Goal: Answer question/provide support: Share knowledge or assist other users

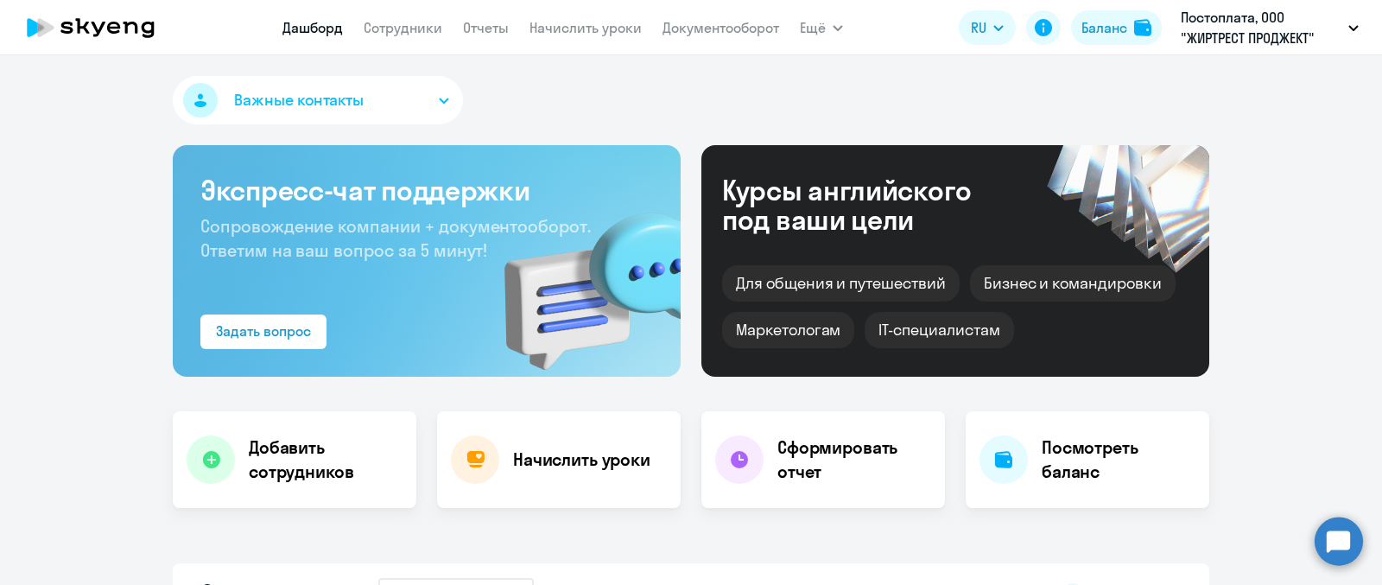
select select "30"
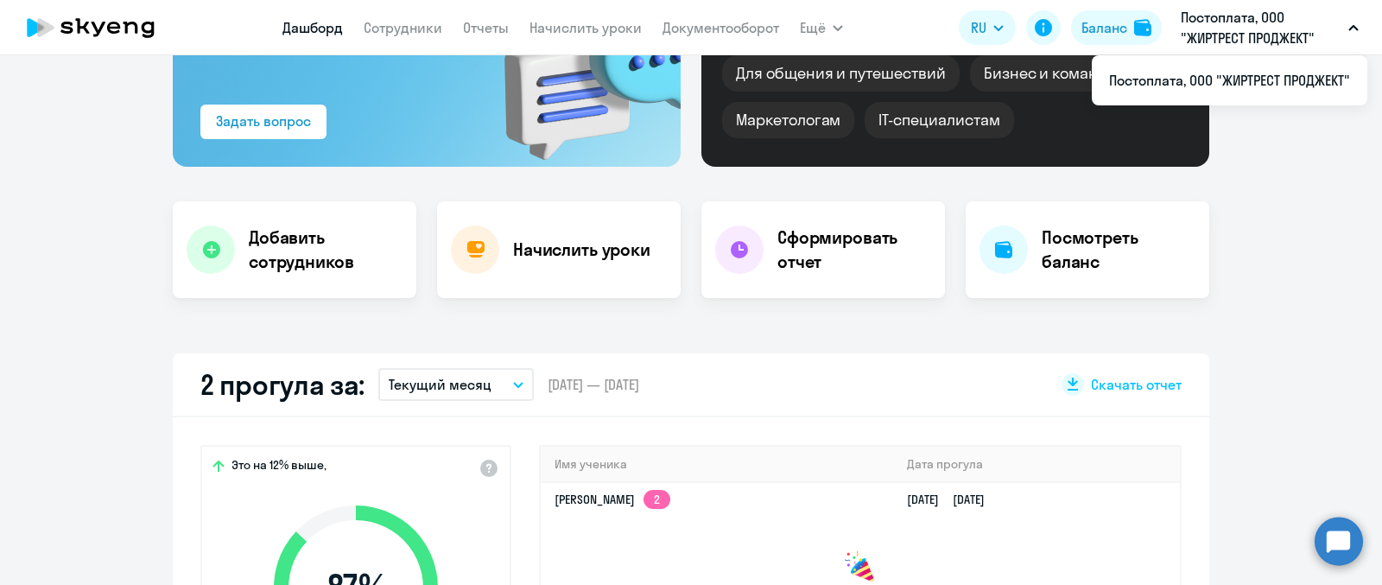
scroll to position [107, 0]
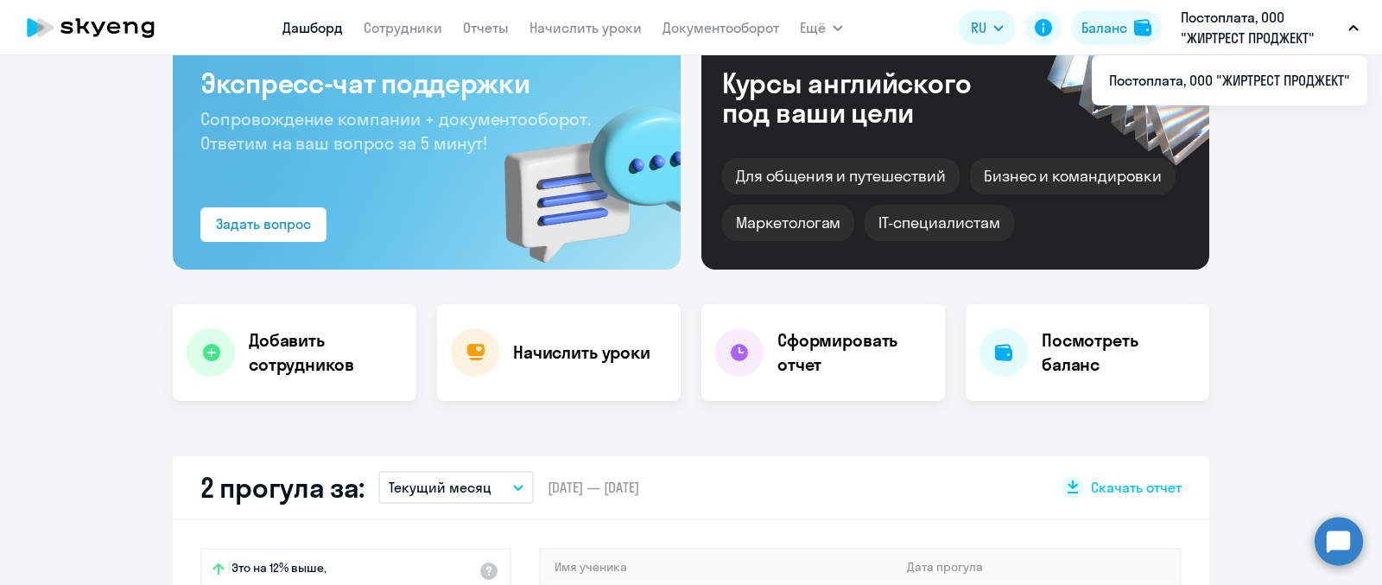
click at [385, 28] on link "Сотрудники" at bounding box center [403, 27] width 79 height 17
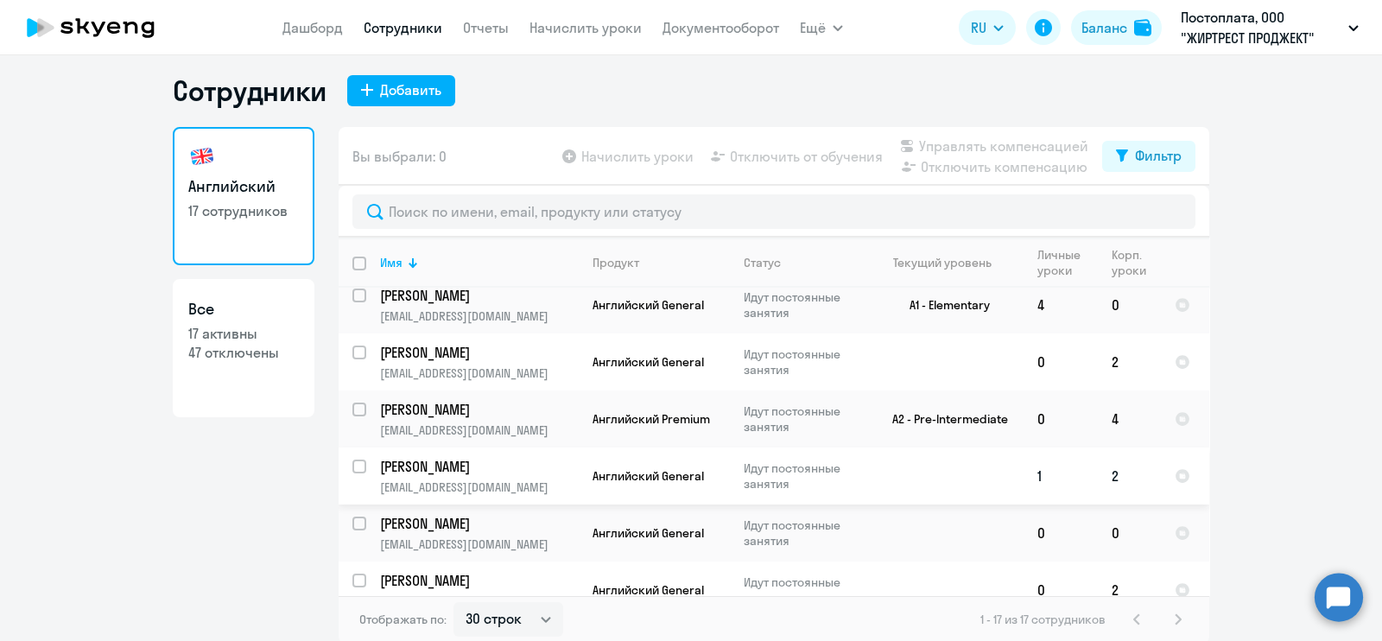
scroll to position [9, 0]
click at [392, 27] on link "Сотрудники" at bounding box center [403, 27] width 79 height 17
click at [511, 584] on select "30 строк 50 строк 100 строк" at bounding box center [508, 617] width 110 height 35
select select "50"
click at [453, 584] on select "30 строк 50 строк 100 строк" at bounding box center [508, 617] width 110 height 35
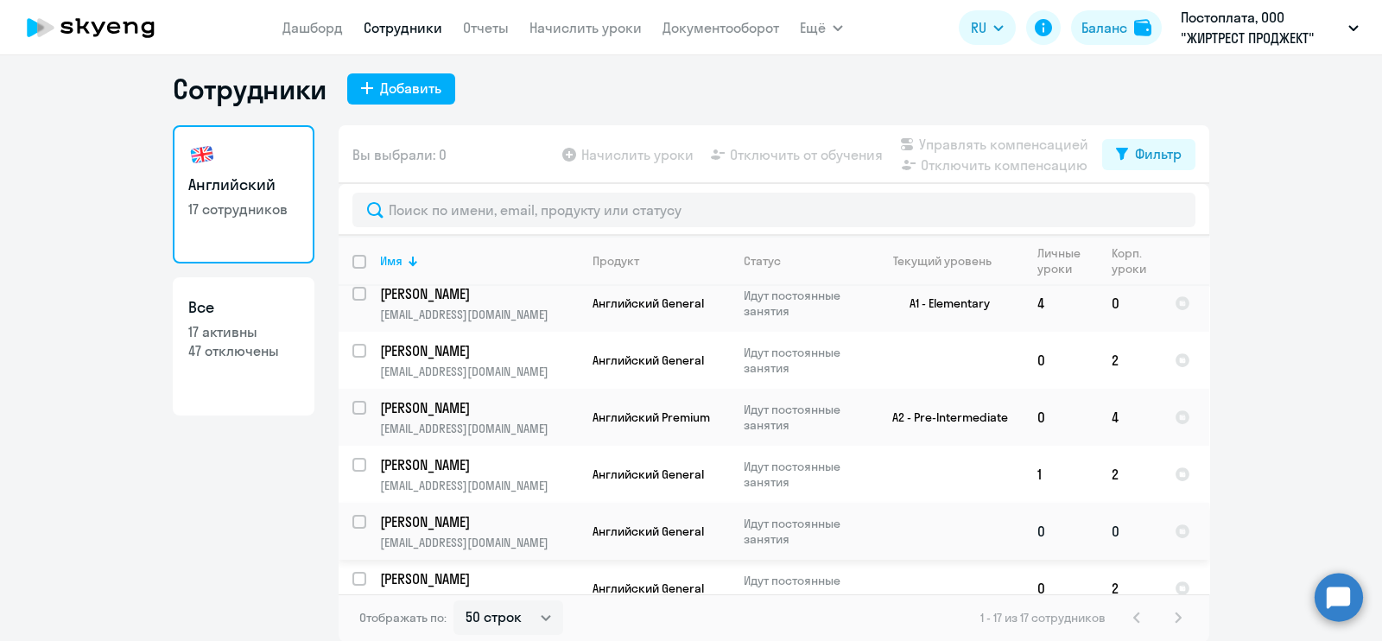
click at [352, 515] on input "select row 22321667" at bounding box center [369, 532] width 35 height 35
checkbox input "true"
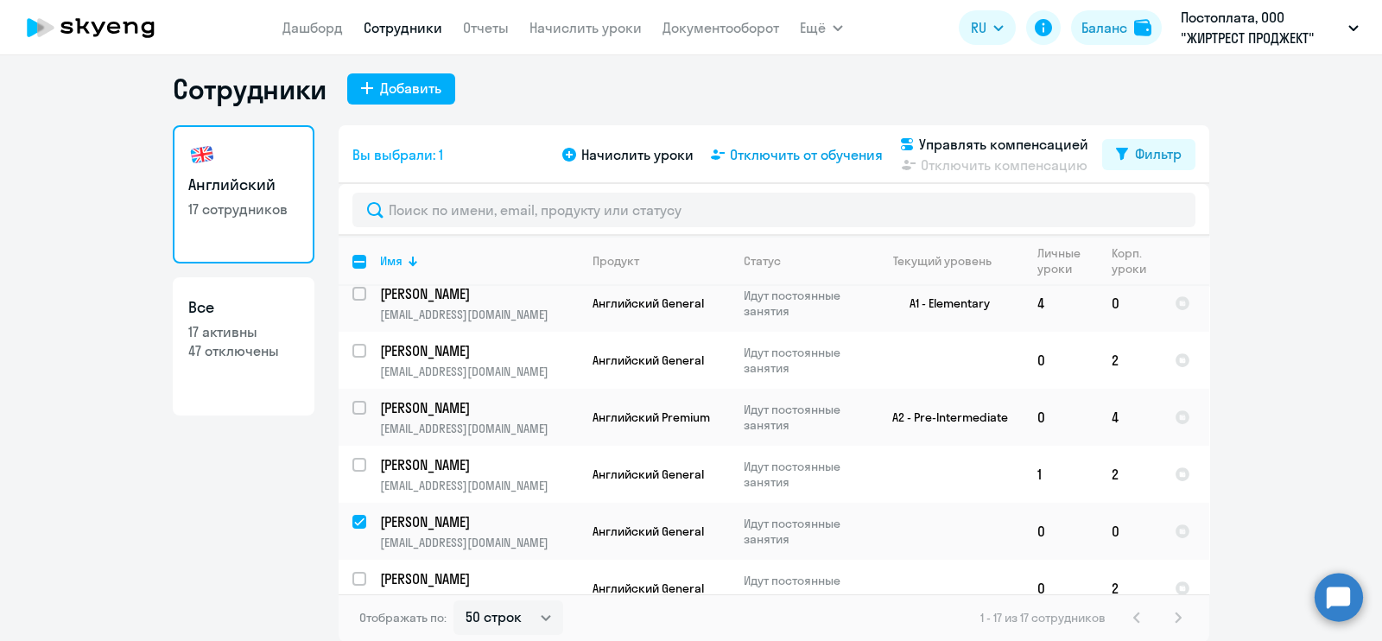
click at [811, 154] on span "Отключить от обучения" at bounding box center [806, 154] width 153 height 21
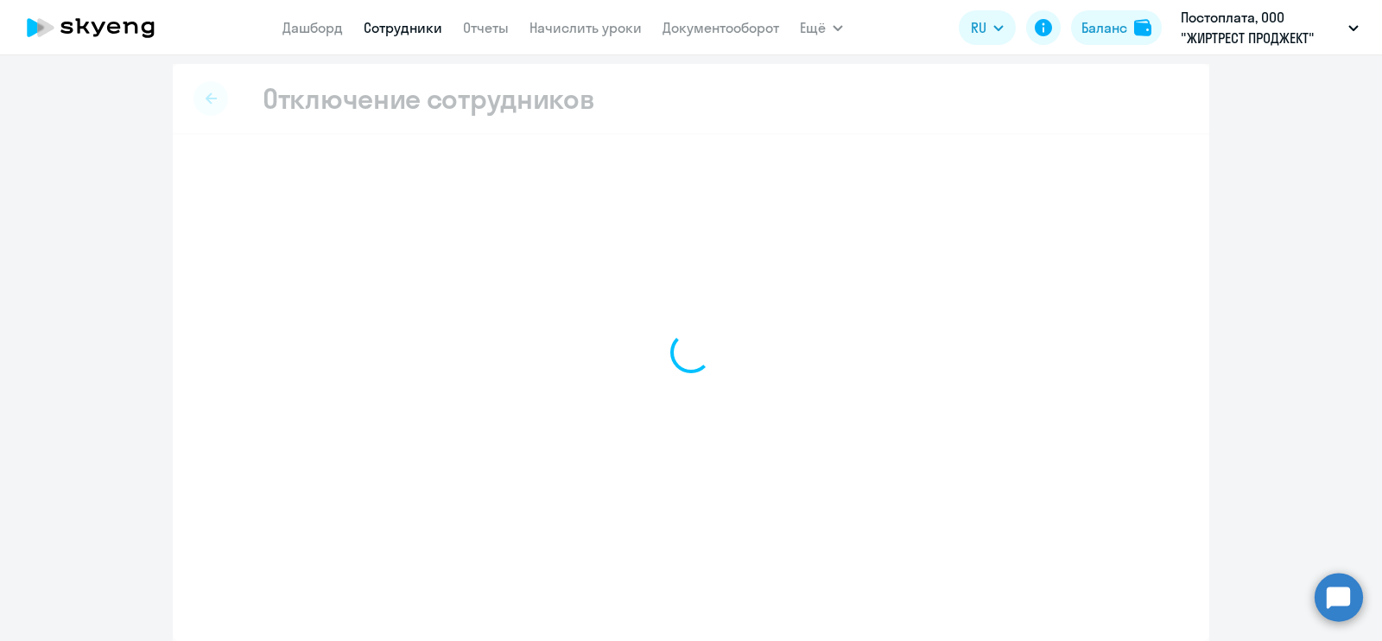
scroll to position [4, 0]
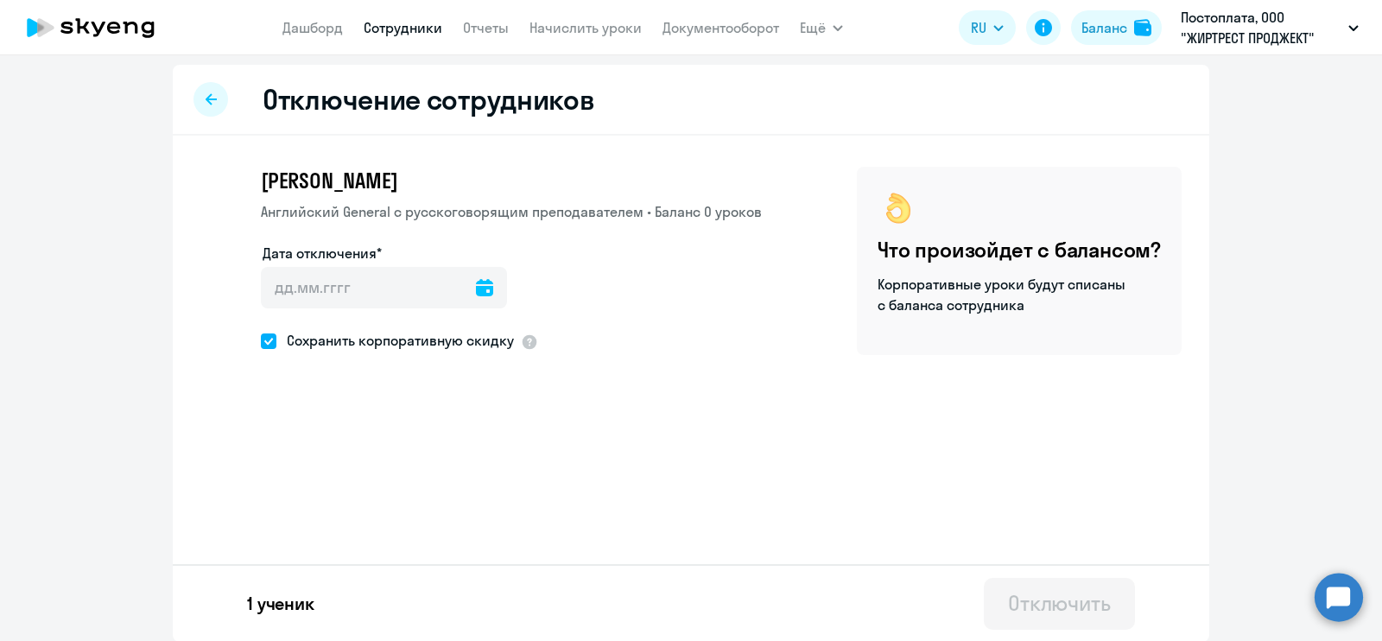
click at [476, 289] on icon at bounding box center [484, 287] width 17 height 17
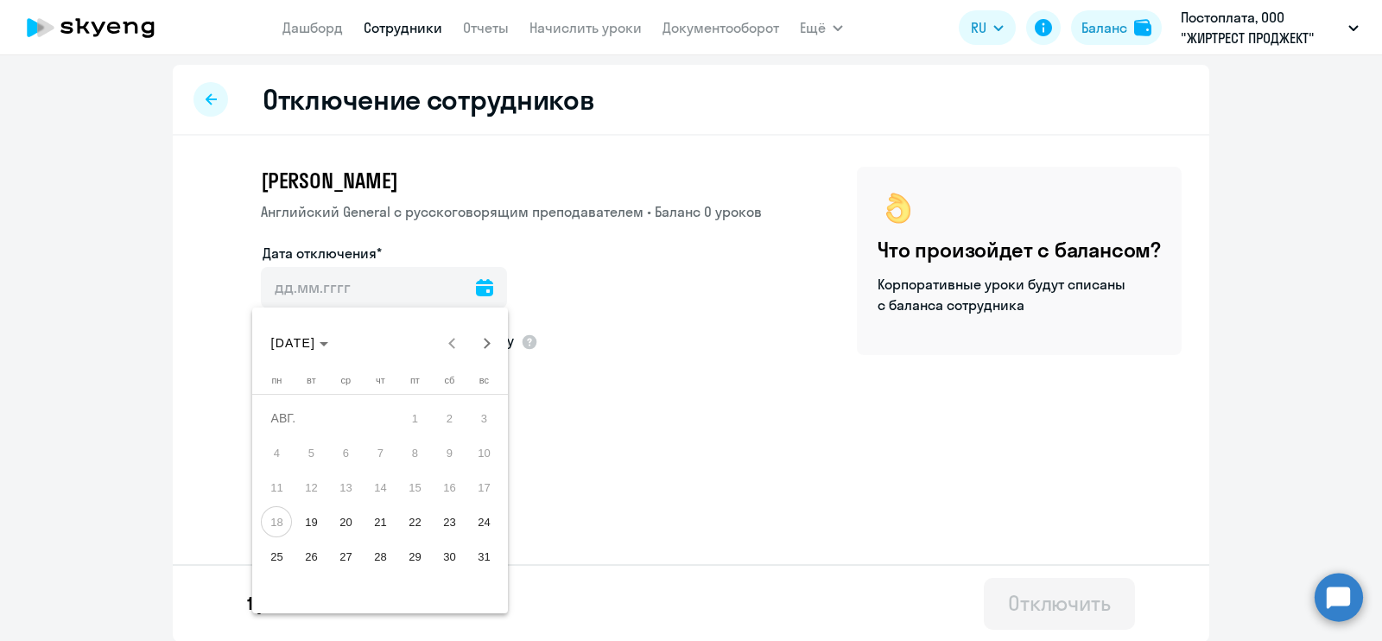
drag, startPoint x: 350, startPoint y: 515, endPoint x: 541, endPoint y: 449, distance: 201.8
click at [349, 515] on span "20" at bounding box center [345, 521] width 31 height 31
type input "[DATE]"
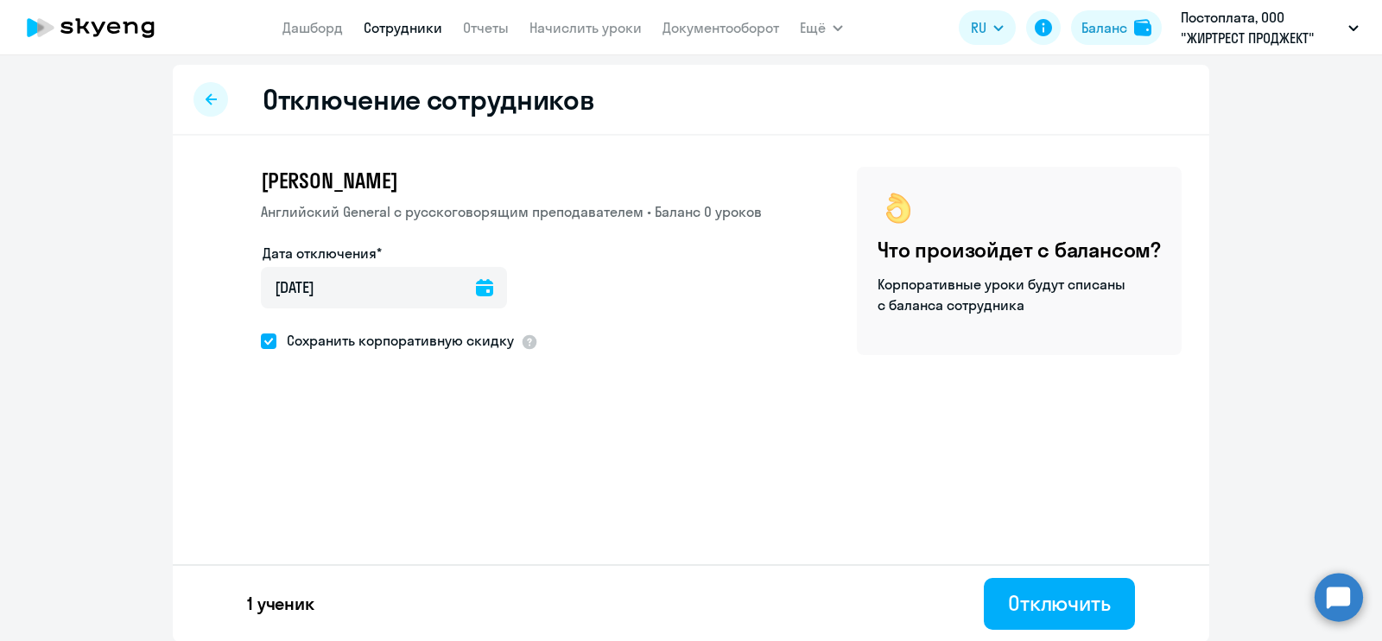
click at [261, 337] on span at bounding box center [269, 341] width 16 height 16
click at [260, 340] on input "Сохранить корпоративную скидку" at bounding box center [260, 340] width 1 height 1
checkbox input "false"
click at [1063, 584] on button "Отключить" at bounding box center [1059, 604] width 151 height 52
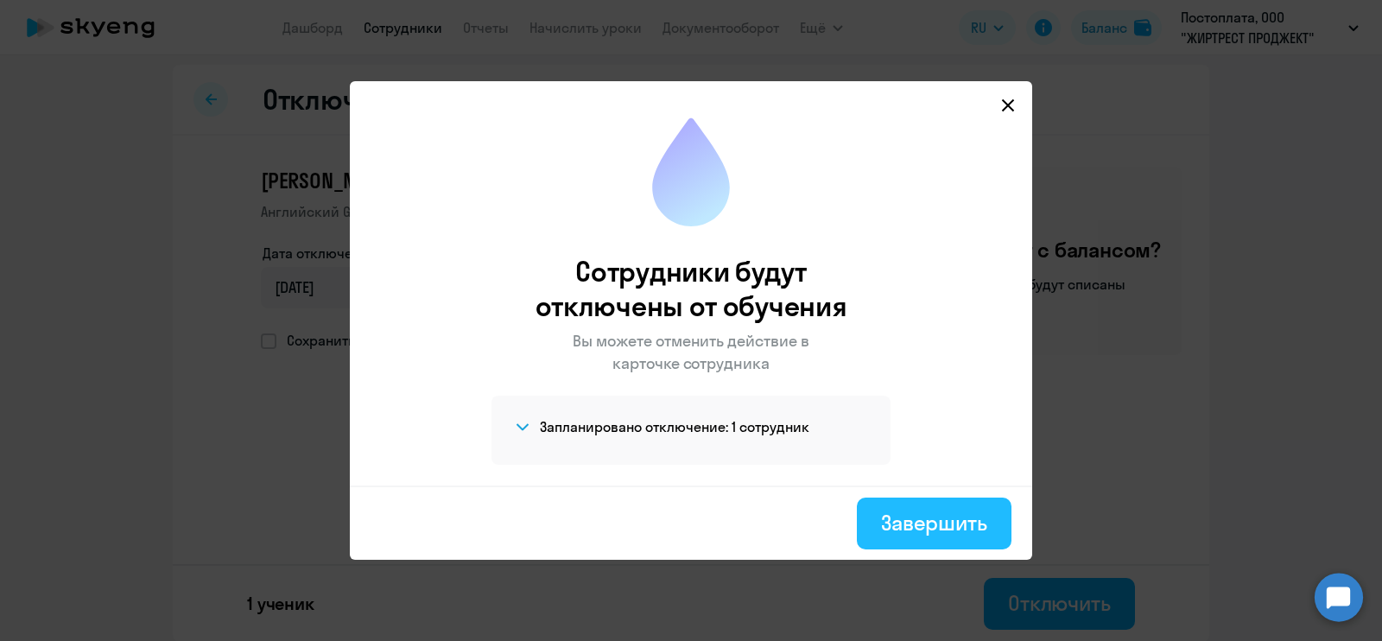
click at [953, 520] on div "Завершить" at bounding box center [934, 523] width 106 height 28
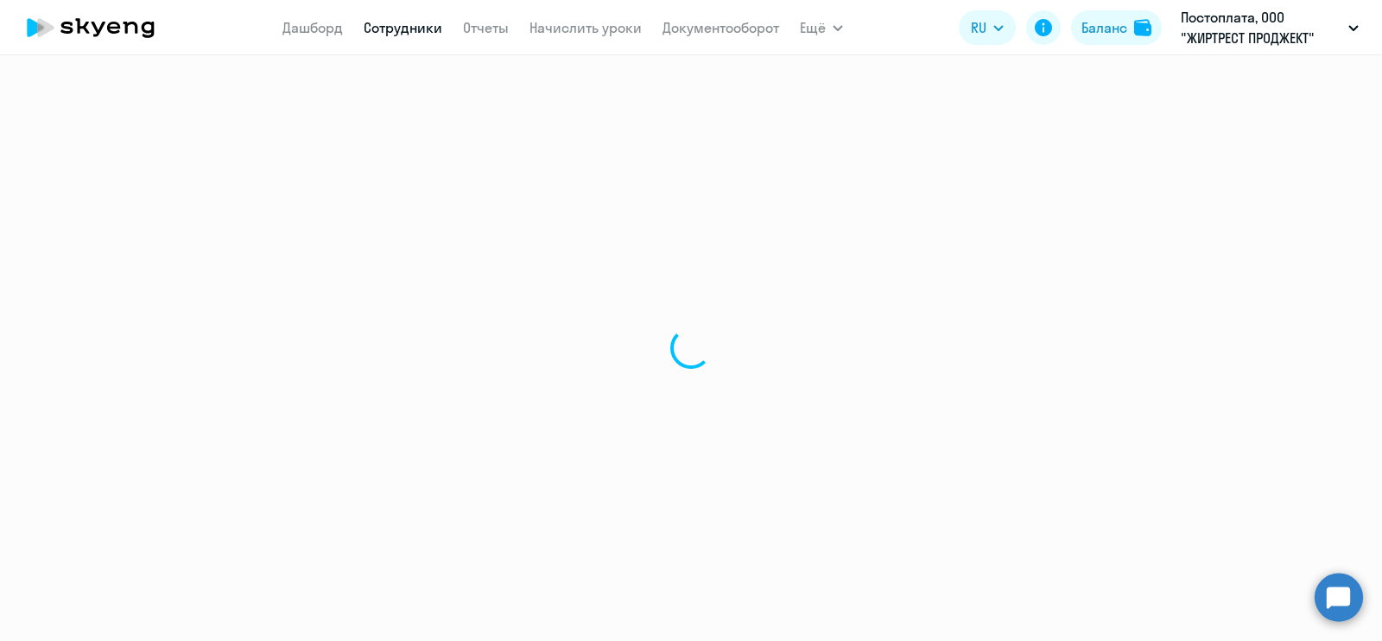
select select "30"
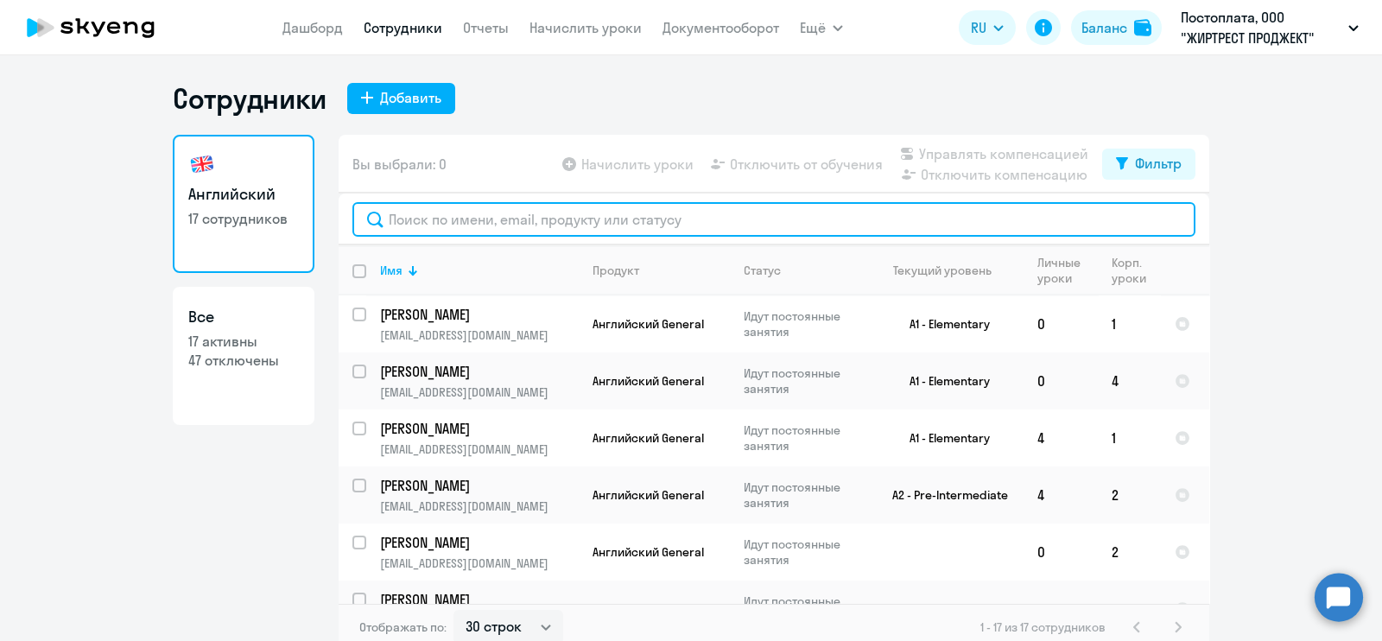
click at [456, 212] on input "text" at bounding box center [773, 219] width 843 height 35
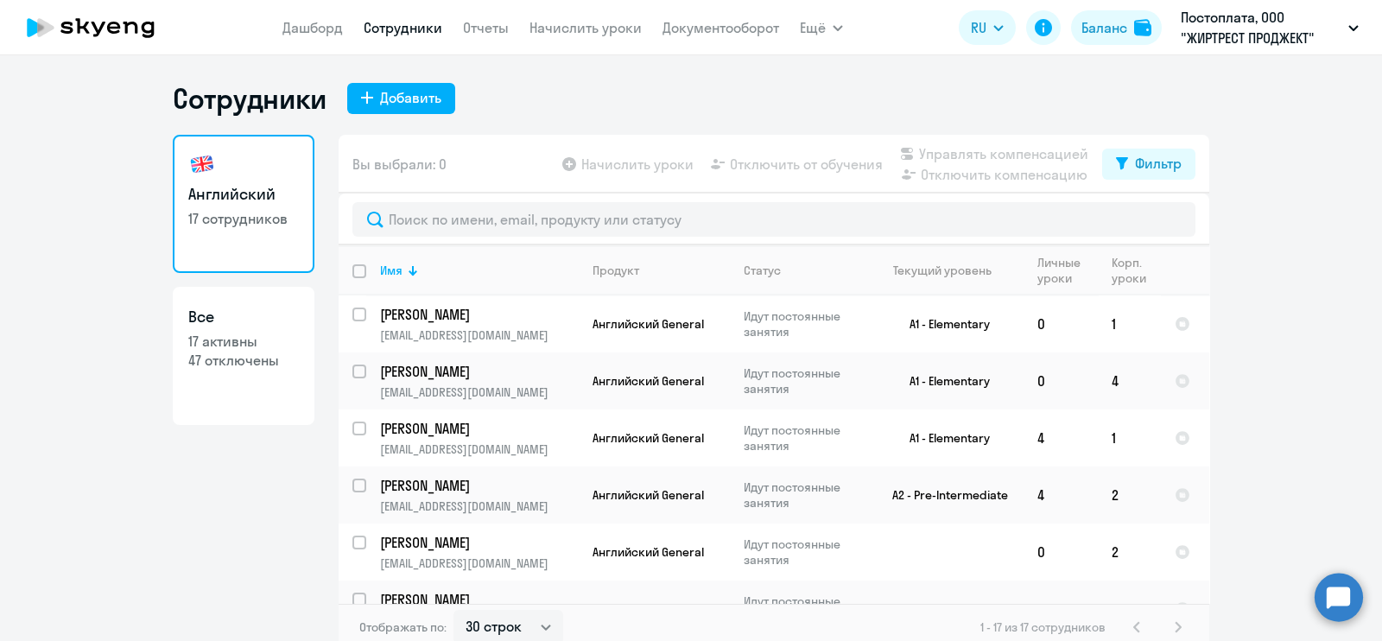
click at [263, 330] on link "Все 17 активны 47 отключены" at bounding box center [244, 356] width 142 height 138
select select "30"
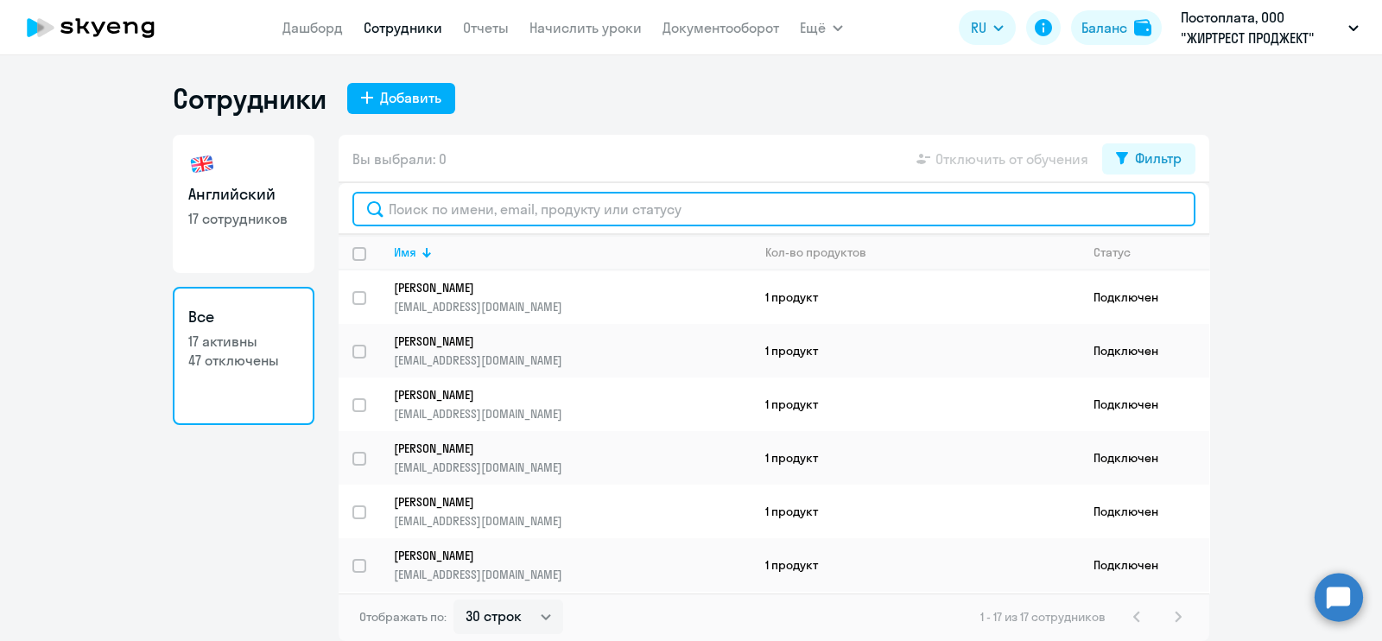
click at [542, 209] on input "text" at bounding box center [773, 209] width 843 height 35
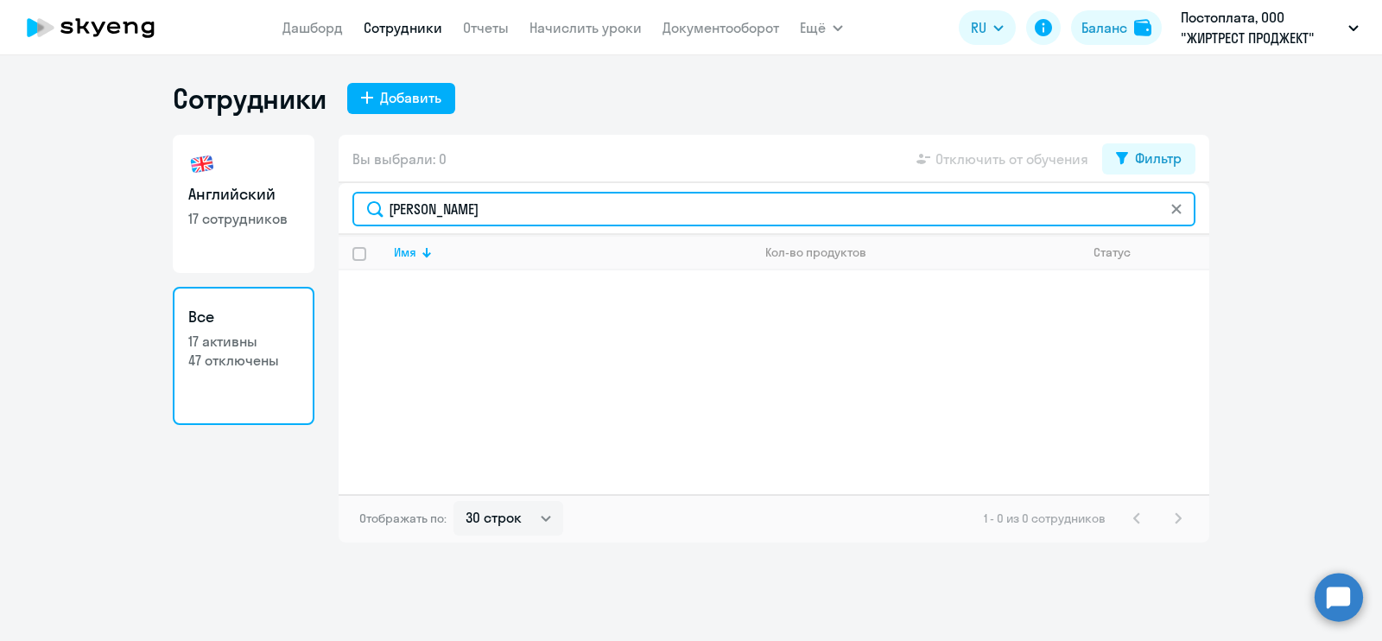
type input "[PERSON_NAME]"
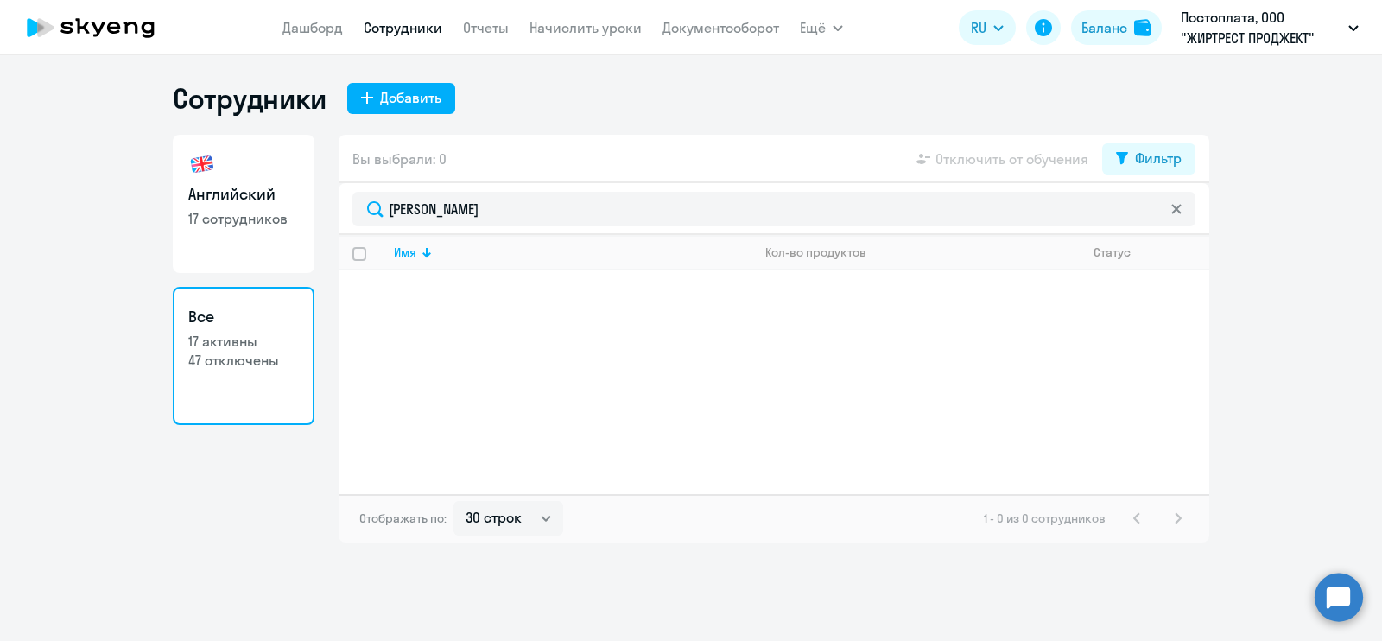
click at [222, 355] on p "47 отключены" at bounding box center [243, 360] width 111 height 19
click at [254, 212] on p "17 сотрудников" at bounding box center [243, 218] width 111 height 19
select select "30"
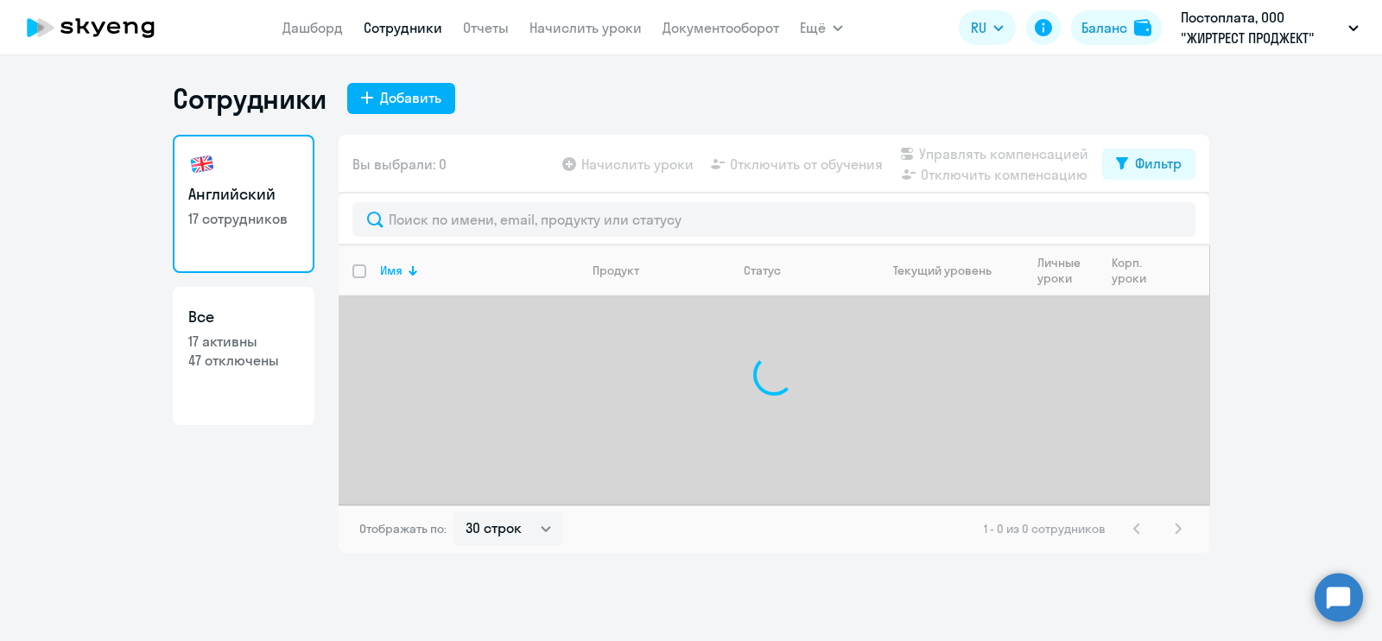
click at [226, 386] on link "Все 17 активны 47 отключены" at bounding box center [244, 356] width 142 height 138
select select "30"
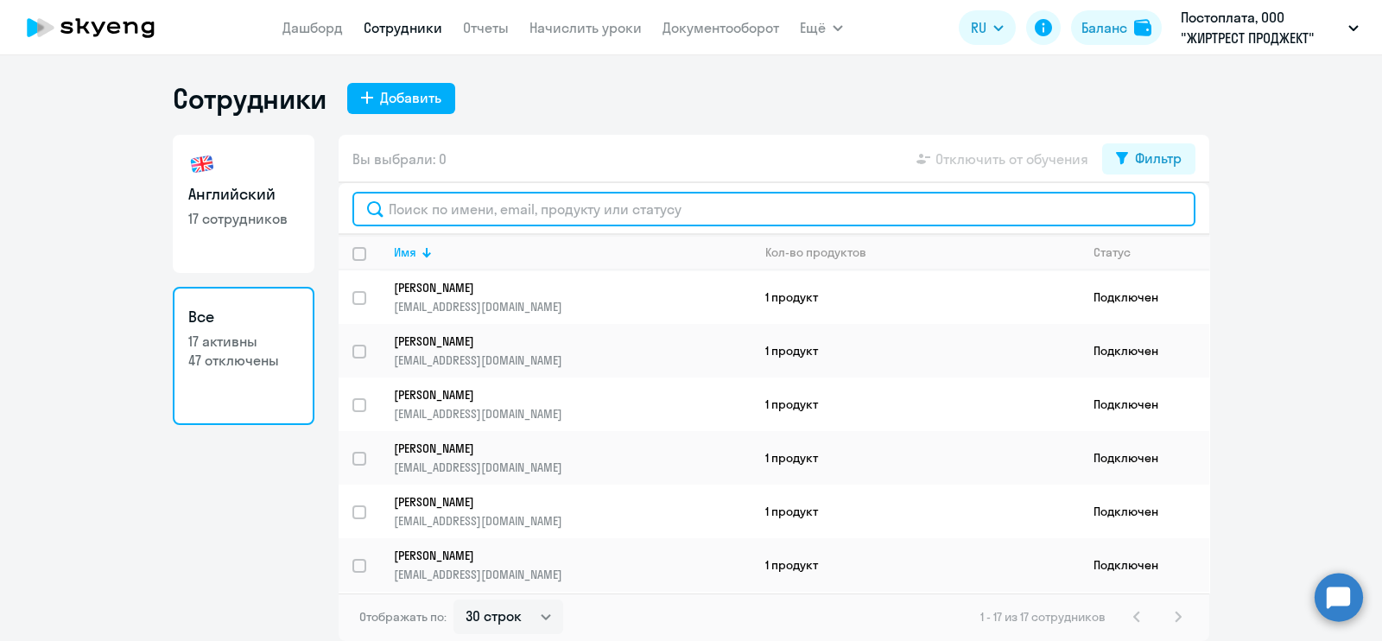
drag, startPoint x: 450, startPoint y: 199, endPoint x: 503, endPoint y: 215, distance: 56.0
click at [451, 199] on input "text" at bounding box center [773, 209] width 843 height 35
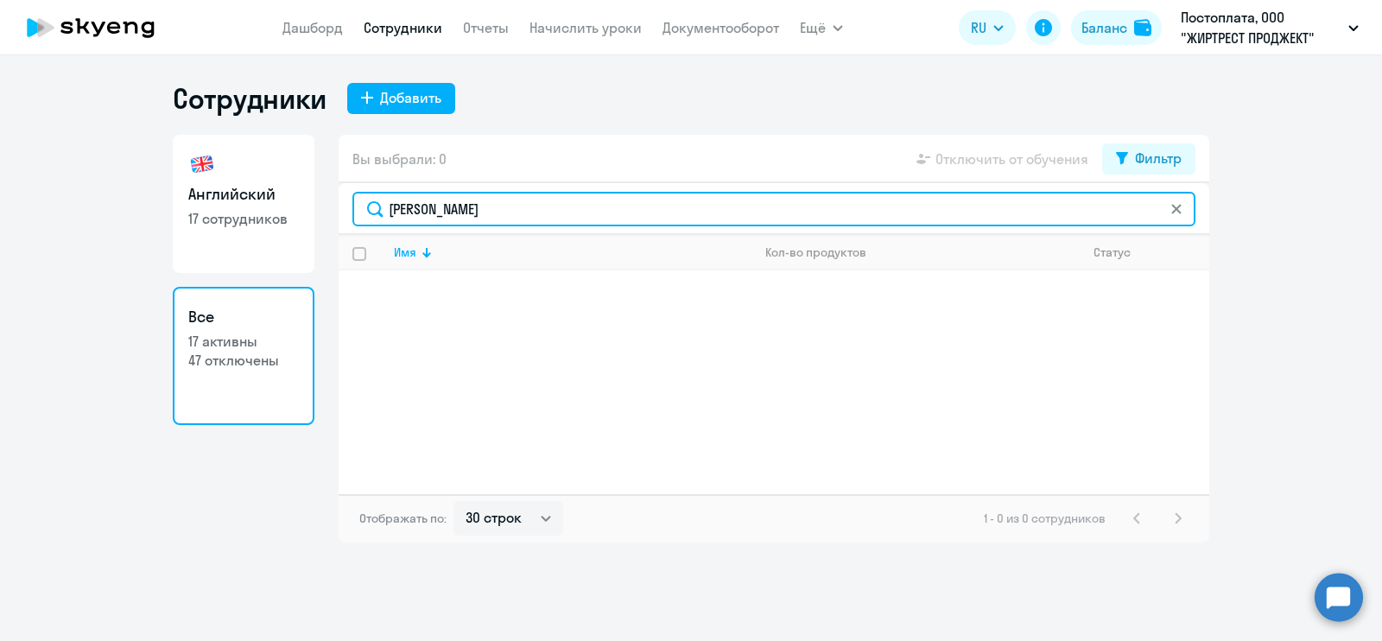
type input "[PERSON_NAME]"
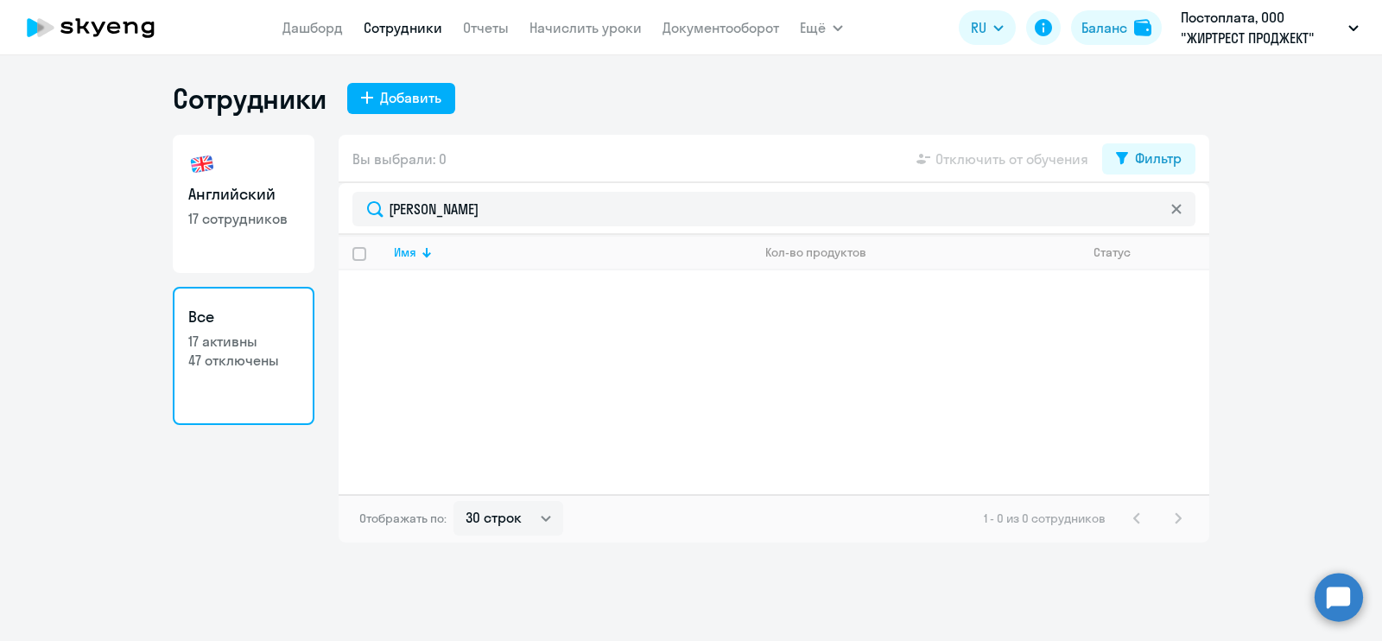
click at [1154, 139] on div "Вы выбрали: 0 Отключить от обучения Фильтр" at bounding box center [773, 159] width 870 height 48
click at [1143, 152] on div "Фильтр" at bounding box center [1158, 158] width 47 height 21
click at [1161, 213] on span at bounding box center [1166, 214] width 29 height 17
click at [1152, 213] on input "checkbox" at bounding box center [1151, 213] width 1 height 1
checkbox input "true"
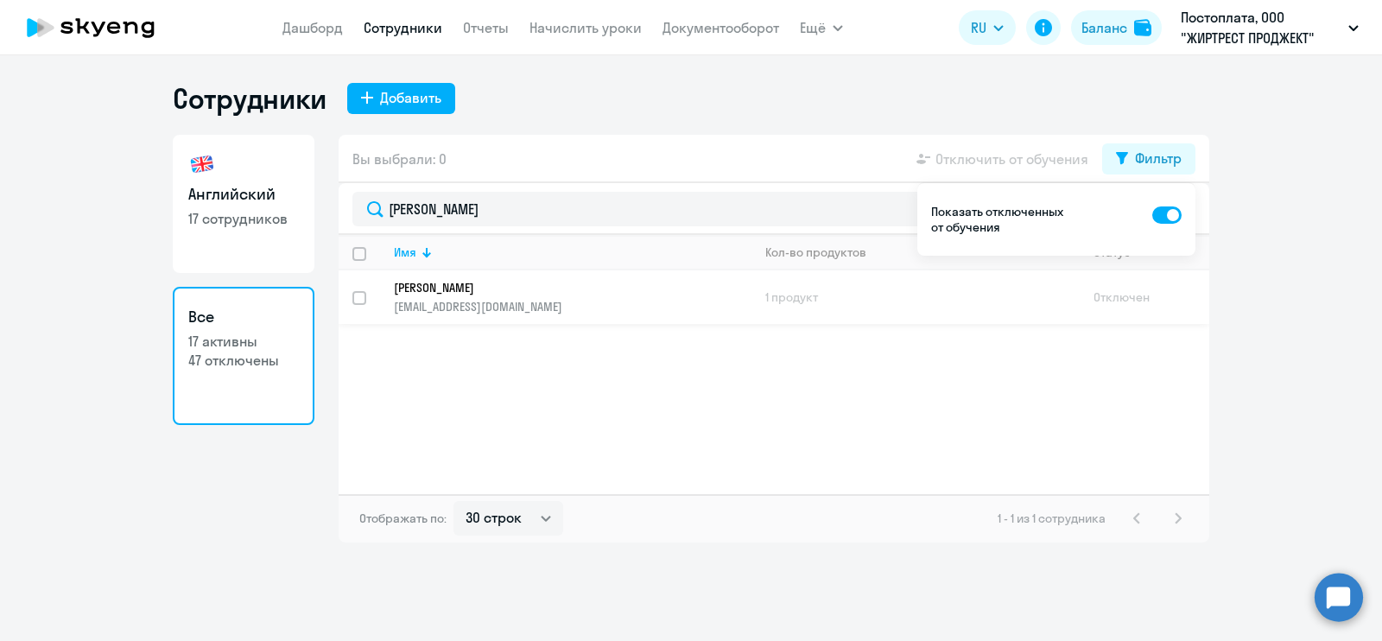
click at [517, 285] on p "[PERSON_NAME]" at bounding box center [560, 288] width 333 height 16
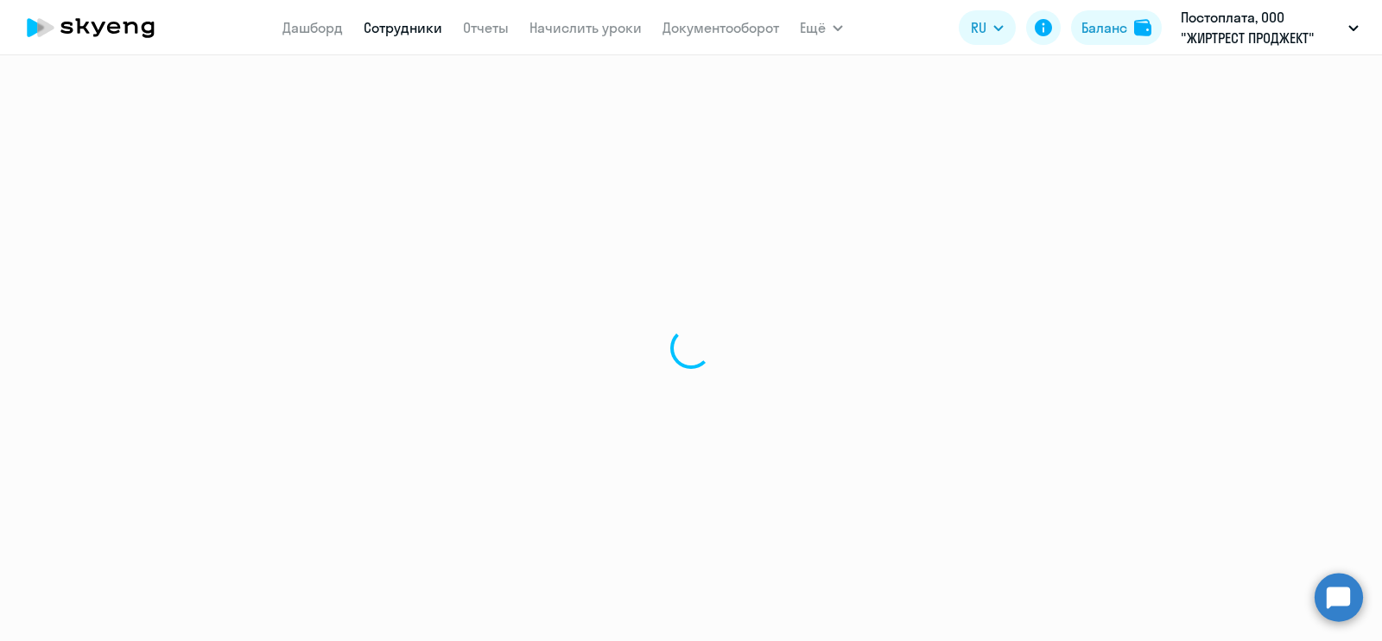
select select "english"
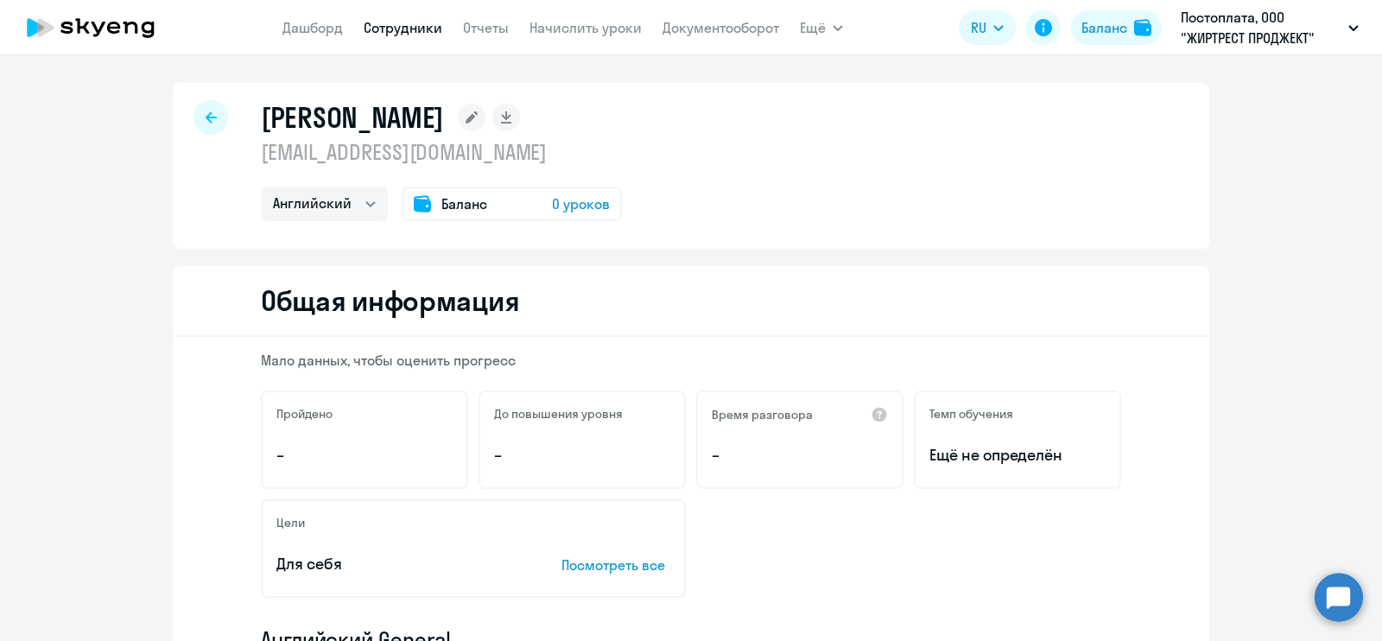
click at [575, 204] on span "0 уроков" at bounding box center [581, 203] width 58 height 21
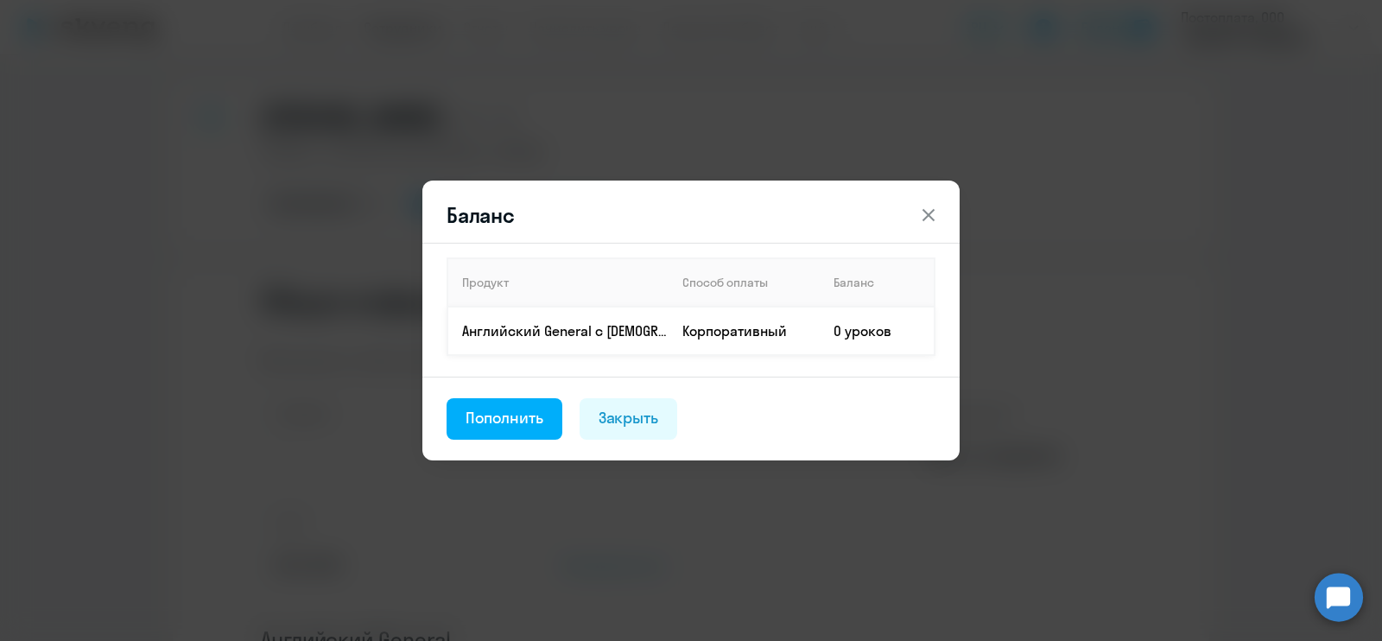
click at [863, 335] on td "0 уроков" at bounding box center [876, 331] width 115 height 48
click at [518, 407] on div "Пополнить" at bounding box center [504, 418] width 78 height 22
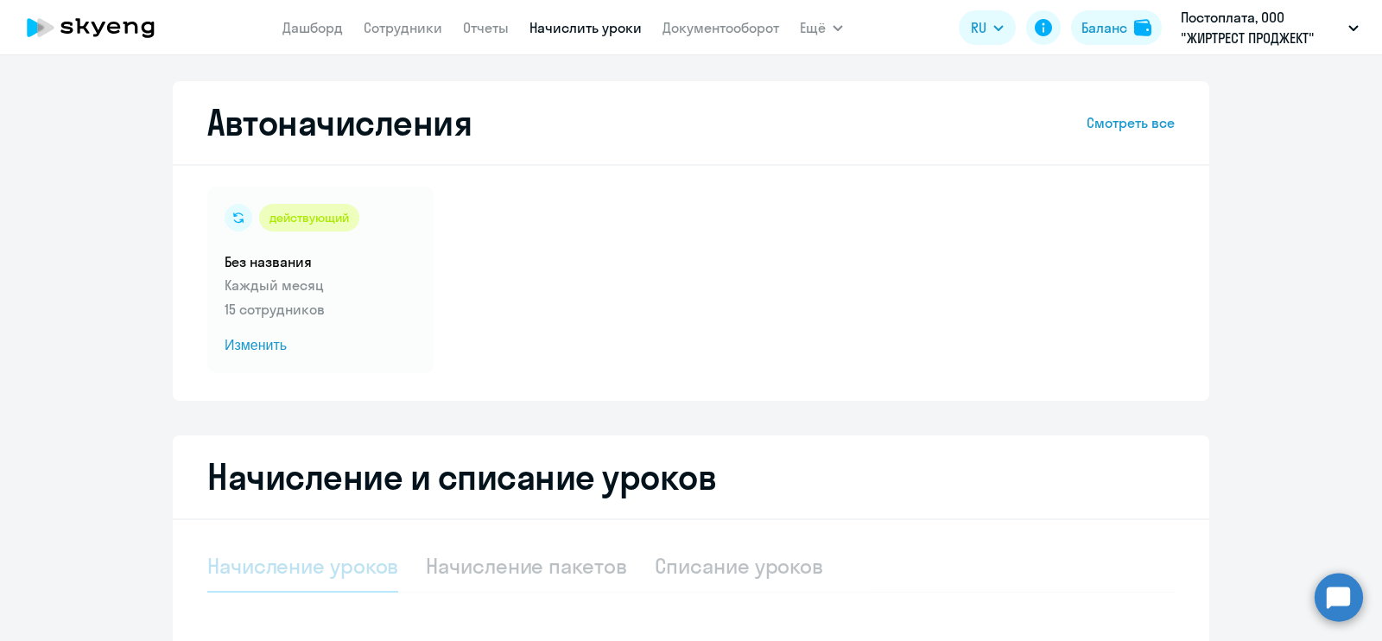
select select "10"
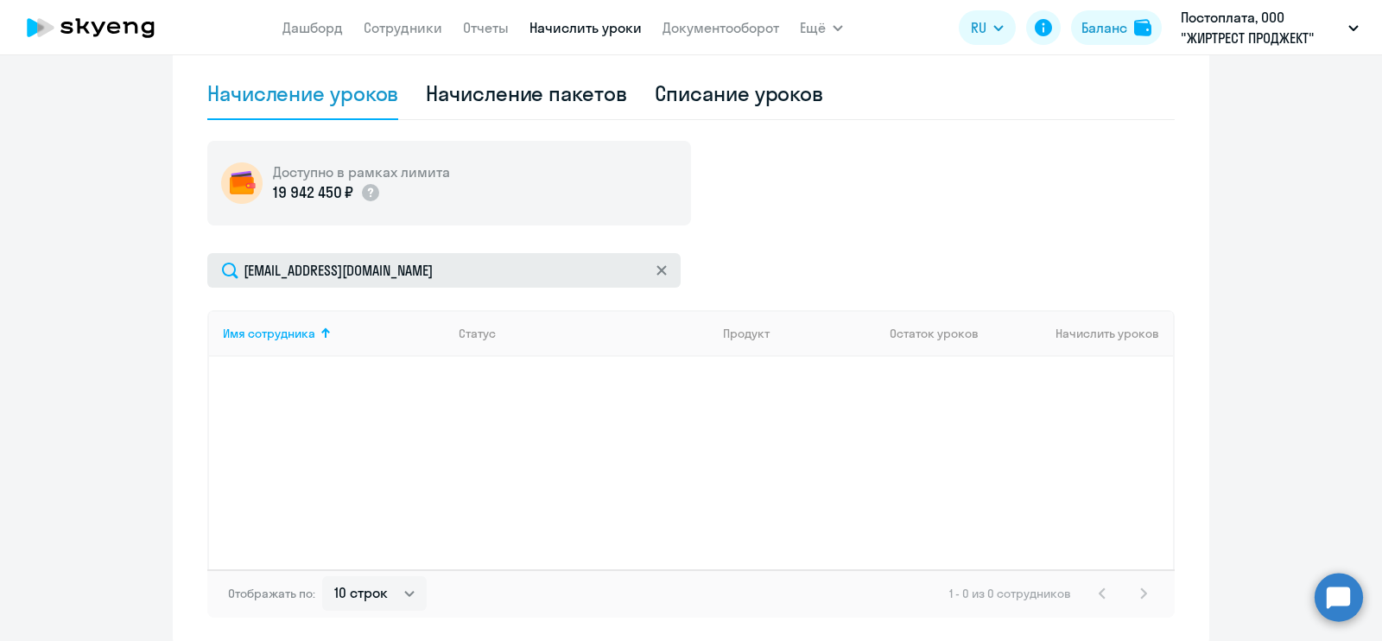
scroll to position [438, 0]
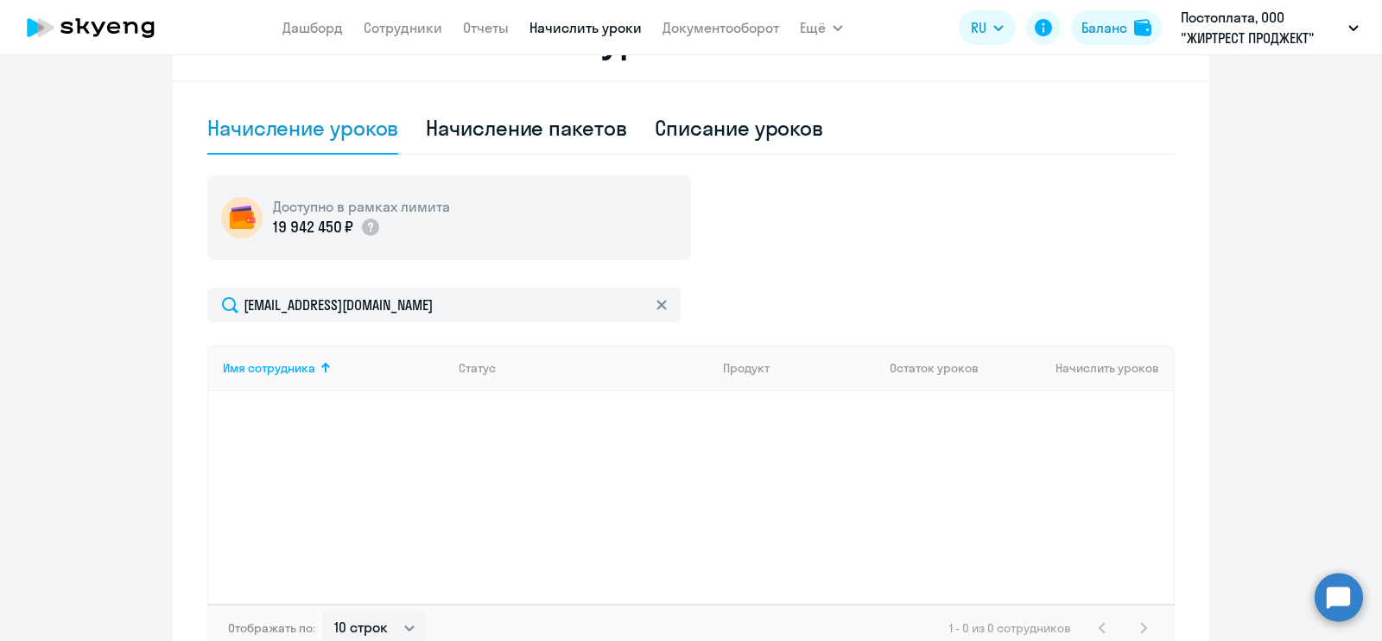
click at [656, 305] on icon at bounding box center [661, 305] width 10 height 10
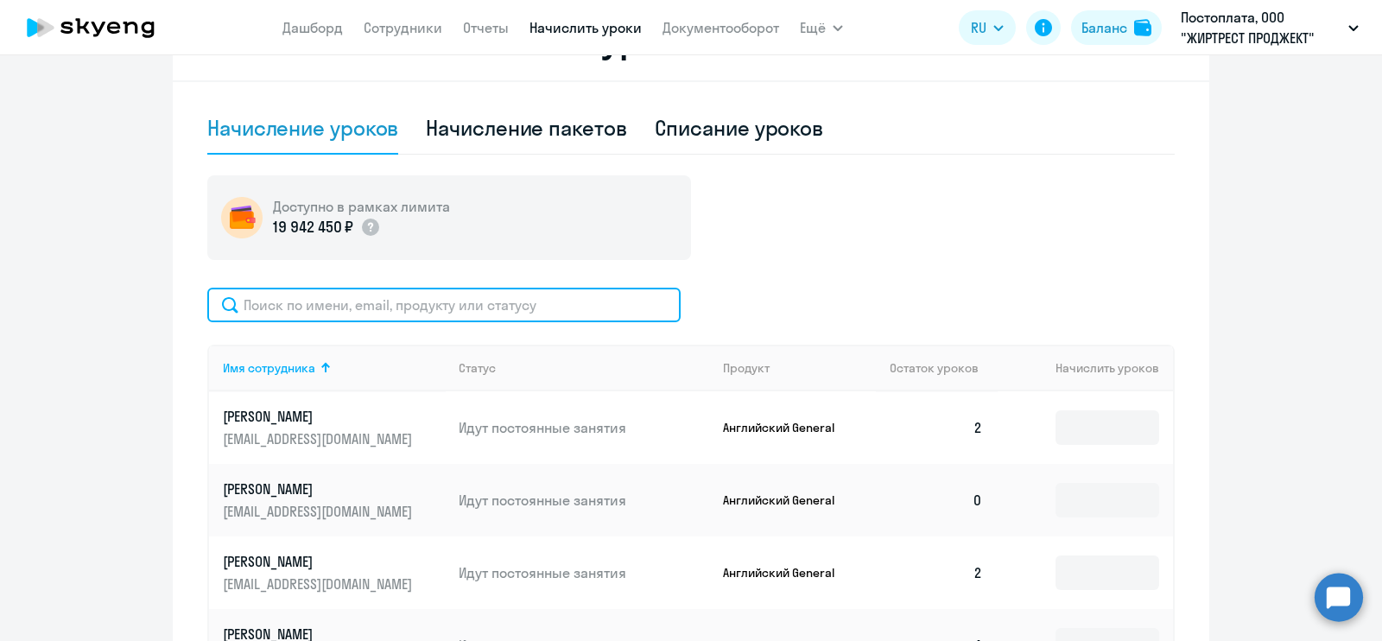
click at [500, 307] on input "text" at bounding box center [443, 305] width 473 height 35
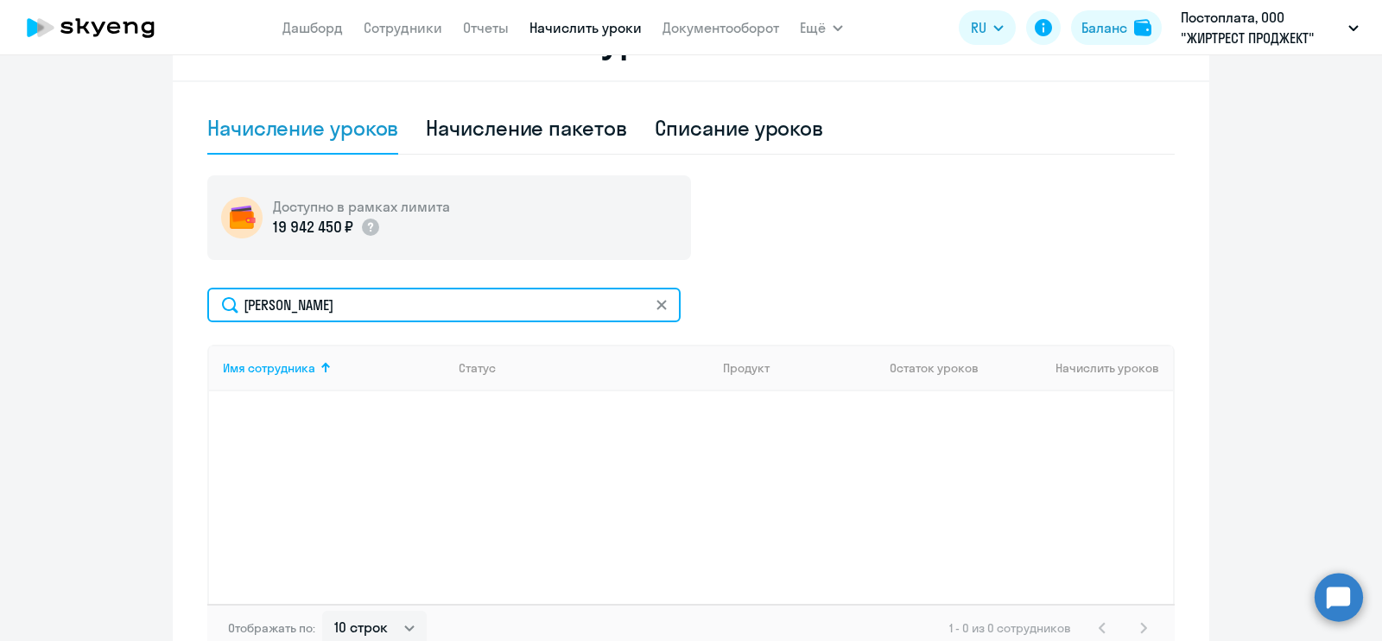
scroll to position [330, 0]
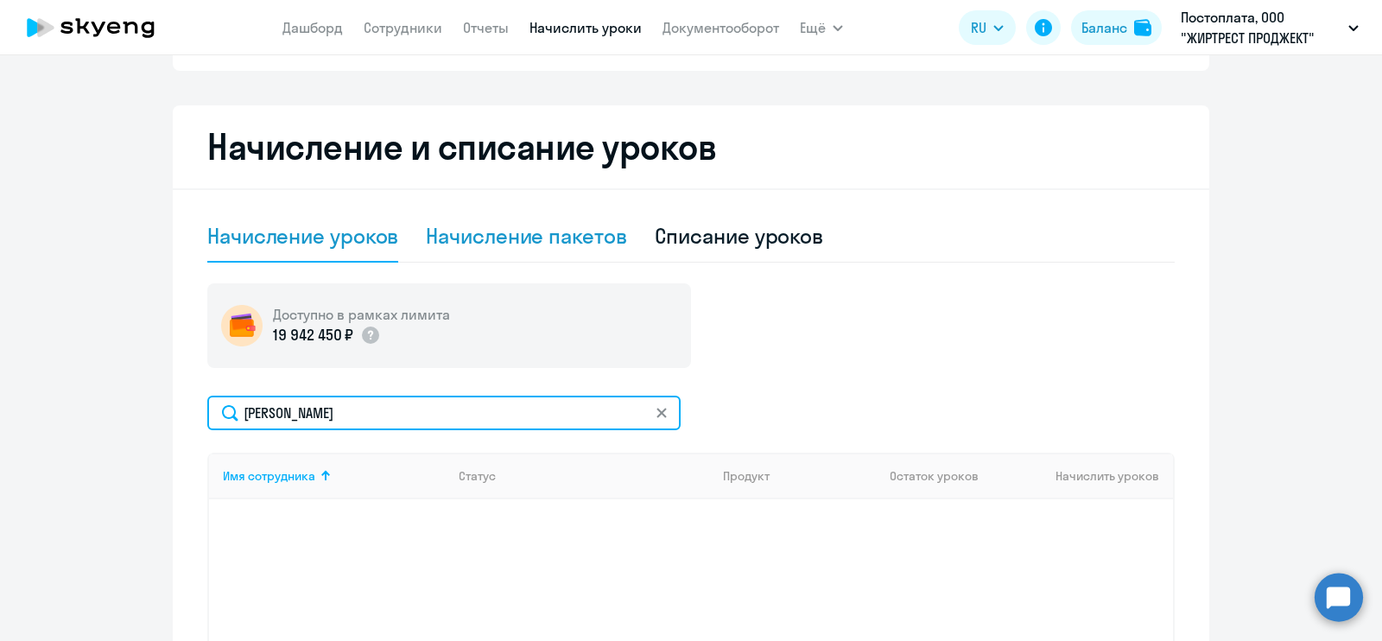
type input "[PERSON_NAME]"
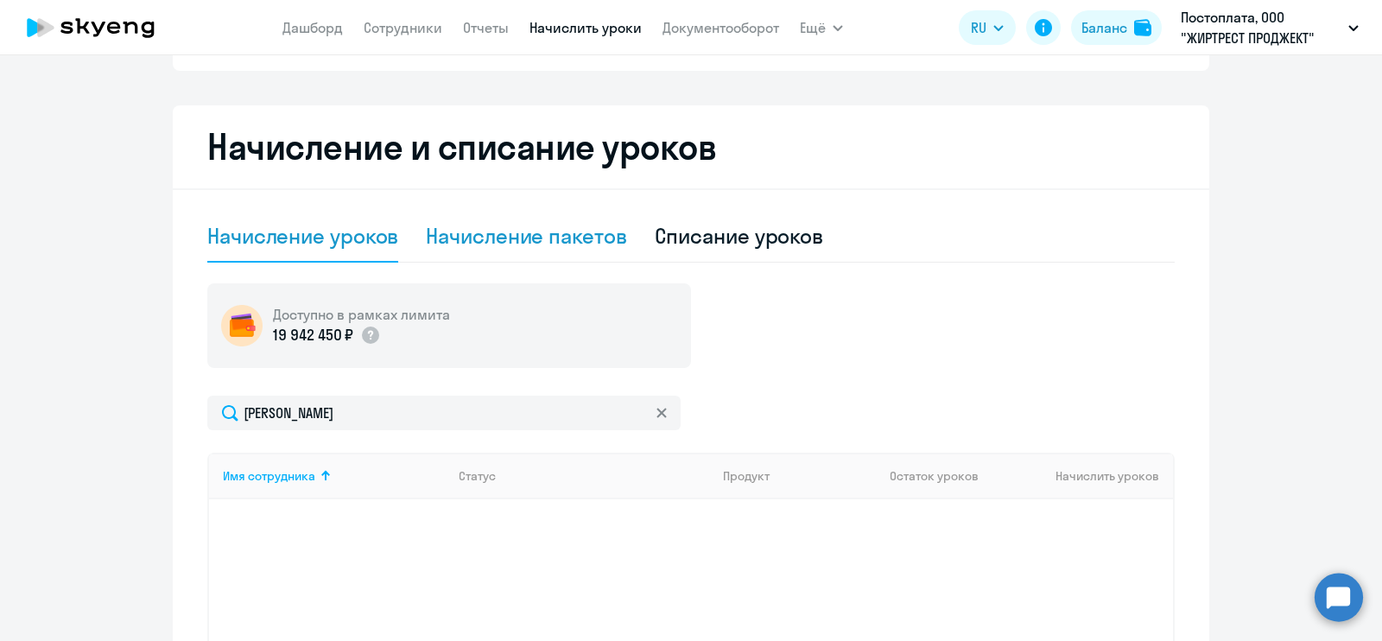
click at [515, 236] on div "Начисление пакетов" at bounding box center [526, 236] width 200 height 28
select select "10"
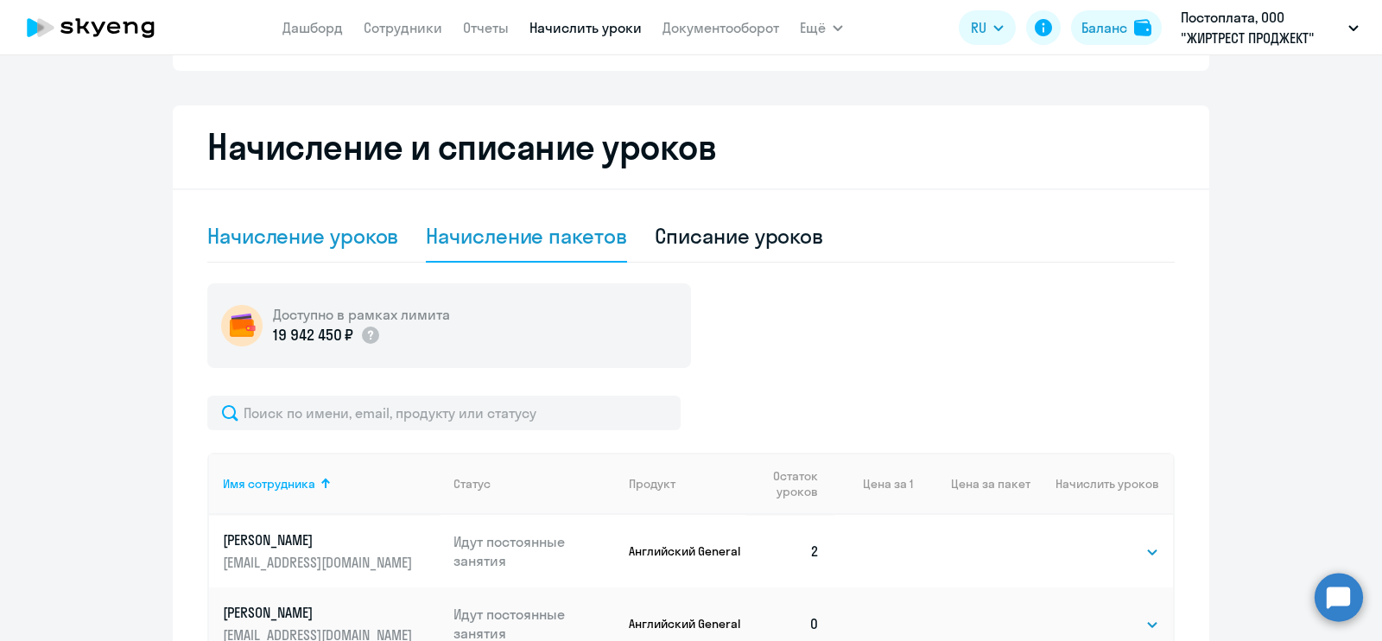
click at [294, 242] on div "Начисление уроков" at bounding box center [302, 236] width 191 height 28
select select "10"
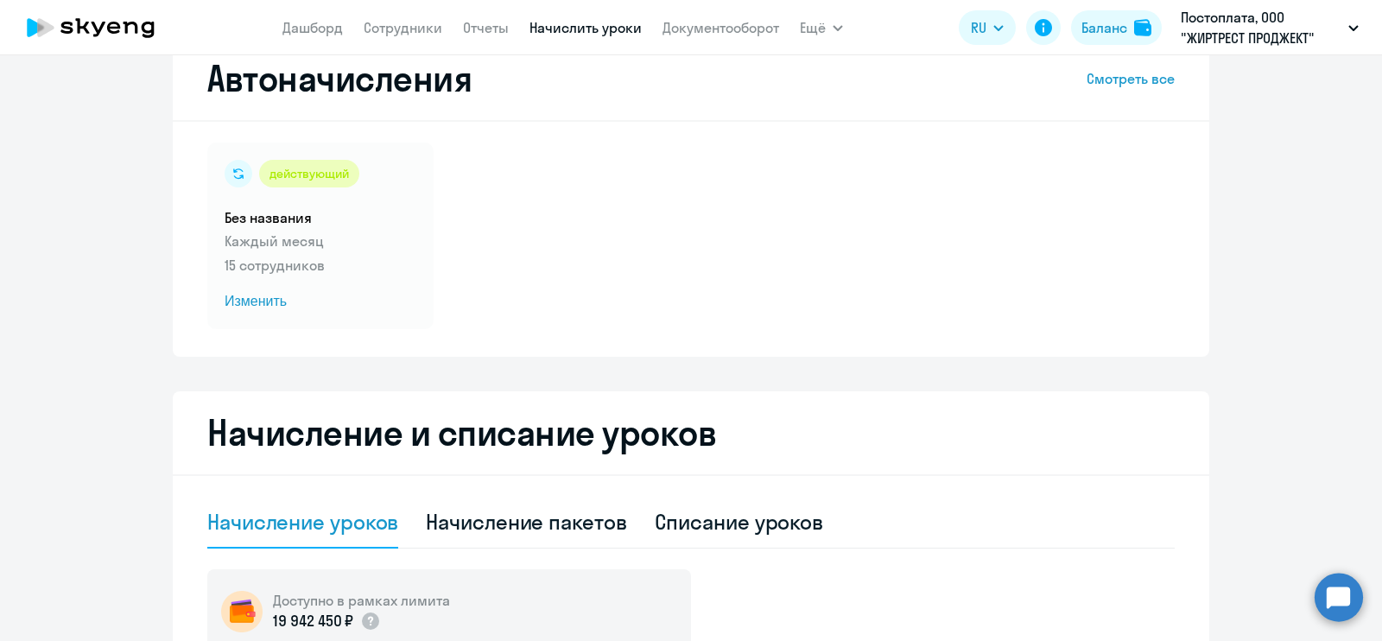
scroll to position [0, 0]
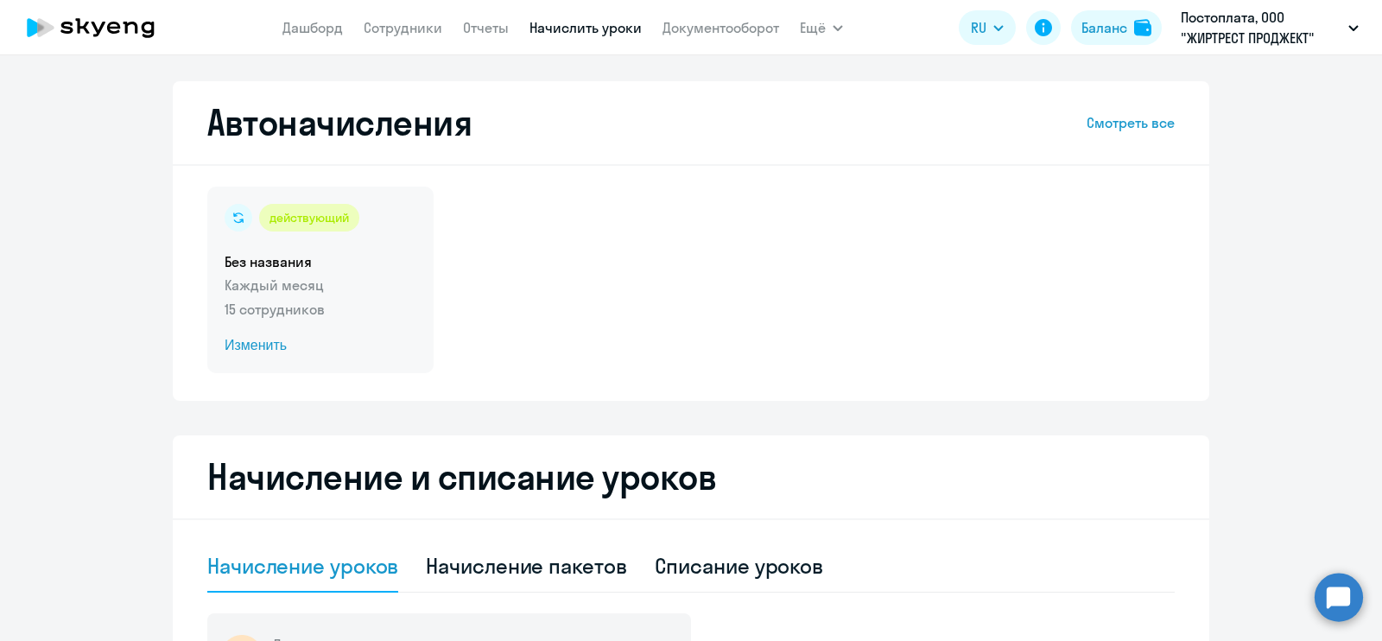
click at [284, 262] on h5 "Без названия" at bounding box center [321, 261] width 192 height 19
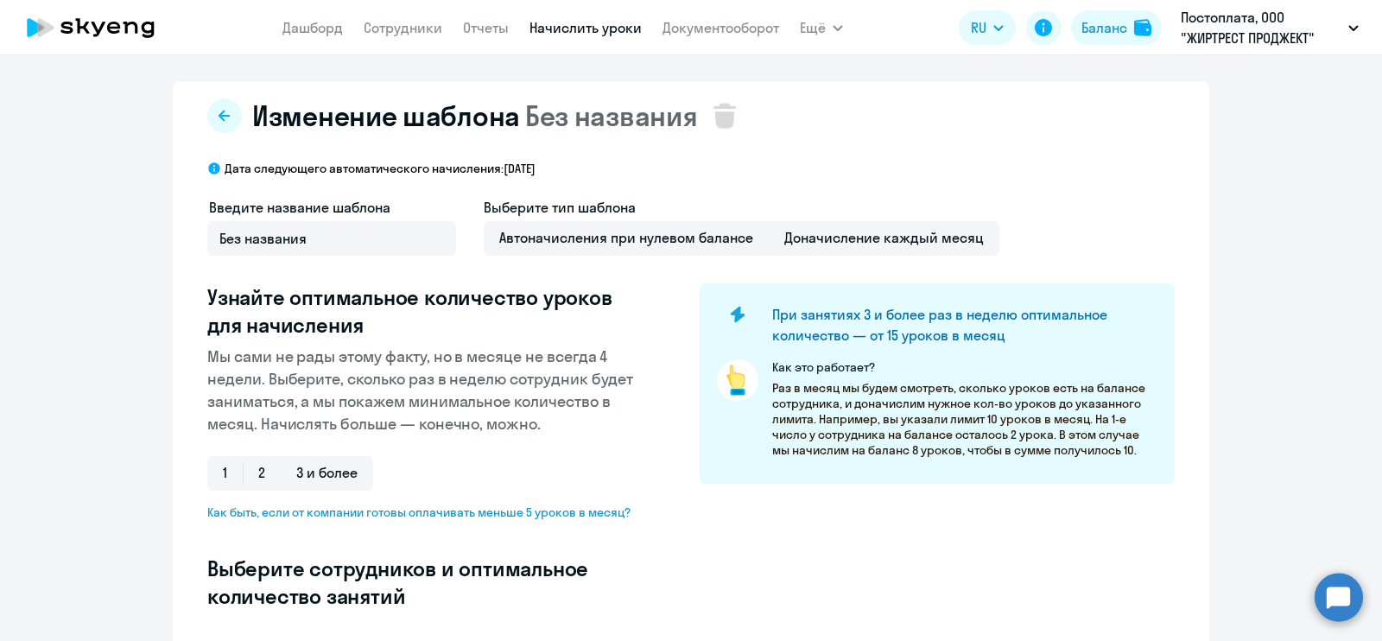
select select "10"
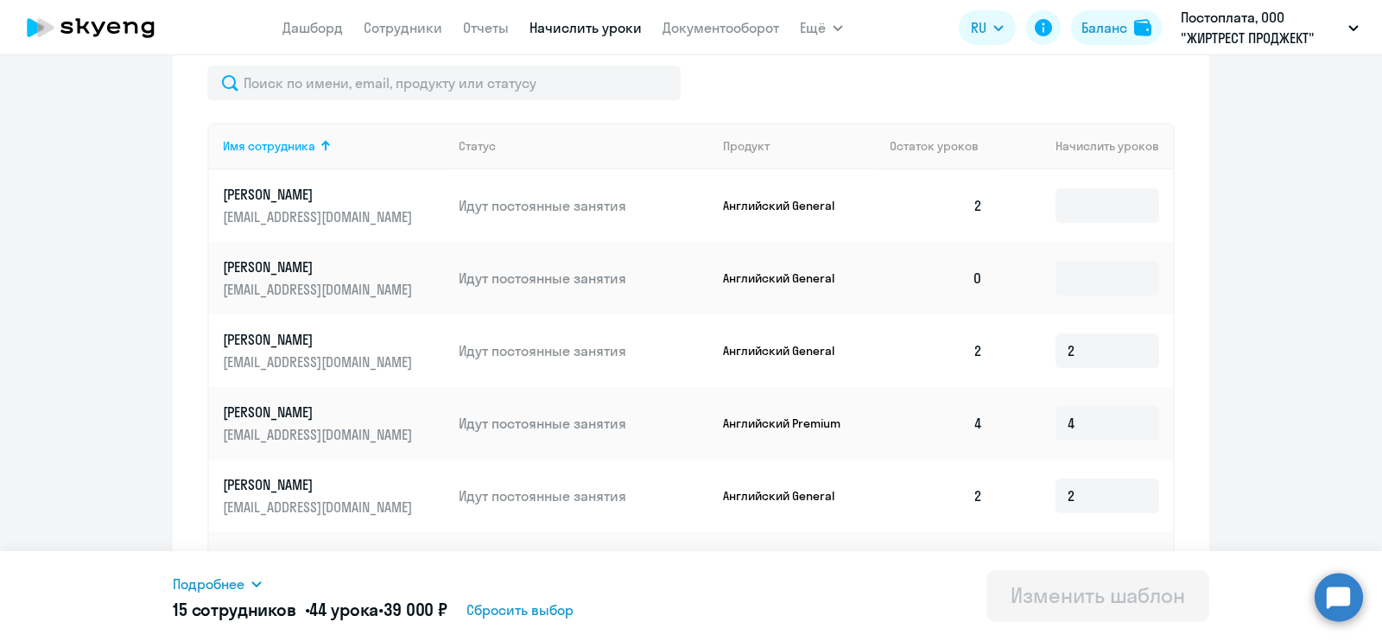
scroll to position [431, 0]
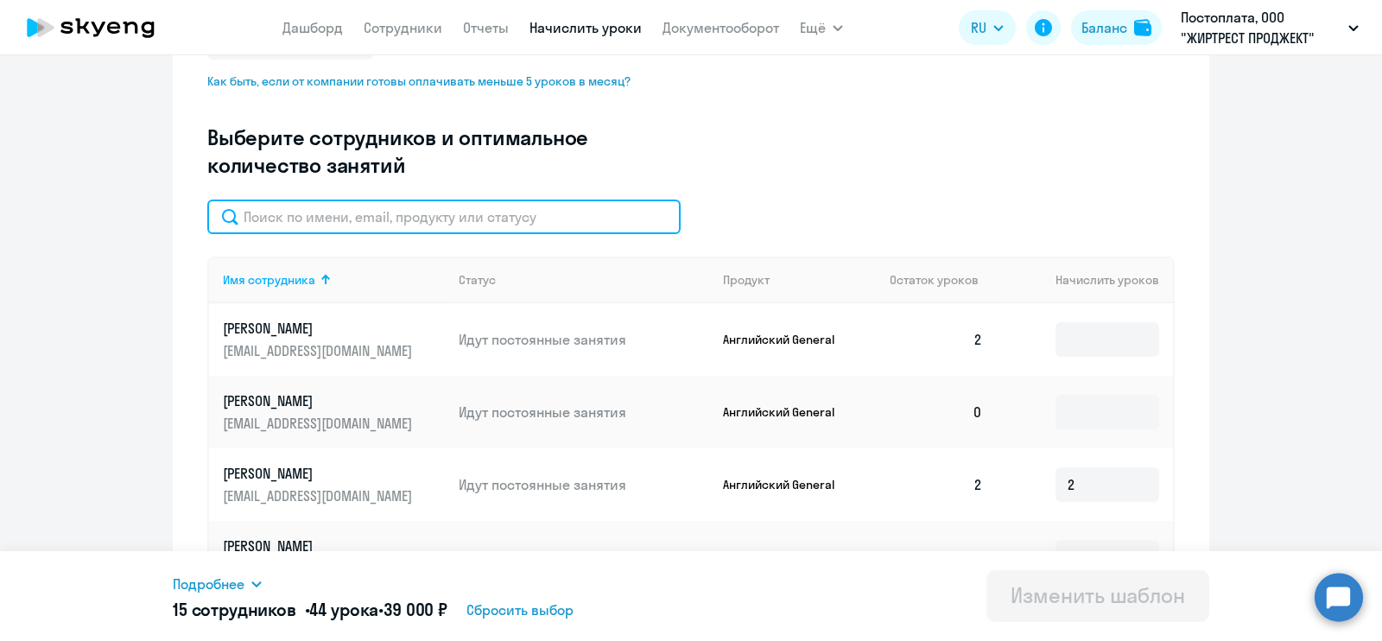
click at [371, 227] on input "text" at bounding box center [443, 216] width 473 height 35
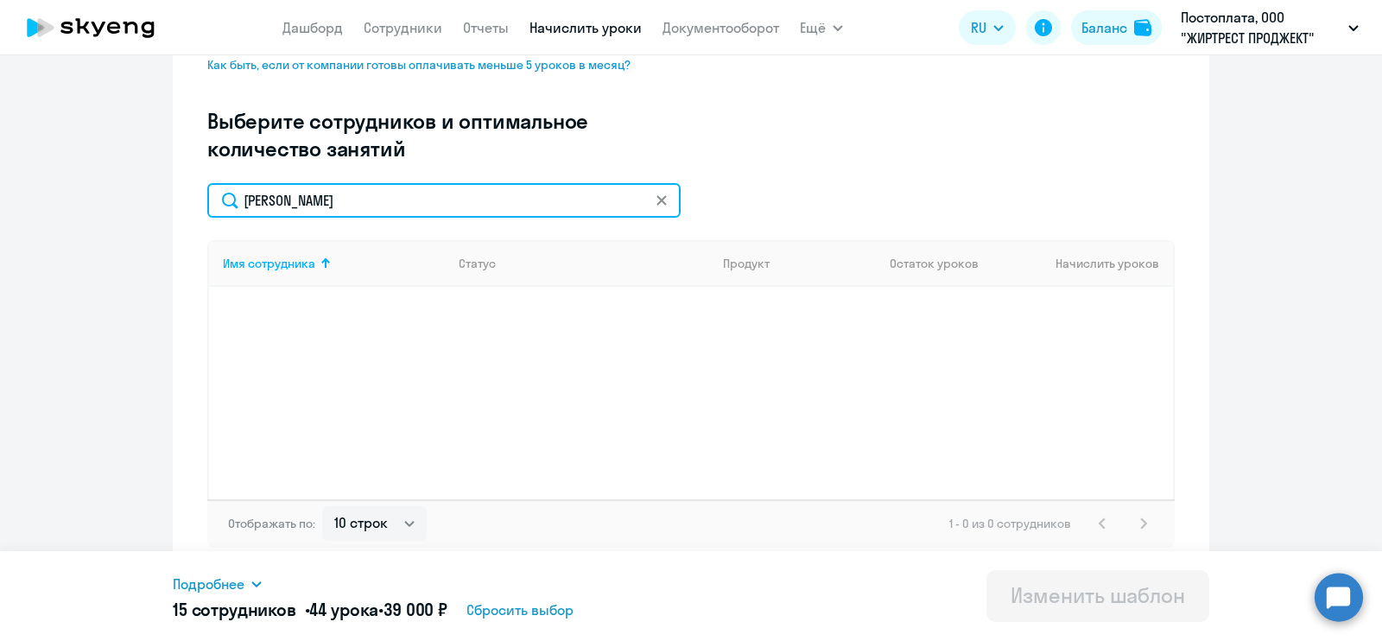
scroll to position [451, 0]
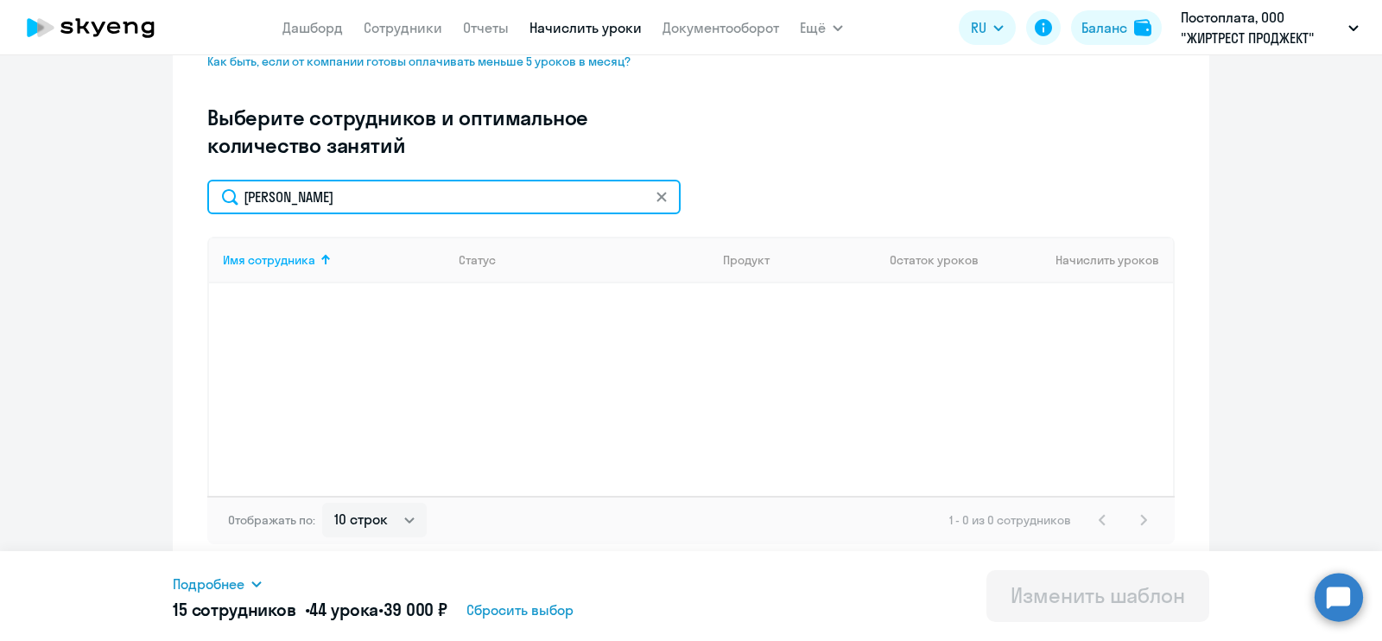
type input "[PERSON_NAME]"
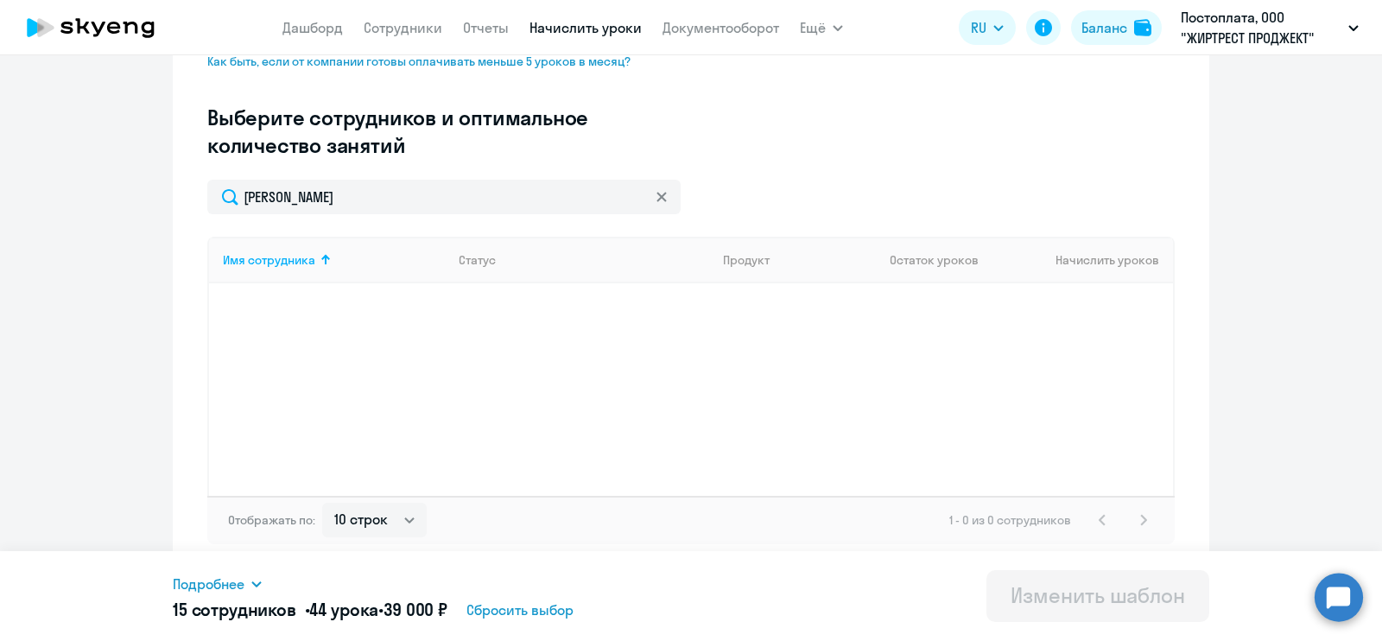
drag, startPoint x: 648, startPoint y: 193, endPoint x: 762, endPoint y: 188, distance: 114.1
click at [656, 193] on icon at bounding box center [661, 197] width 10 height 10
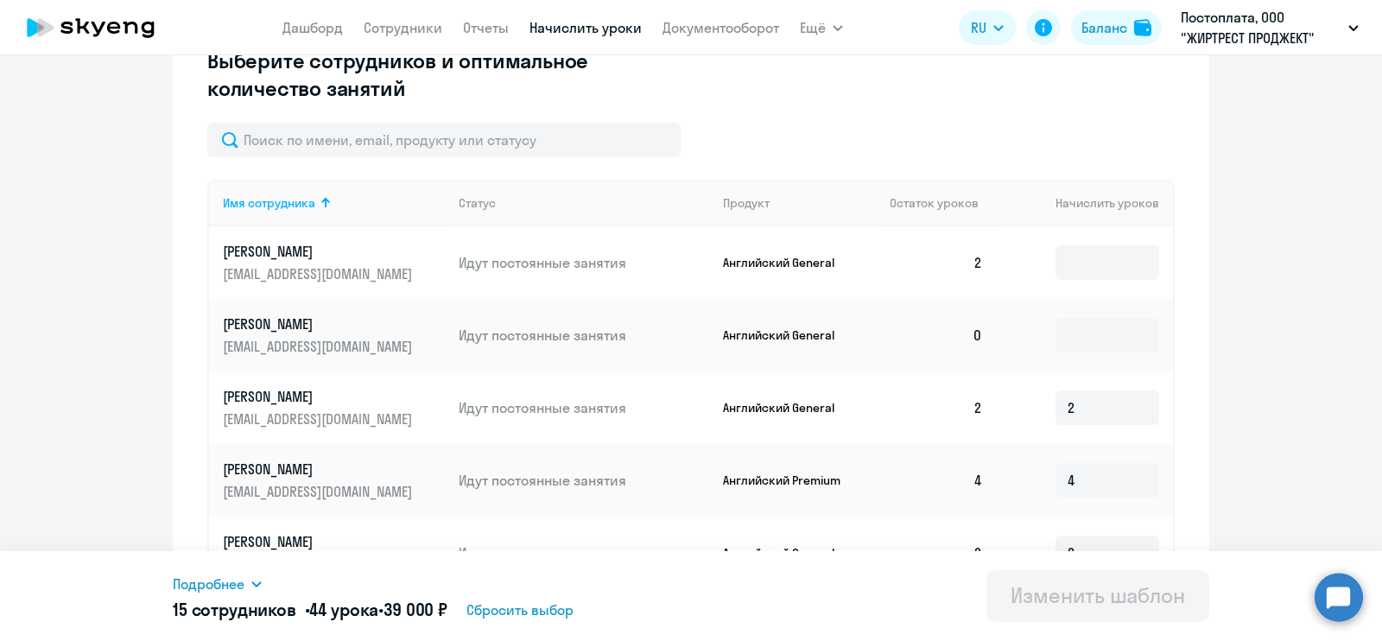
scroll to position [648, 0]
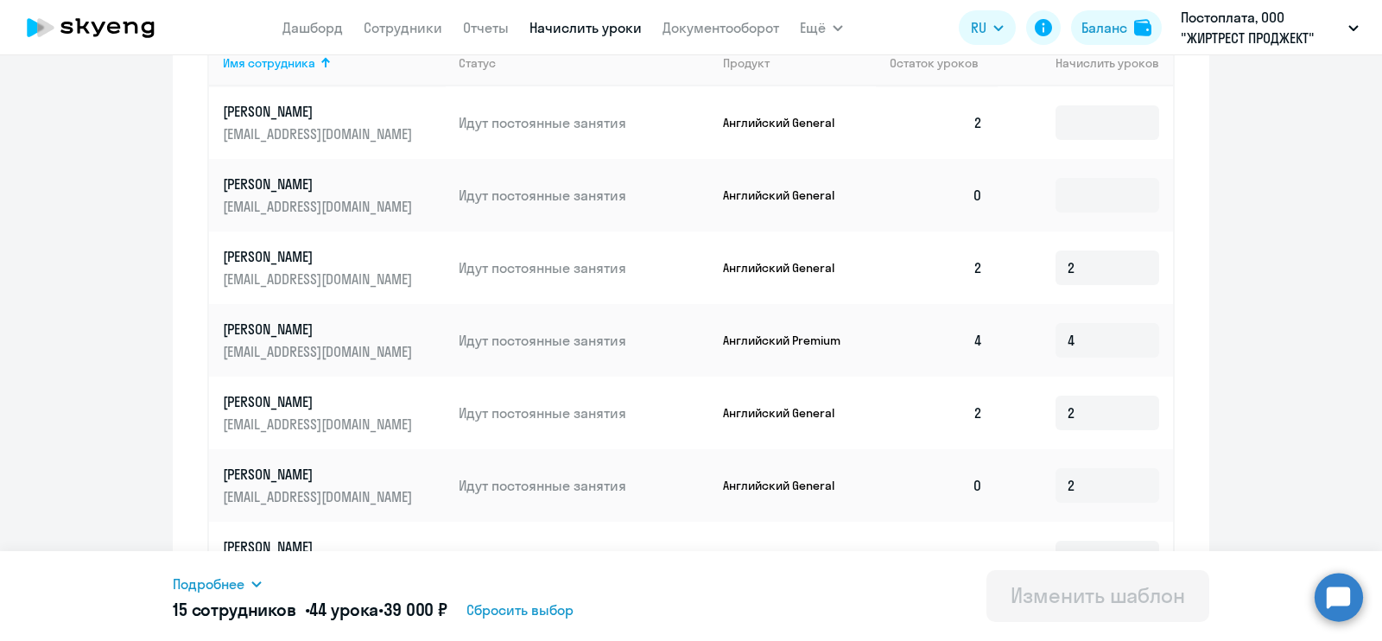
click at [1261, 322] on ng-component "Изменение шаблона Без названия Дата следующего автоматического начисления: [DAT…" at bounding box center [691, 169] width 1382 height 1470
click at [1257, 247] on ng-component "Изменение шаблона Без названия Дата следующего автоматического начисления: [DAT…" at bounding box center [691, 169] width 1382 height 1470
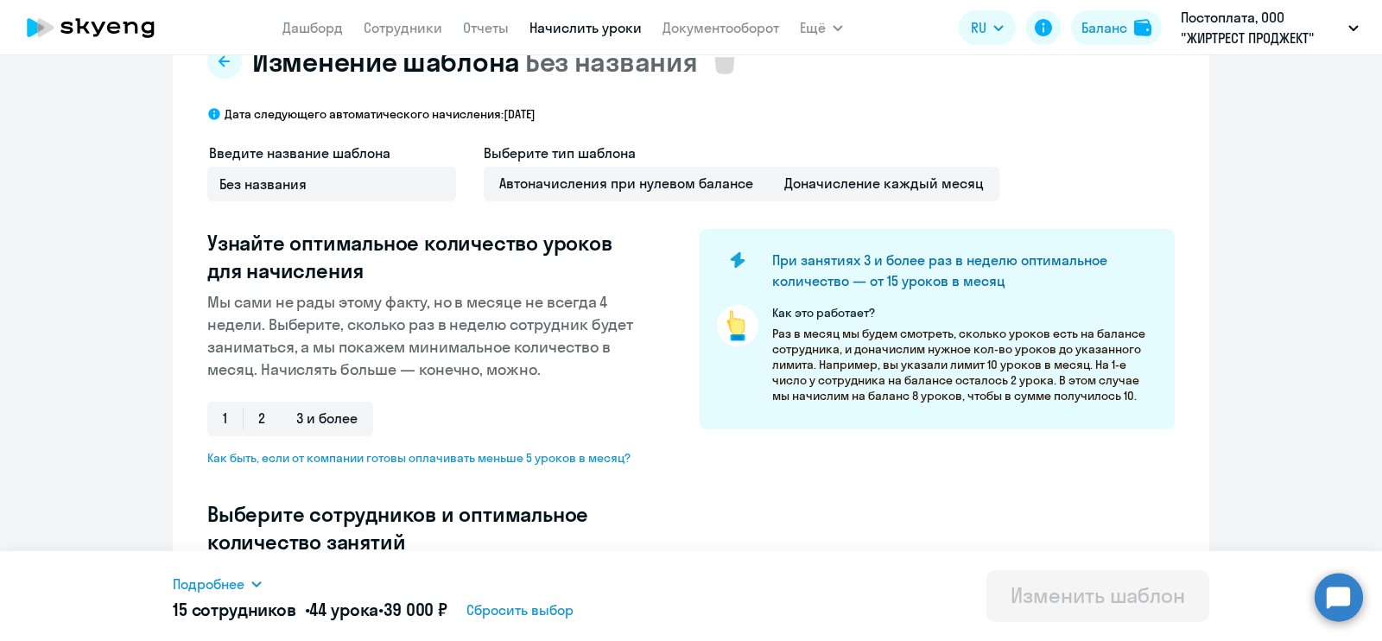
scroll to position [0, 0]
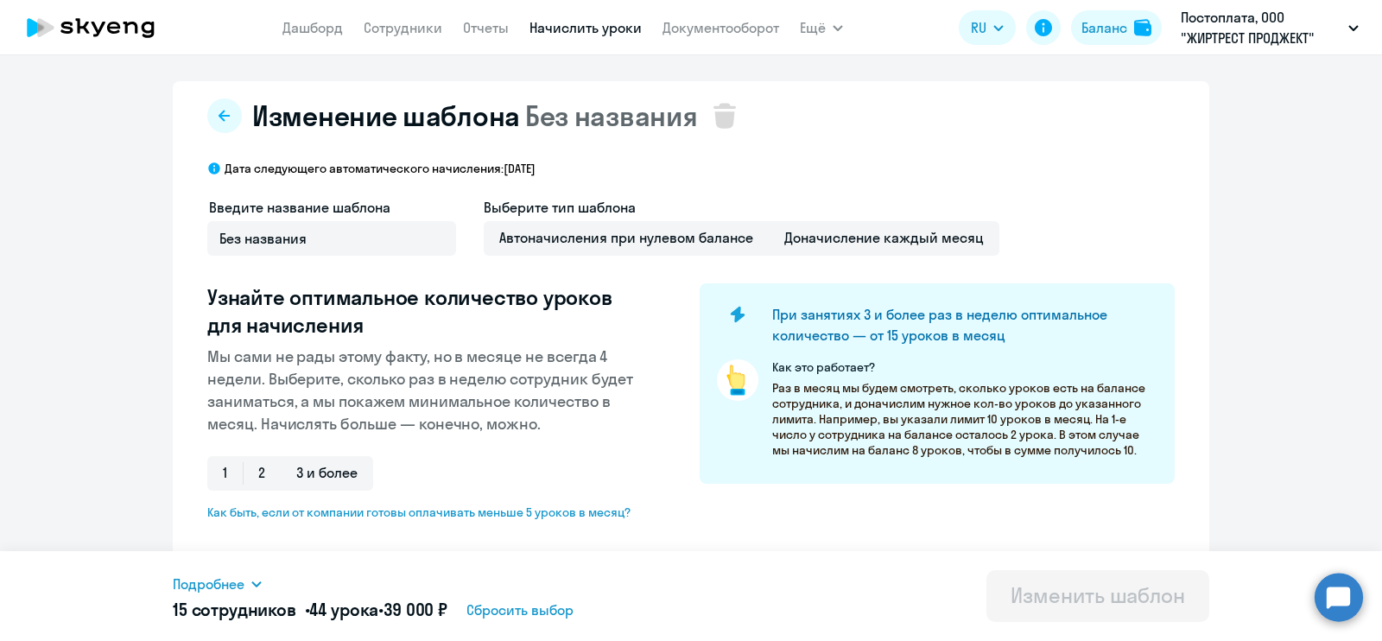
drag, startPoint x: 1353, startPoint y: 592, endPoint x: 1345, endPoint y: 588, distance: 8.9
click at [1354, 584] on circle at bounding box center [1338, 596] width 48 height 48
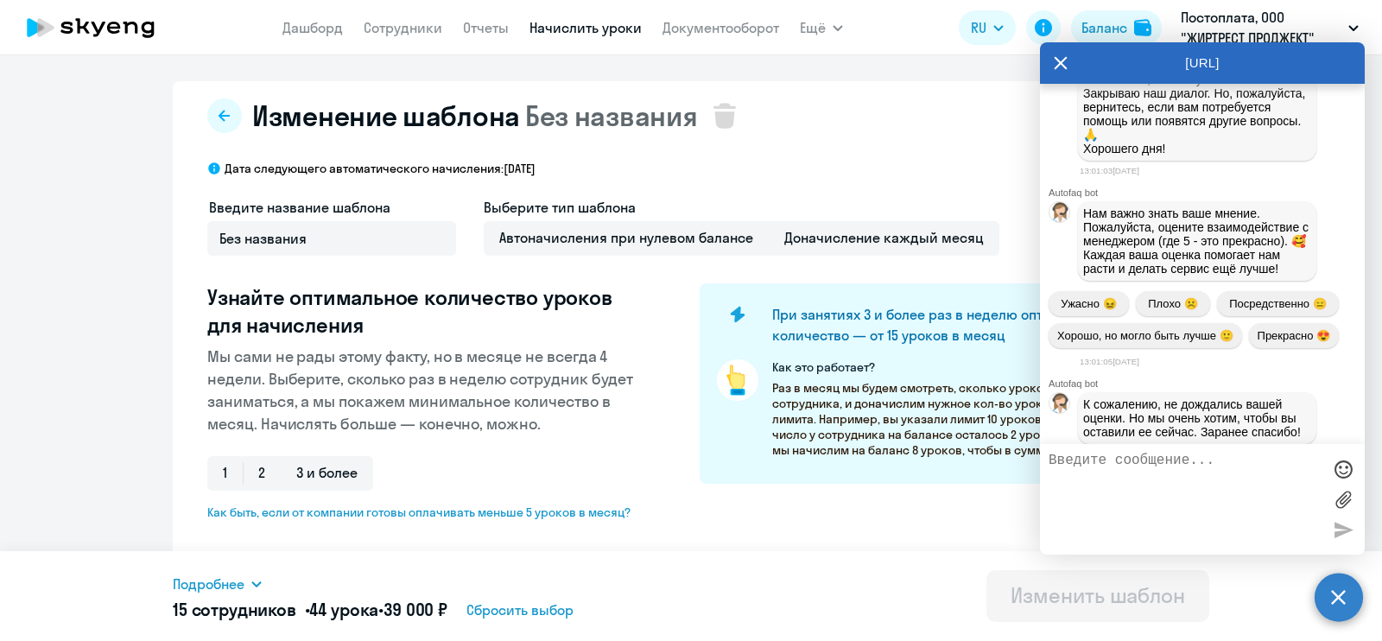
scroll to position [1657, 0]
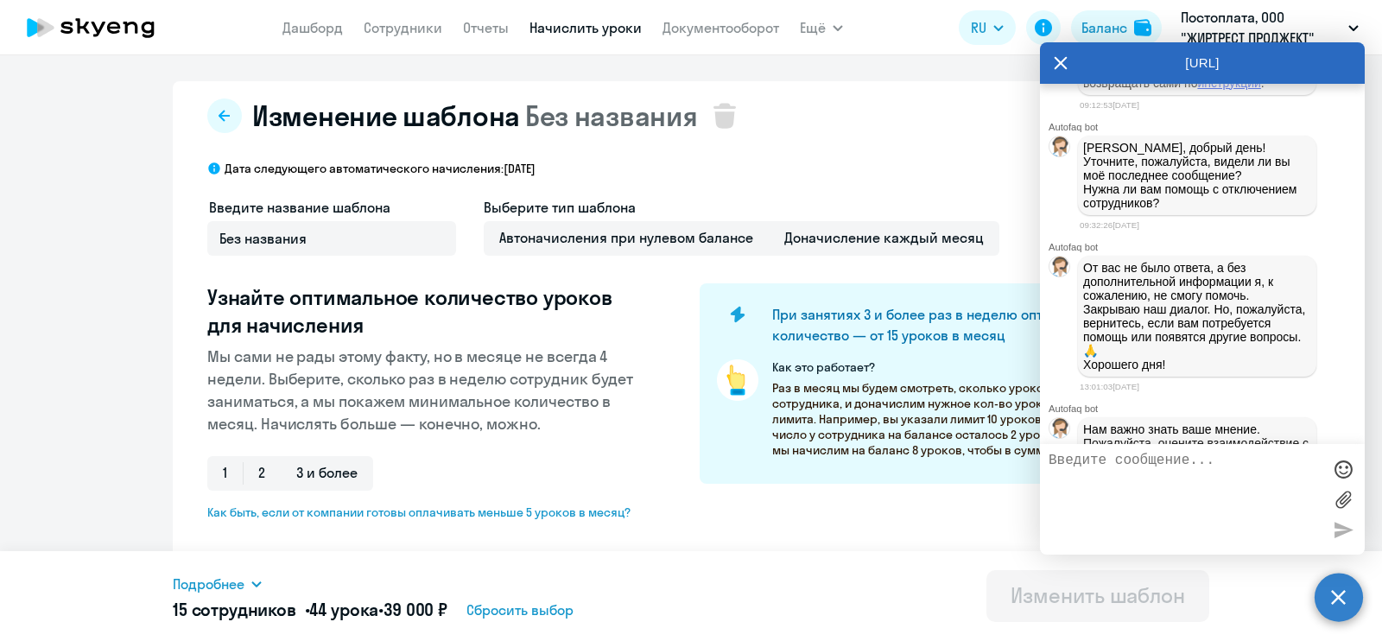
click at [1197, 90] on link "инструкции" at bounding box center [1228, 83] width 63 height 14
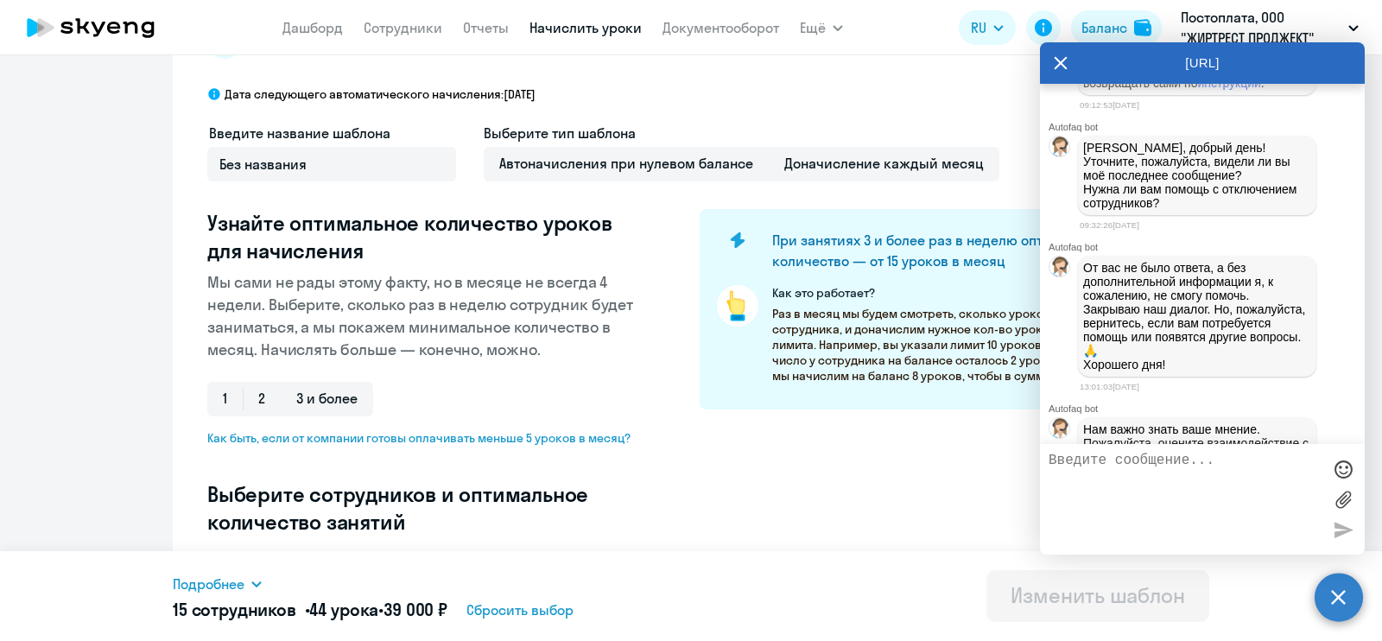
scroll to position [107, 0]
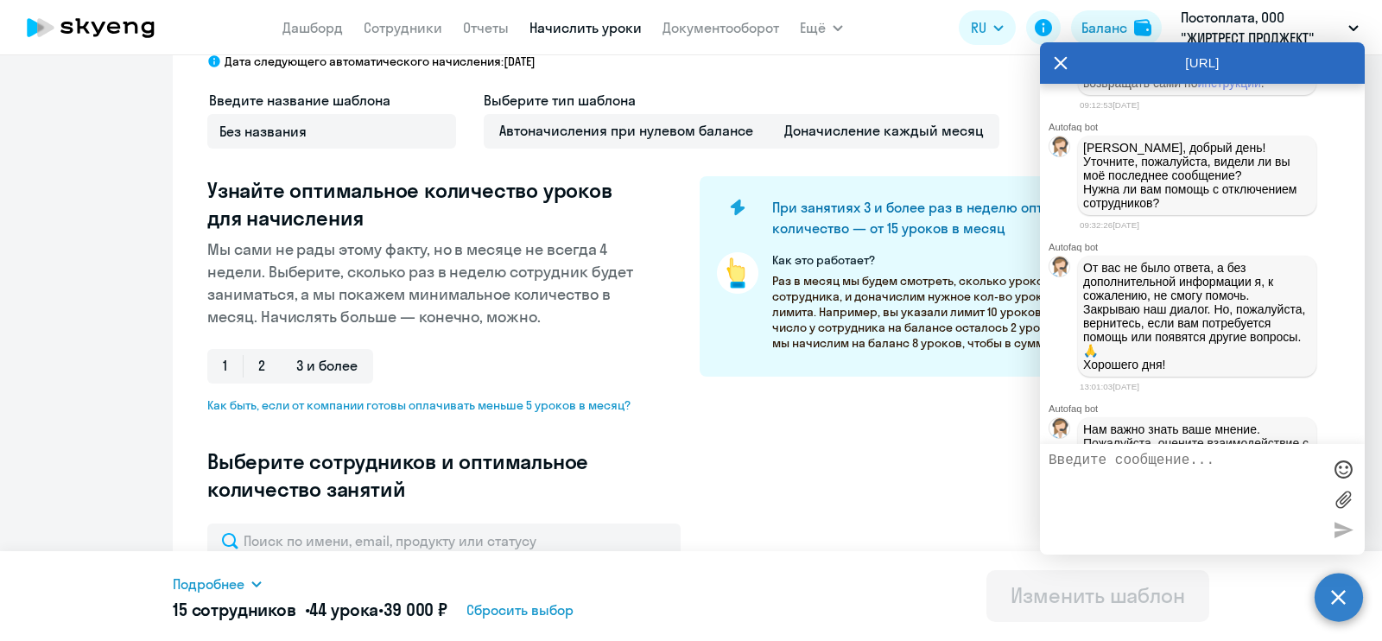
click at [393, 17] on app-menu-item-link "Сотрудники" at bounding box center [403, 28] width 79 height 22
click at [400, 29] on link "Сотрудники" at bounding box center [403, 27] width 79 height 17
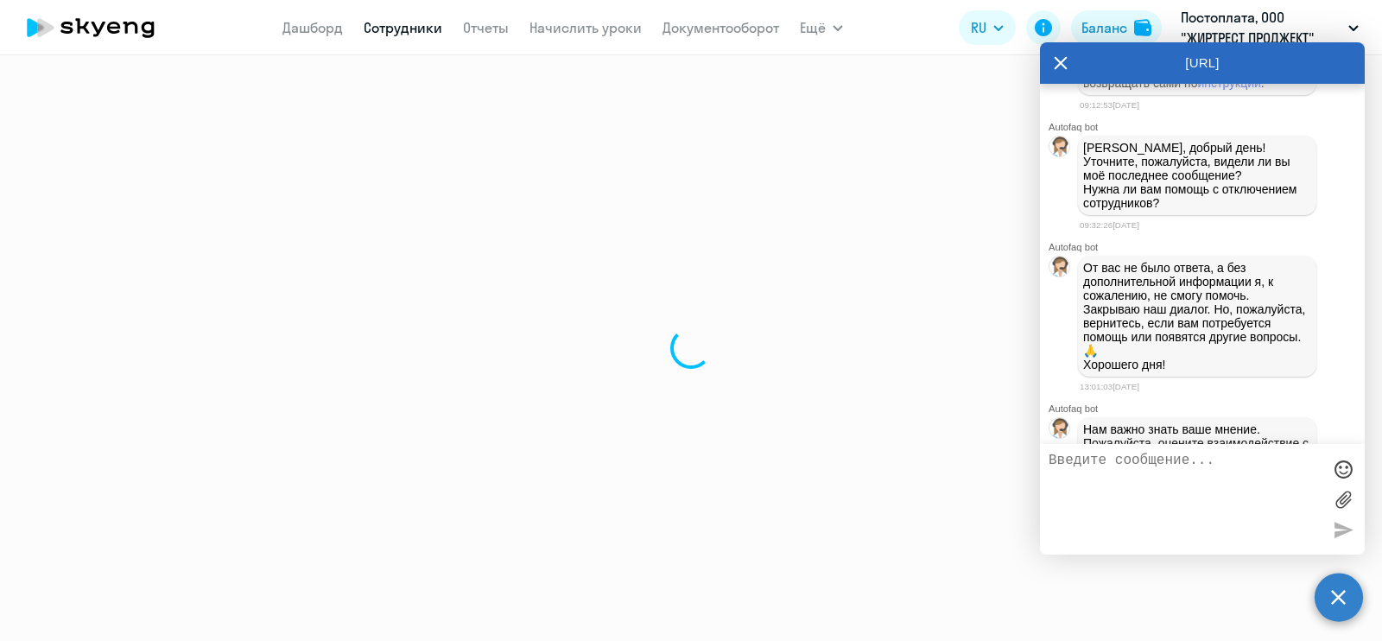
select select "30"
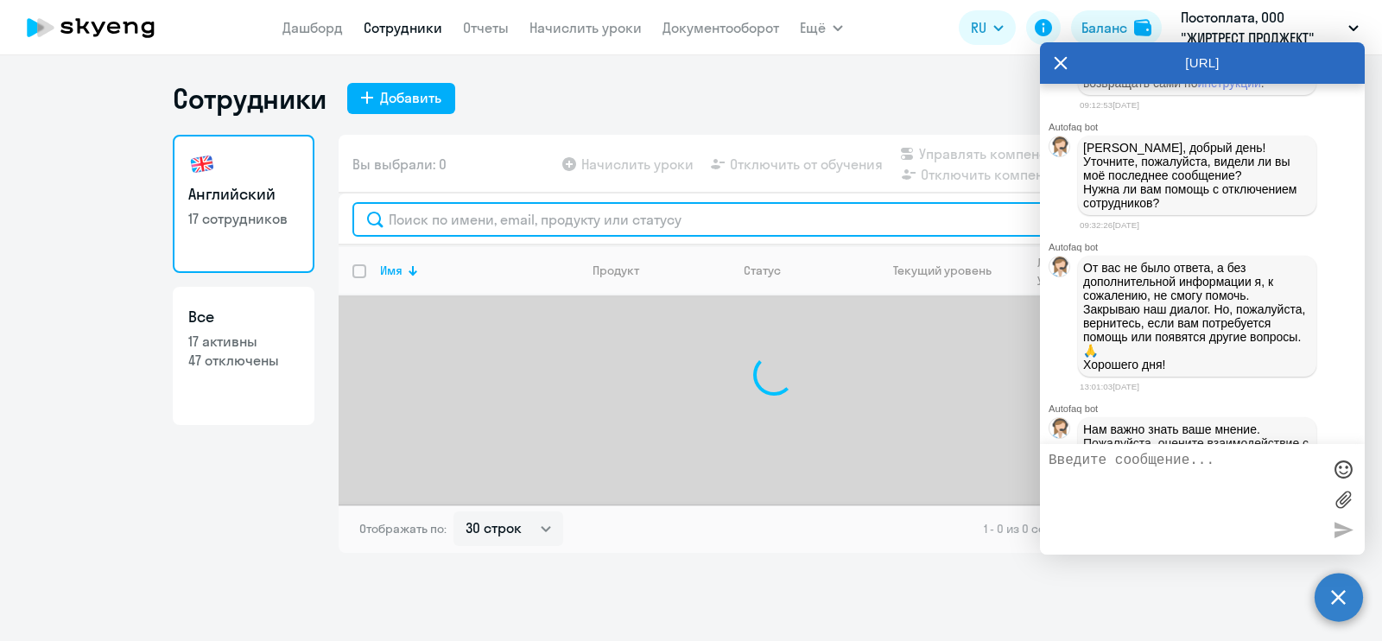
click at [479, 216] on input "text" at bounding box center [773, 219] width 843 height 35
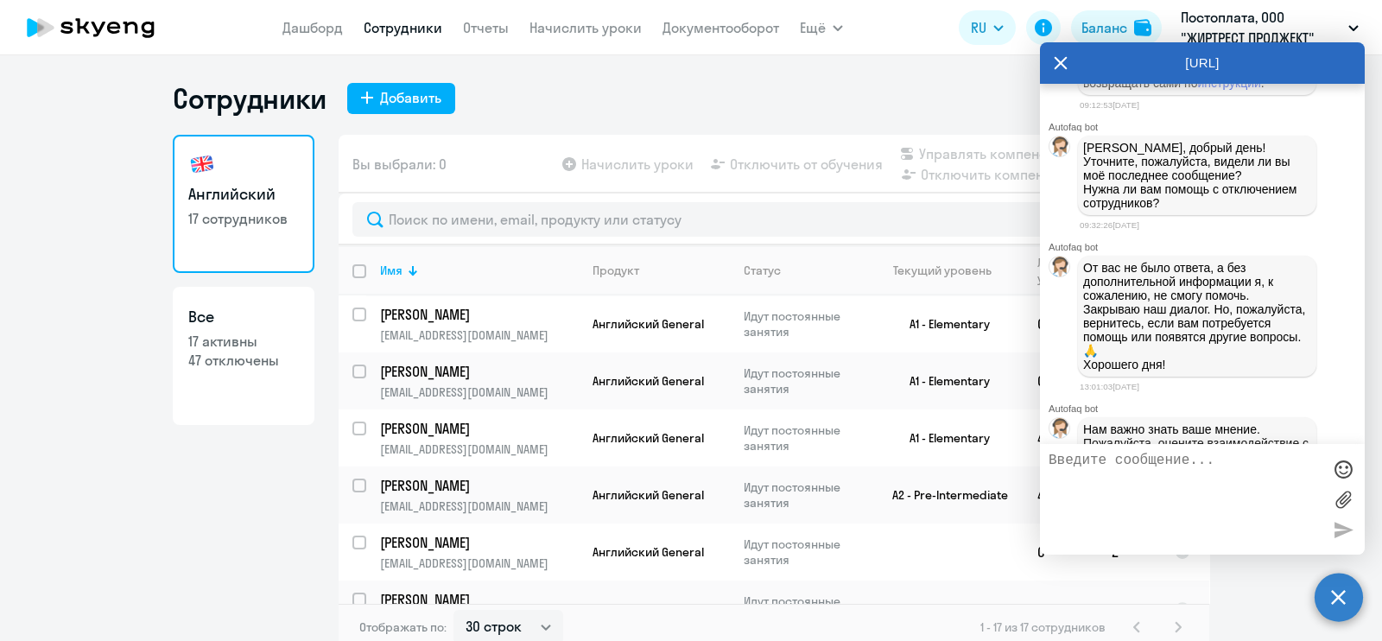
drag, startPoint x: 1061, startPoint y: 60, endPoint x: 780, endPoint y: 130, distance: 289.9
click at [1060, 60] on icon at bounding box center [1060, 62] width 14 height 41
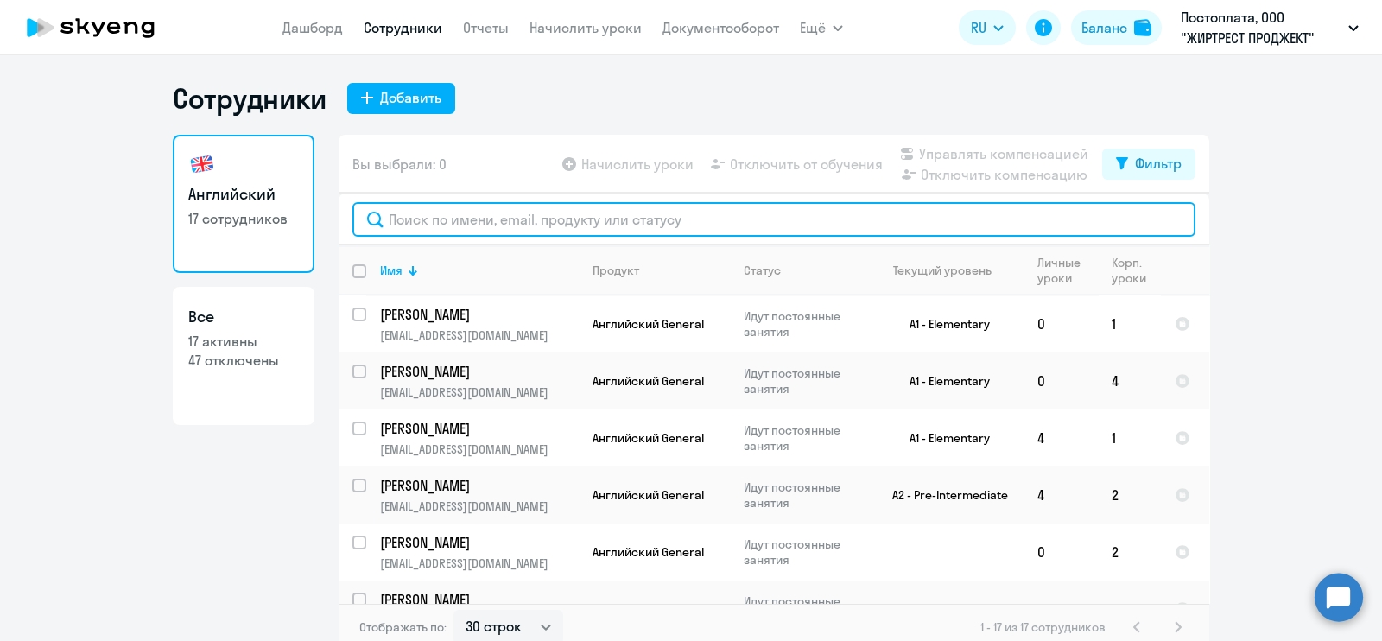
click at [465, 209] on input "text" at bounding box center [773, 219] width 843 height 35
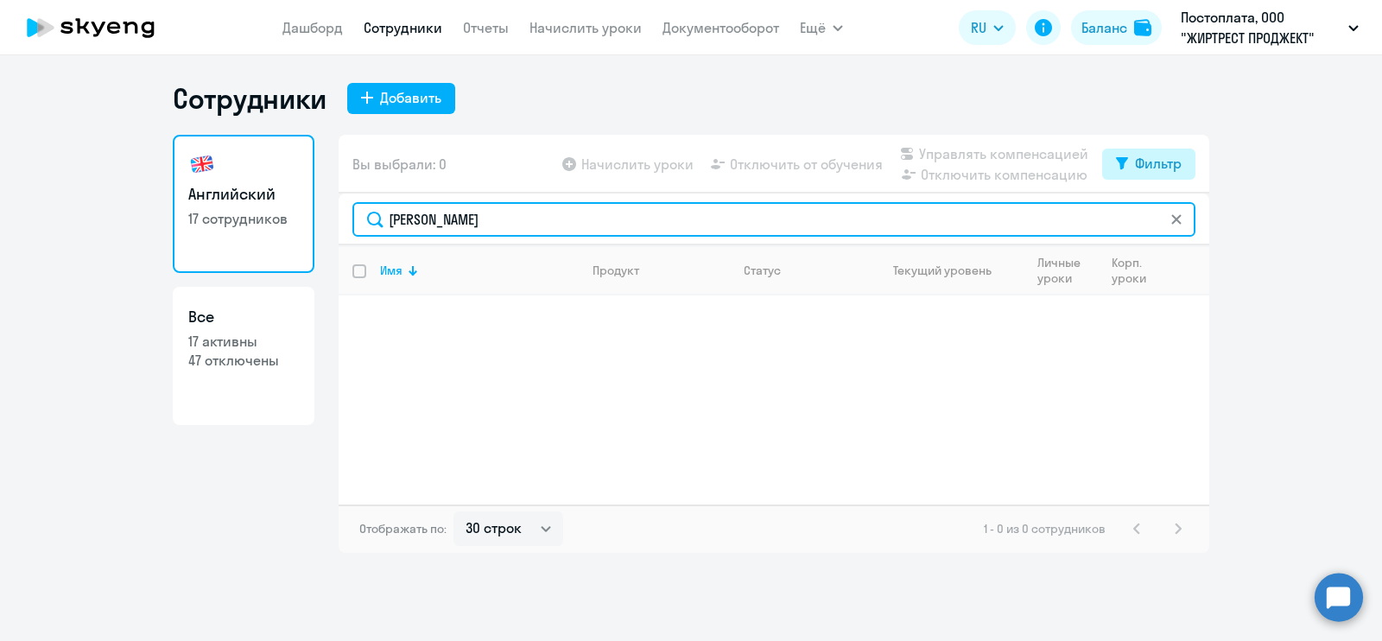
type input "[PERSON_NAME]"
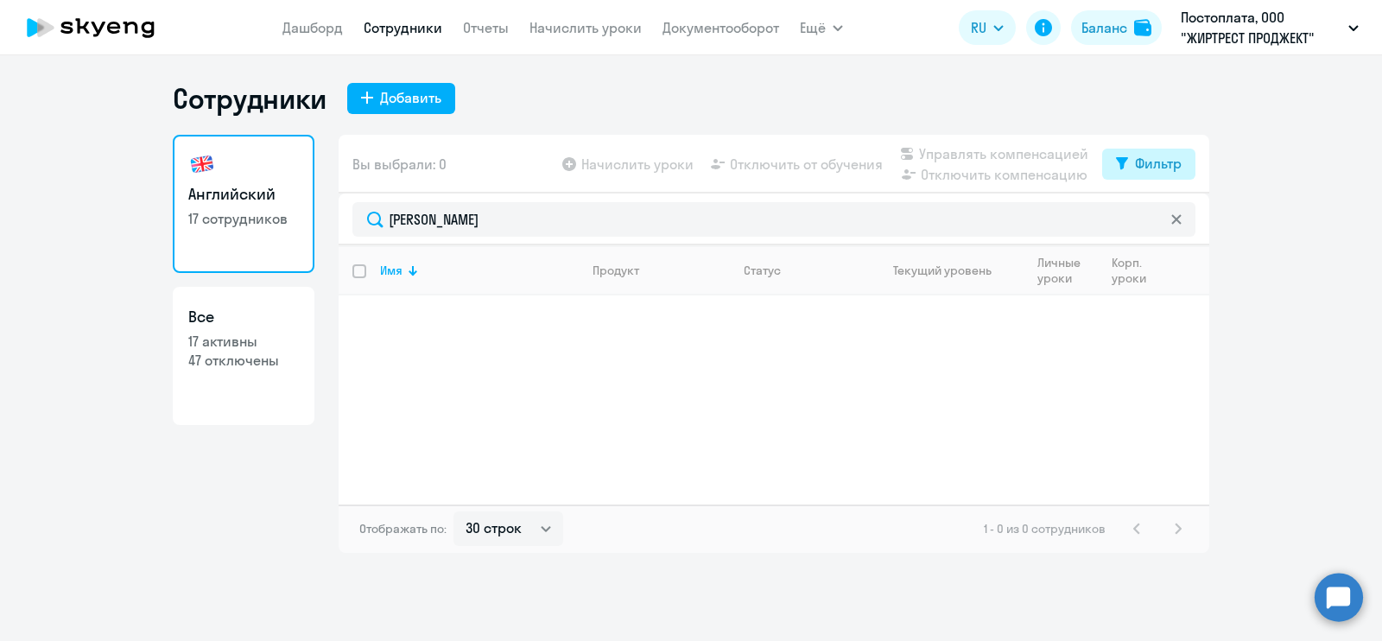
click at [1151, 149] on button "Фильтр" at bounding box center [1148, 164] width 93 height 31
drag, startPoint x: 979, startPoint y: 217, endPoint x: 1170, endPoint y: 240, distance: 192.3
click at [987, 220] on p "Показать отключенных от обучения" at bounding box center [999, 224] width 136 height 31
click at [1161, 219] on span at bounding box center [1166, 220] width 29 height 17
click at [1152, 219] on input "checkbox" at bounding box center [1151, 218] width 1 height 1
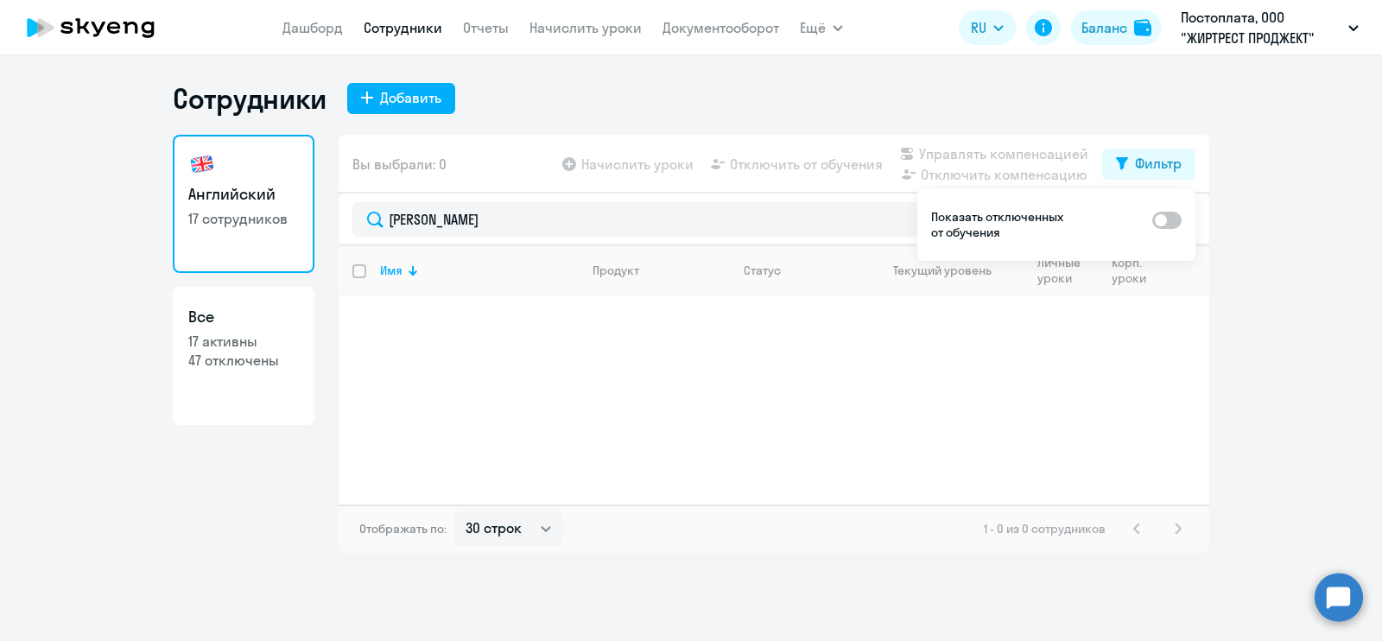
checkbox input "true"
click at [455, 334] on p "[EMAIL_ADDRESS][DOMAIN_NAME]" at bounding box center [479, 335] width 198 height 16
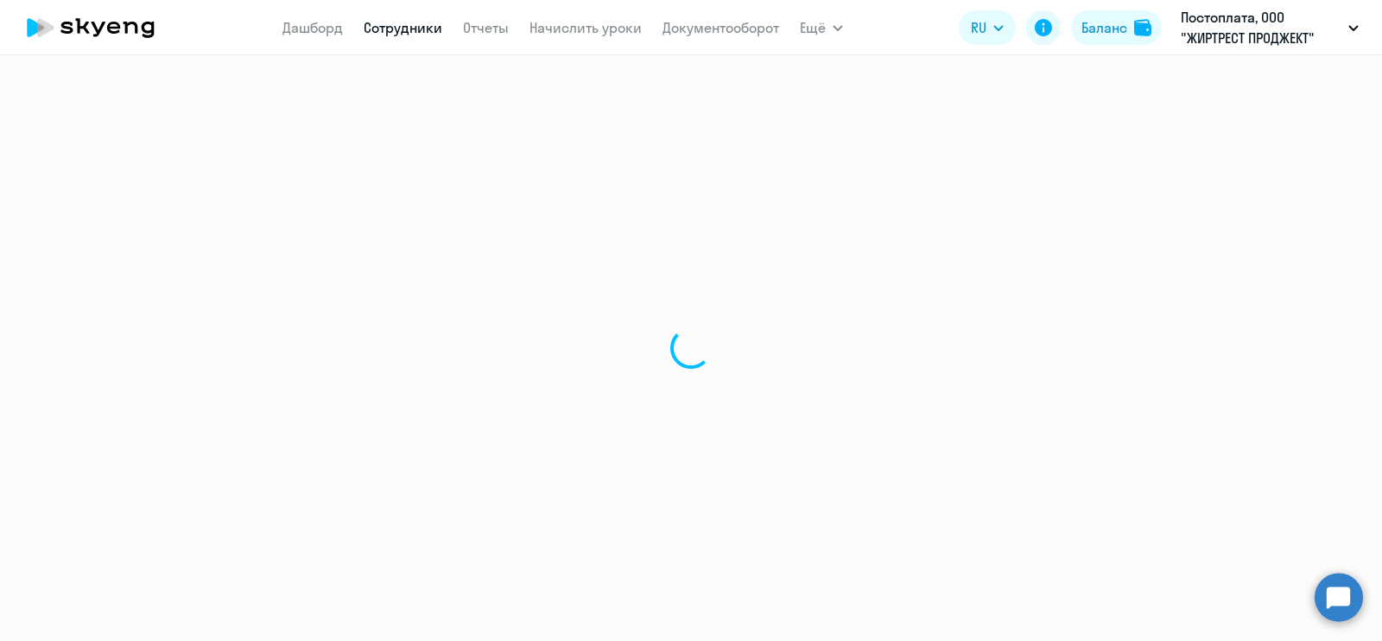
select select "english"
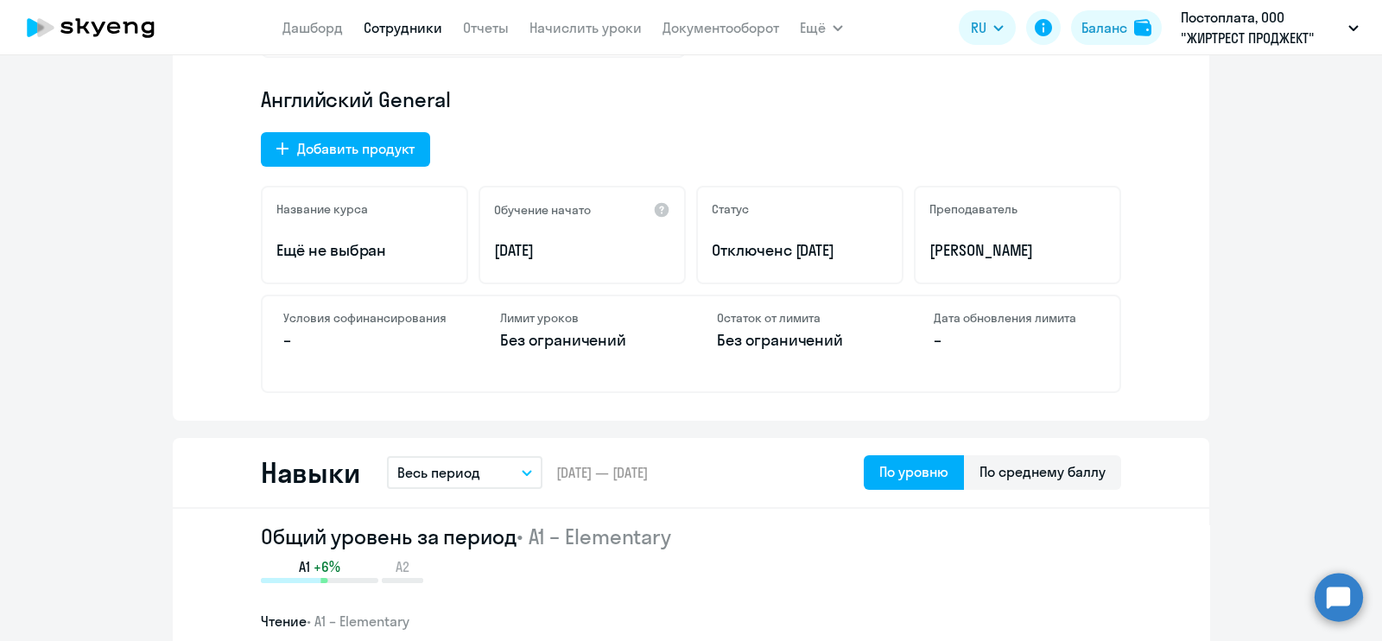
scroll to position [648, 0]
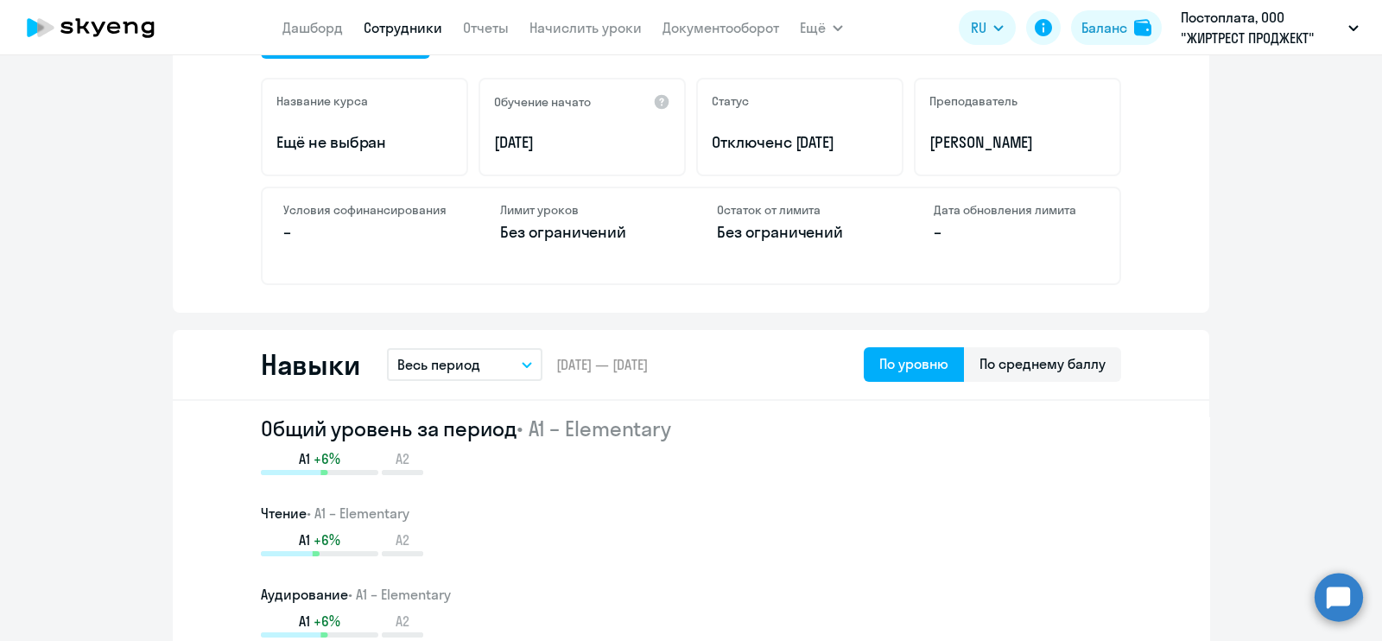
click at [794, 142] on span "с [DATE]" at bounding box center [809, 142] width 52 height 20
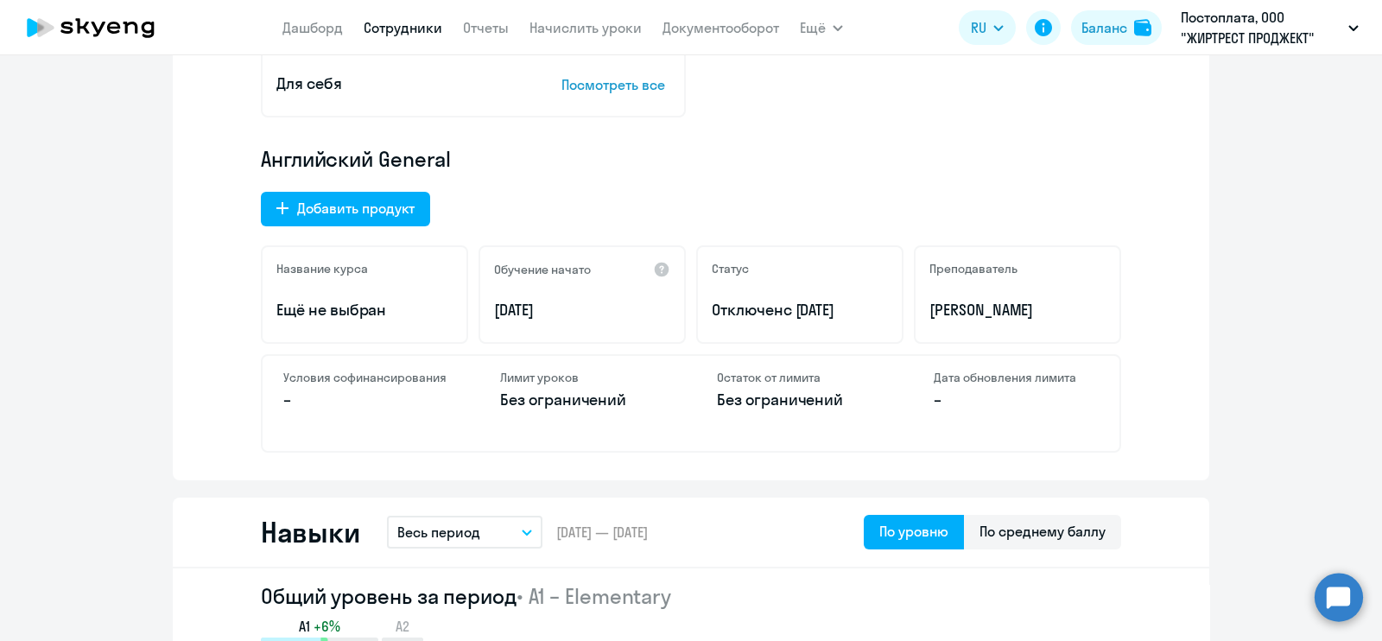
scroll to position [431, 0]
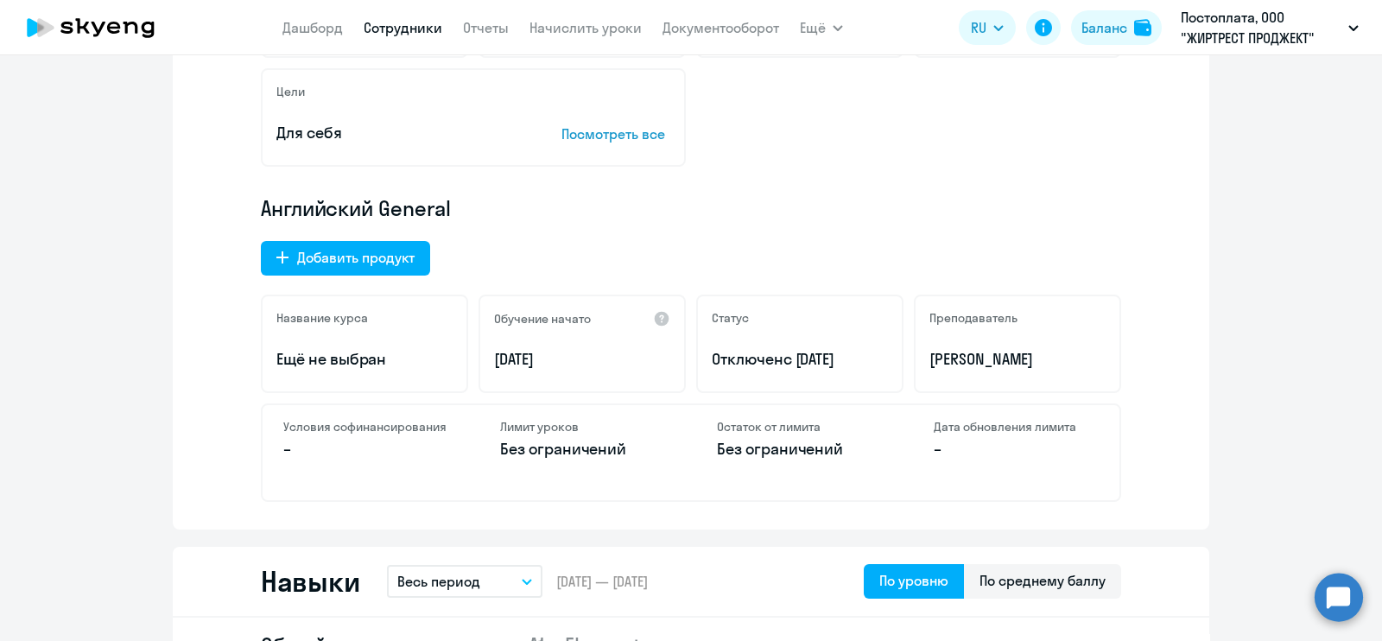
click at [566, 363] on p "[DATE]" at bounding box center [582, 359] width 176 height 22
drag, startPoint x: 345, startPoint y: 333, endPoint x: 371, endPoint y: 287, distance: 53.3
click at [349, 334] on div "Название курса Ещё не выбран" at bounding box center [364, 343] width 207 height 98
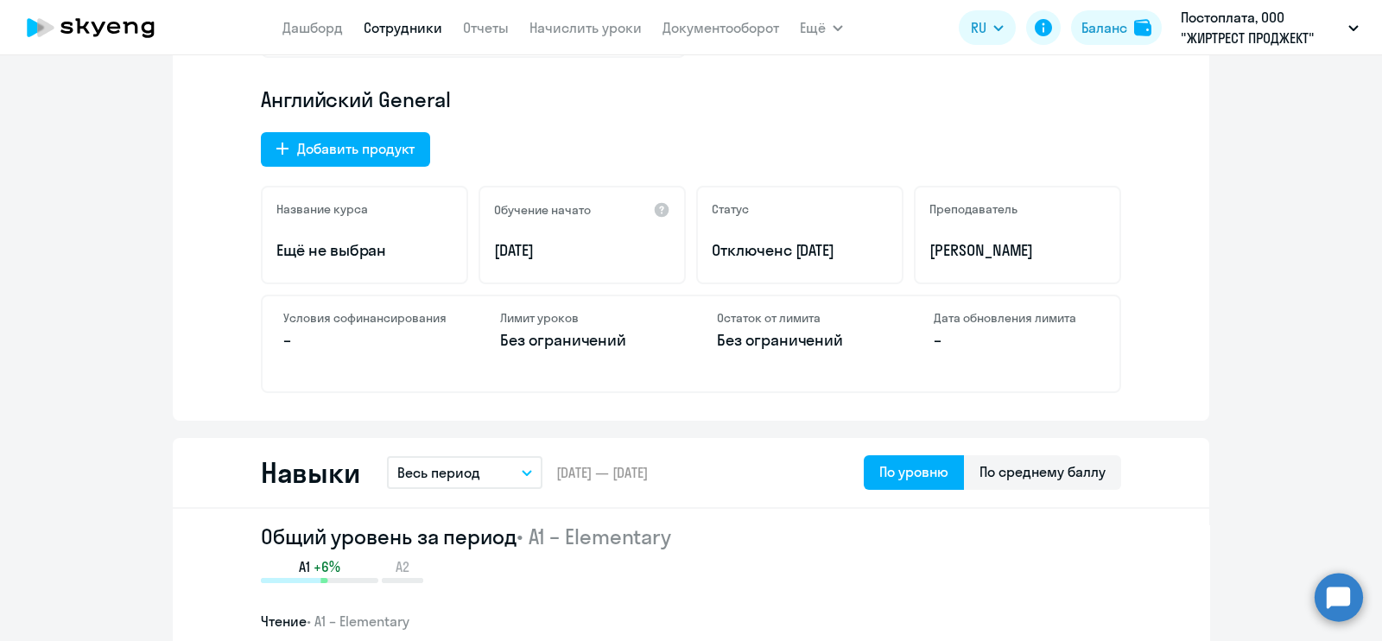
click at [842, 239] on p "Отключен с [DATE]" at bounding box center [800, 250] width 176 height 22
click at [829, 255] on span "с [DATE]" at bounding box center [809, 250] width 52 height 20
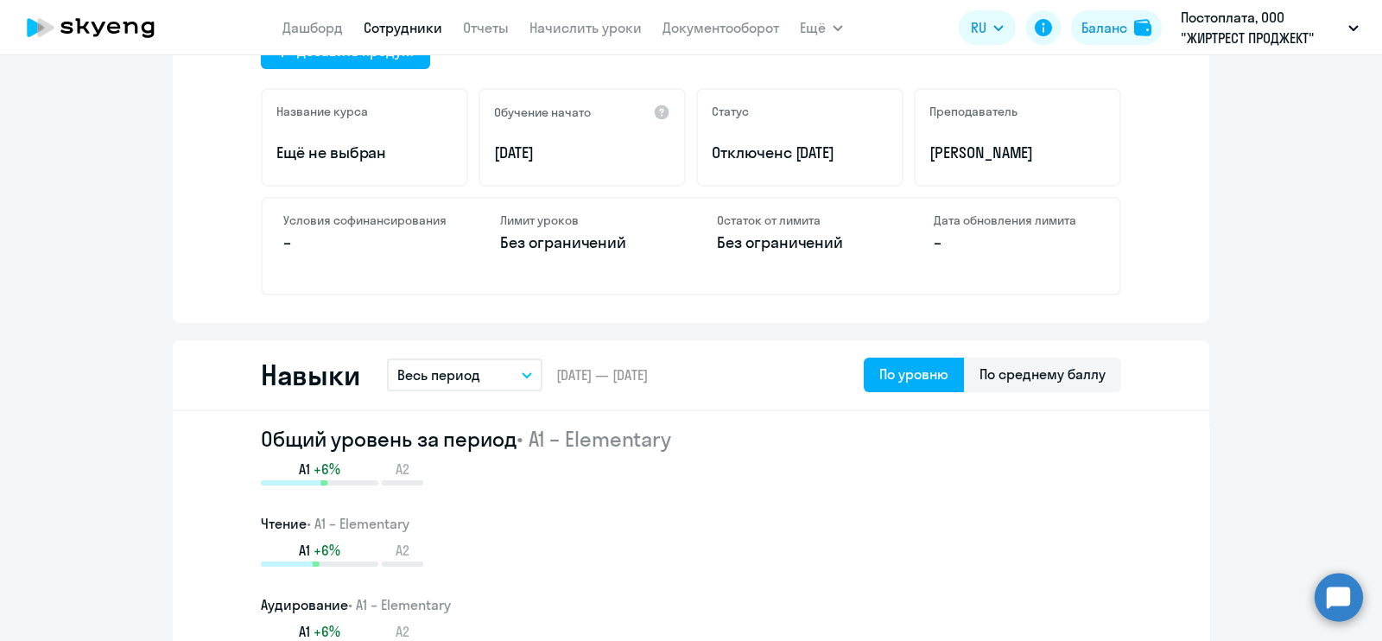
scroll to position [613, 0]
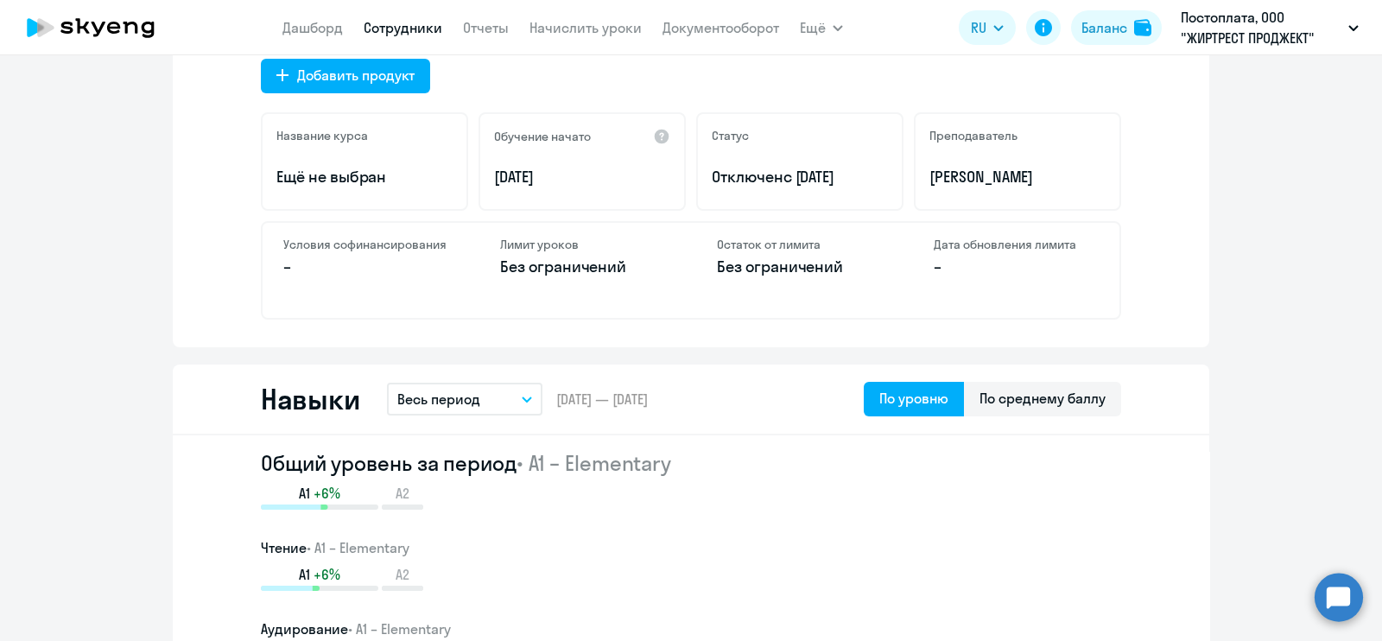
click at [716, 287] on div "Остаток от лимита Без ограничений" at bounding box center [799, 270] width 206 height 95
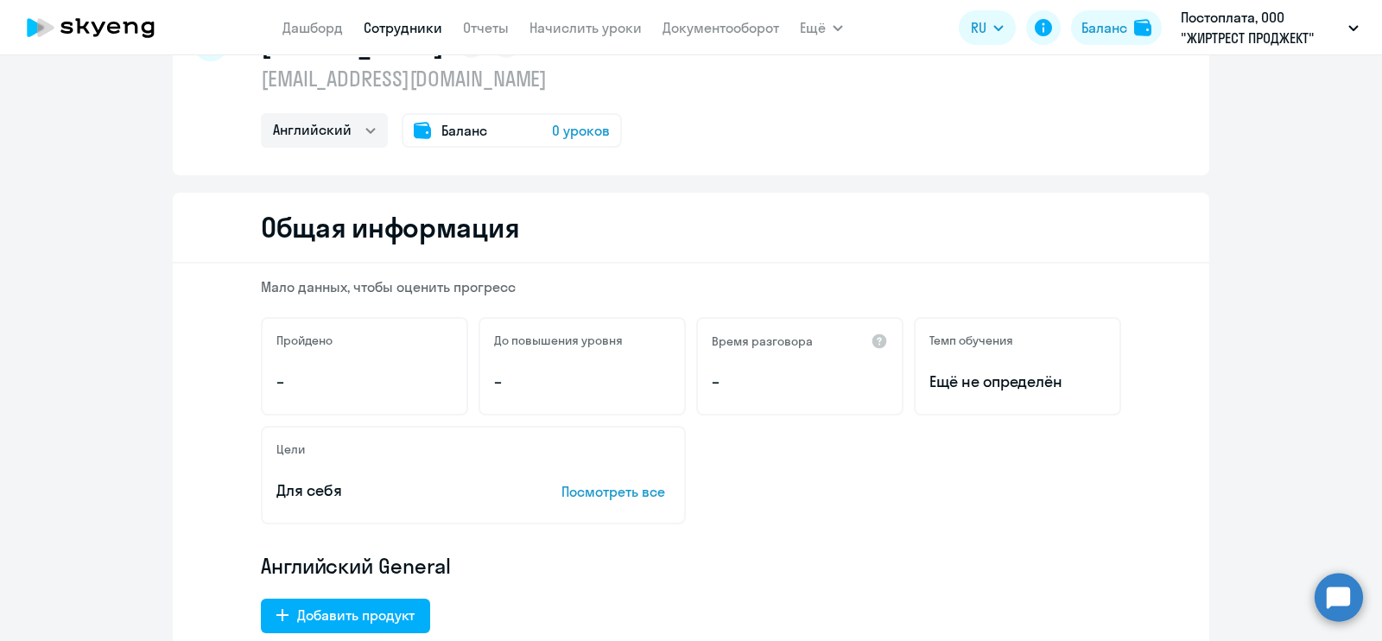
scroll to position [0, 0]
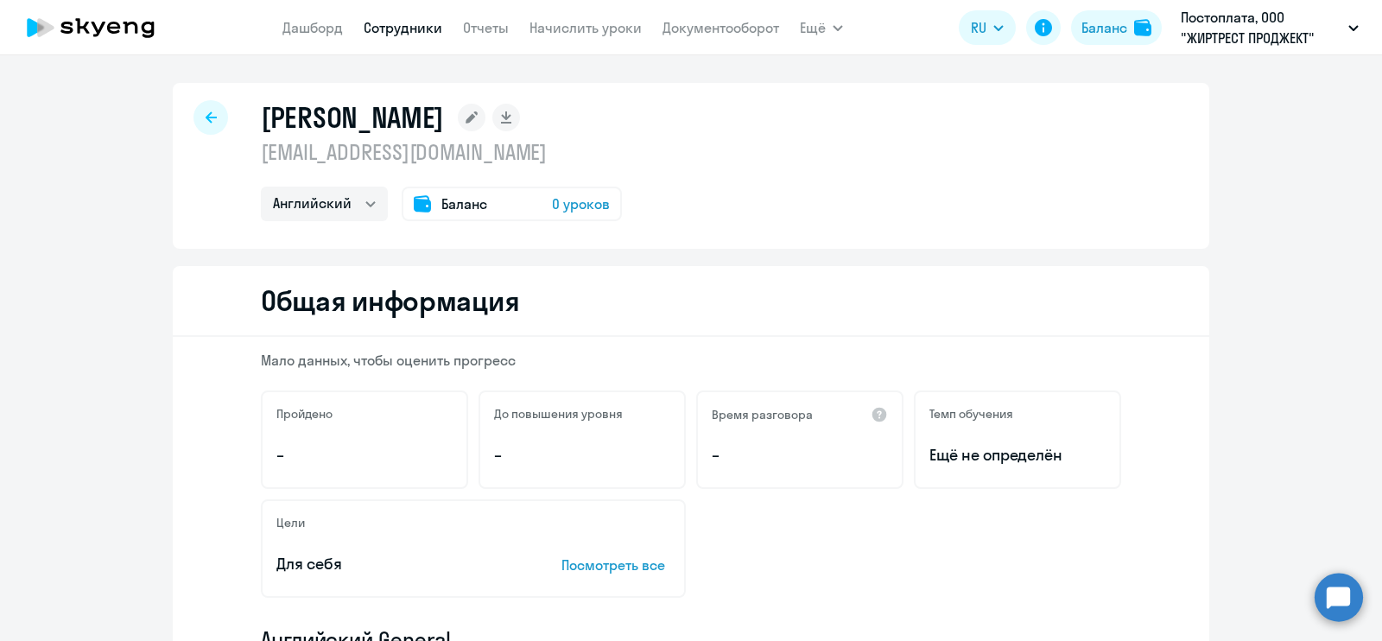
click at [1344, 584] on circle at bounding box center [1338, 596] width 48 height 48
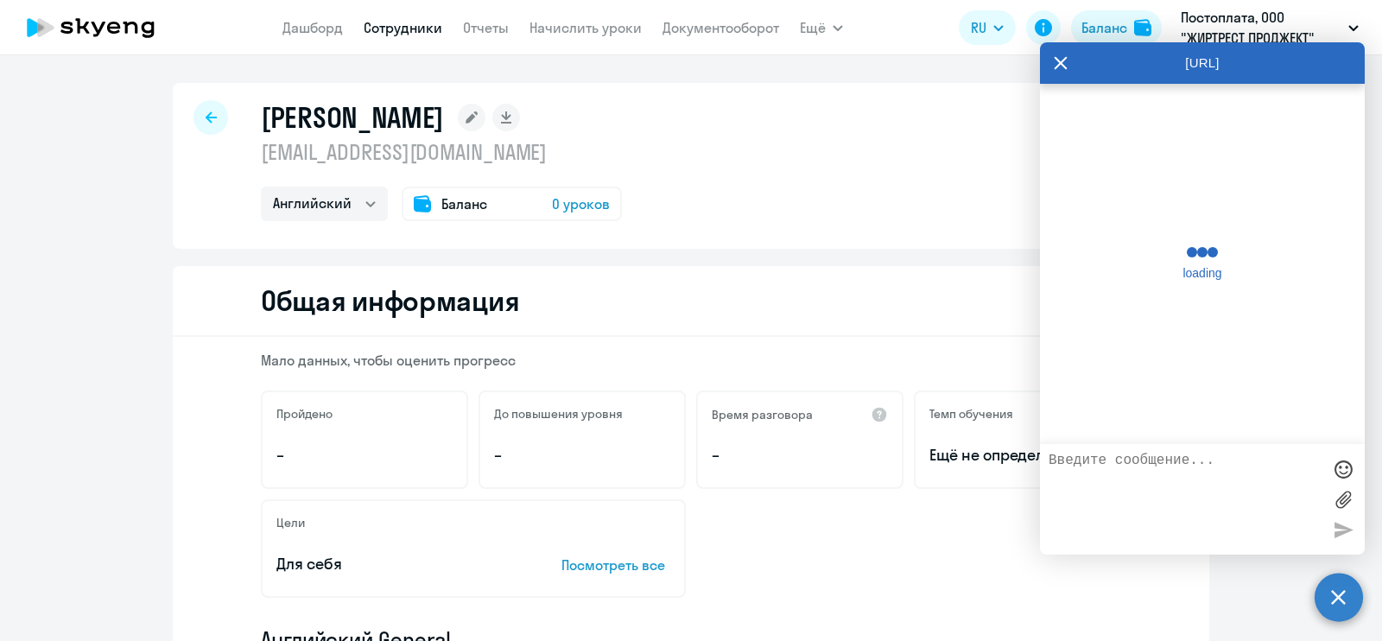
scroll to position [2298, 0]
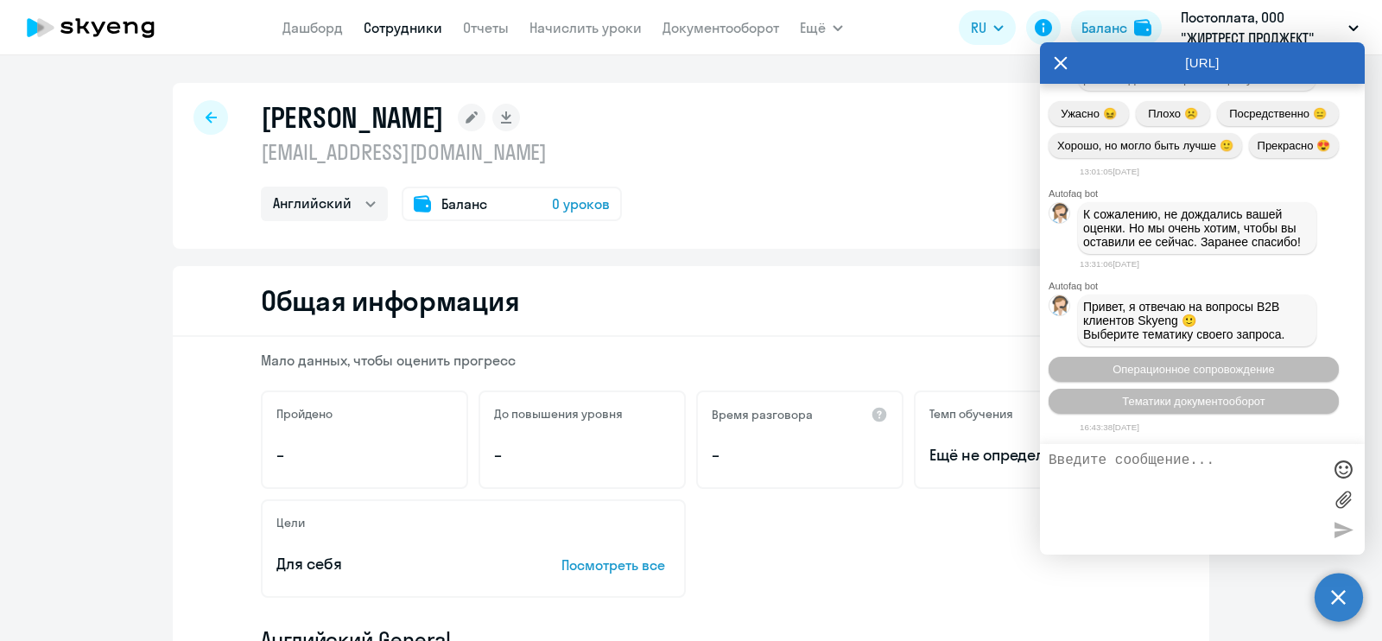
click at [1129, 485] on textarea at bounding box center [1184, 498] width 273 height 93
click at [1092, 481] on textarea "Мне нужно восстановить ученика - Прохэватило [PERSON_NAME]," at bounding box center [1184, 498] width 273 height 93
click at [1264, 485] on textarea "Мне нужно восстановить ученика - [PERSON_NAME]," at bounding box center [1184, 498] width 273 height 93
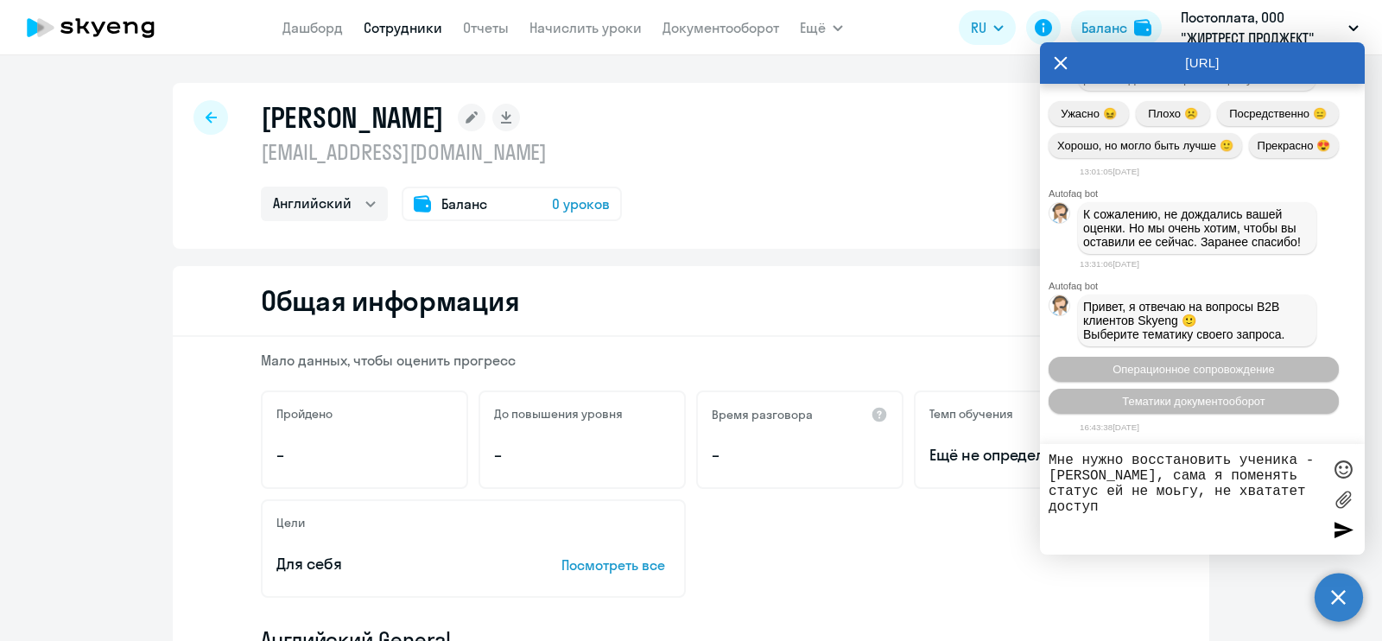
type textarea "Мне нужно восстановить ученика - [PERSON_NAME], сама я поменять статус ей не мо…"
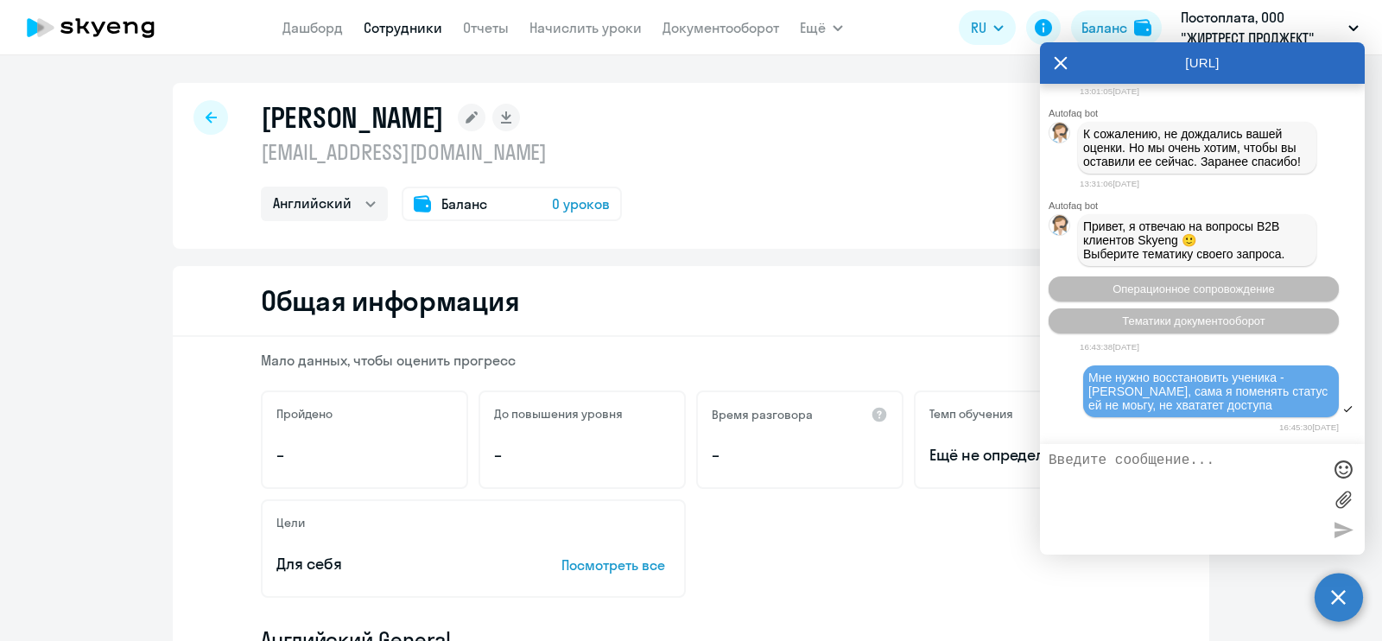
scroll to position [2401, 0]
click at [846, 555] on div "Цели Для себя Посмотреть все" at bounding box center [691, 548] width 860 height 98
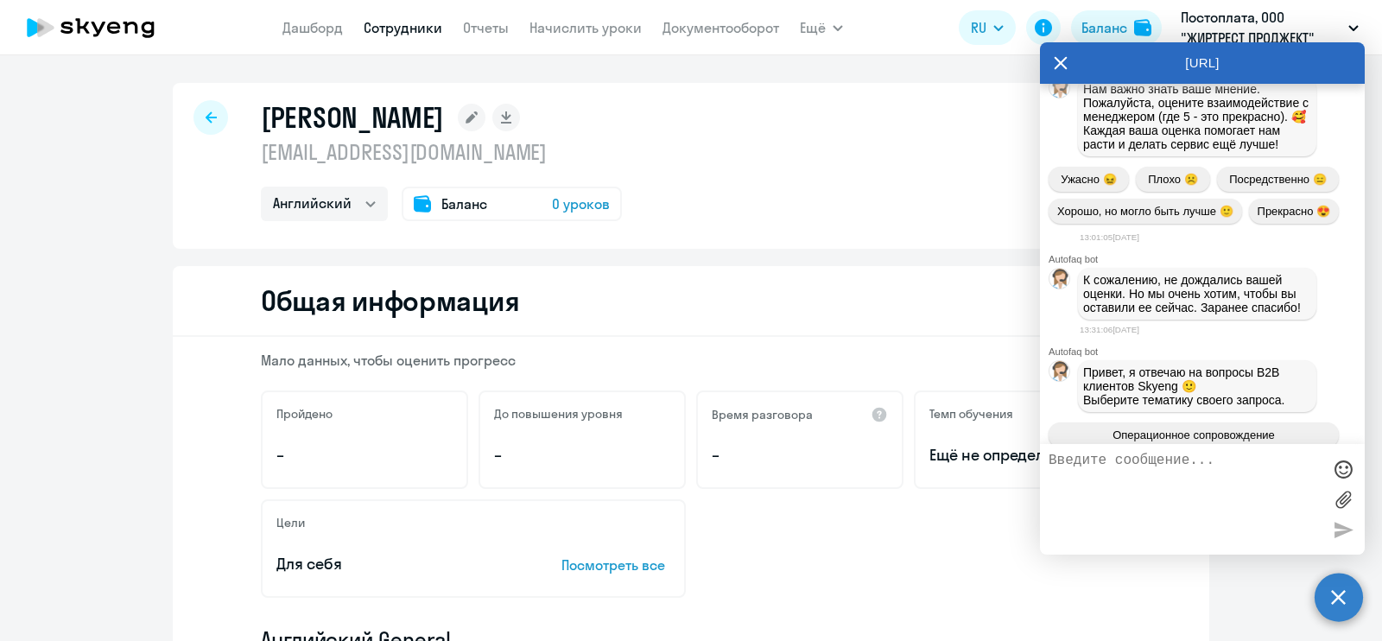
scroll to position [2536, 0]
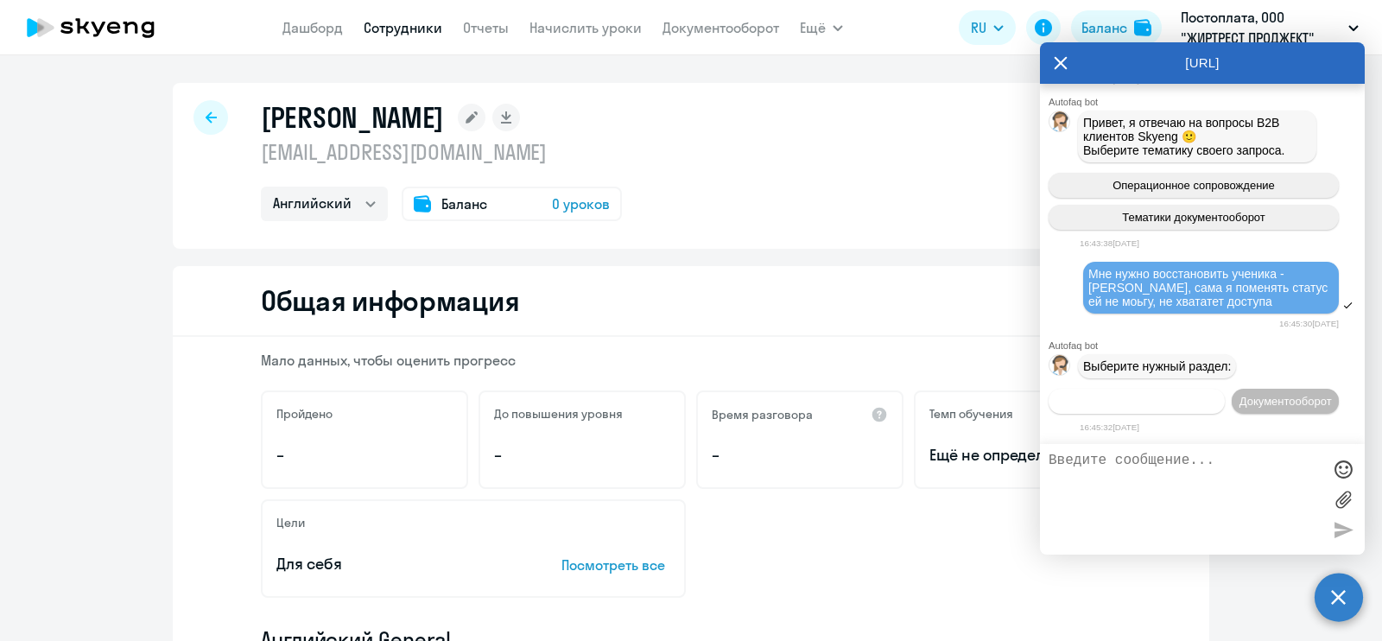
click at [1177, 395] on span "Операционное сопровождение" at bounding box center [1136, 401] width 162 height 13
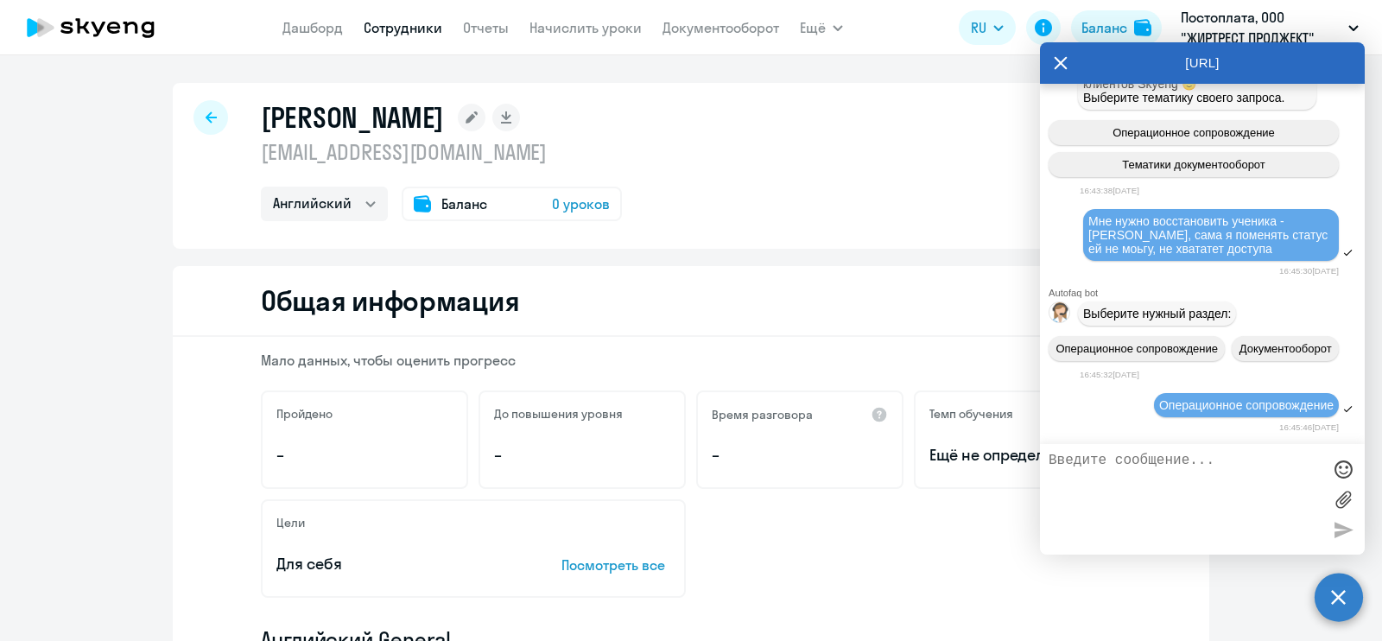
scroll to position [2725, 0]
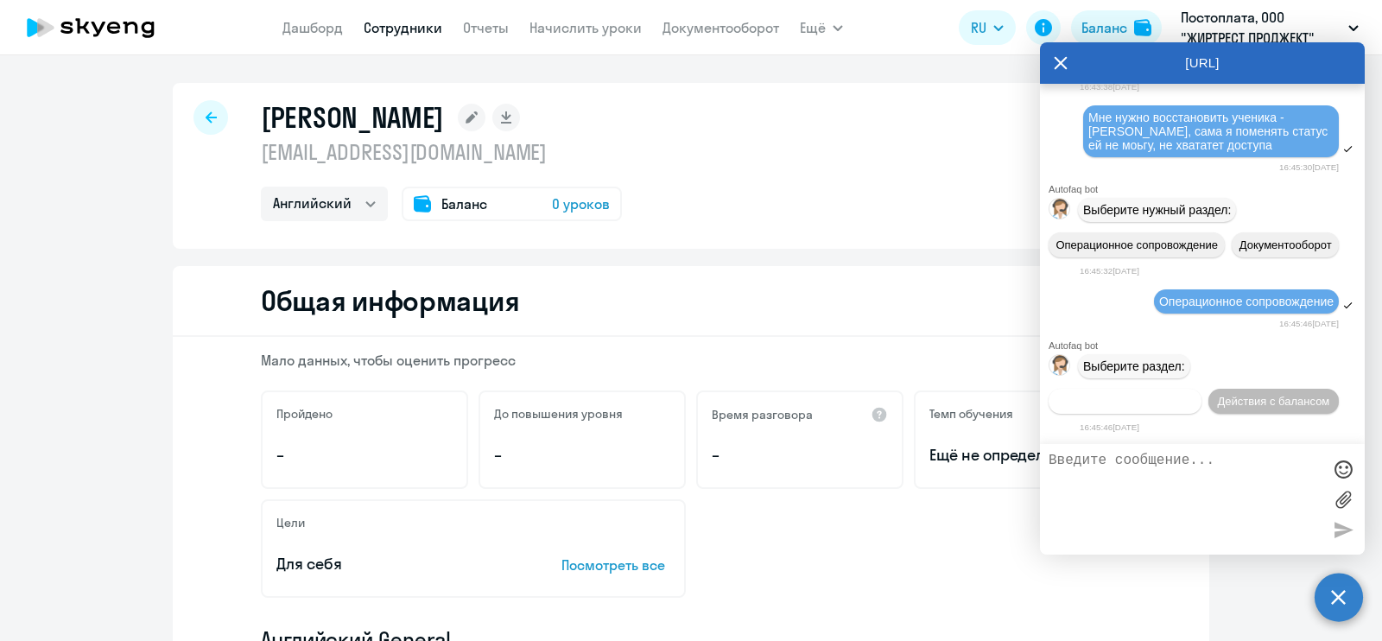
click at [1192, 395] on span "Действия по сотрудникам" at bounding box center [1125, 401] width 134 height 13
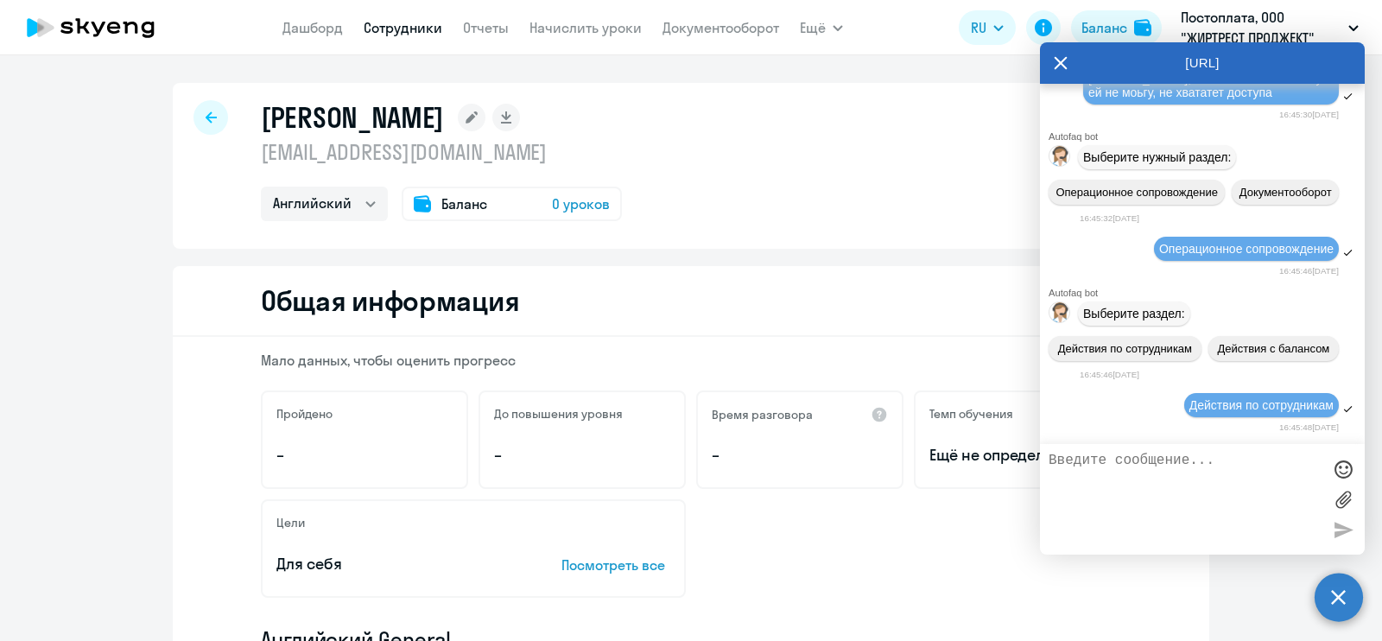
scroll to position [2982, 0]
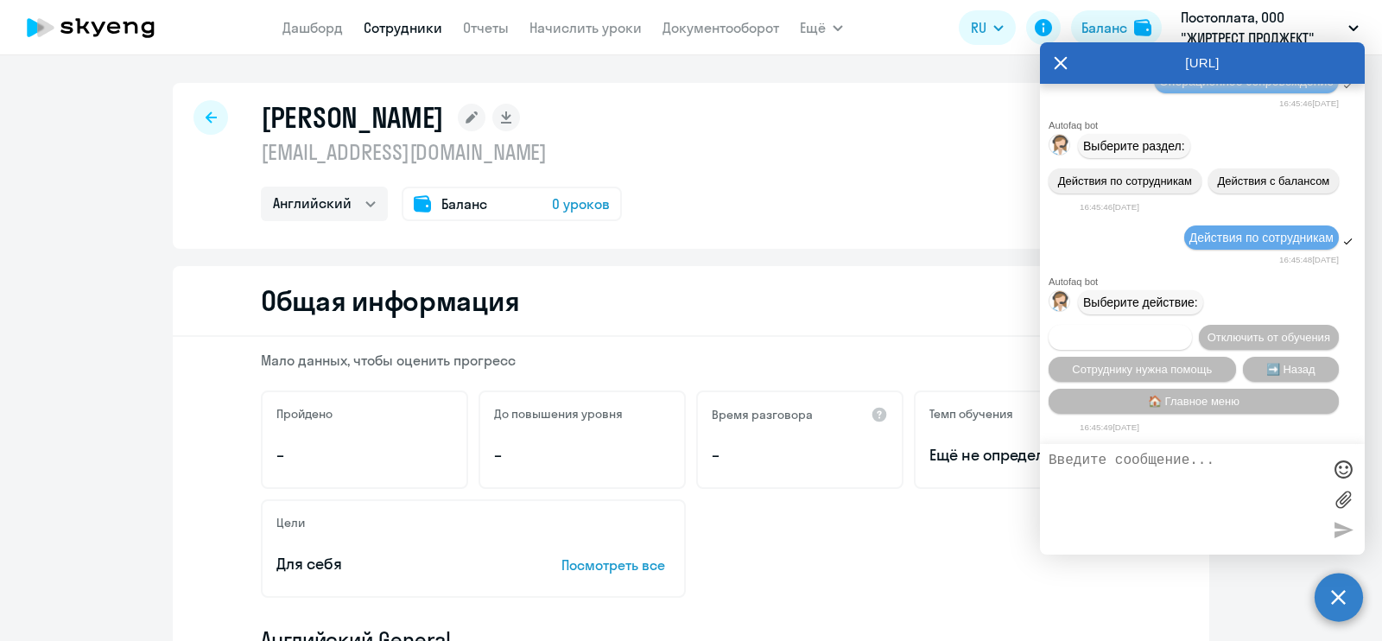
click at [1192, 325] on button "Подключить к обучению" at bounding box center [1119, 337] width 143 height 25
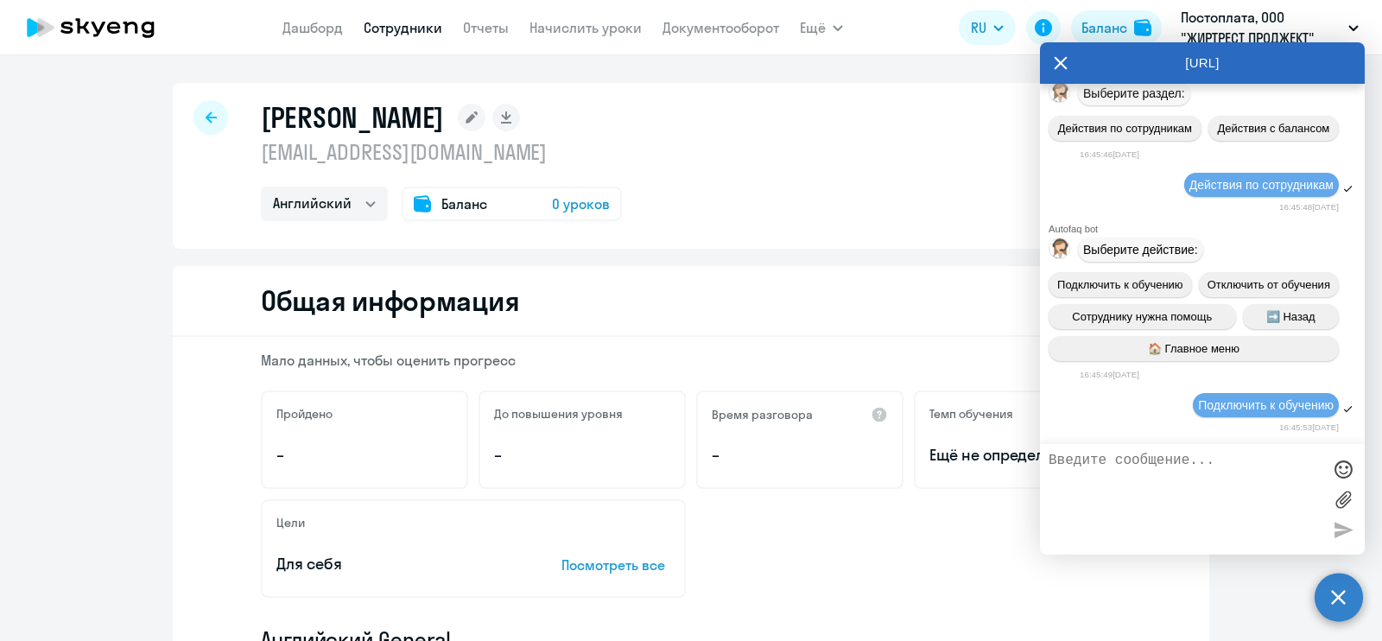
scroll to position [3204, 0]
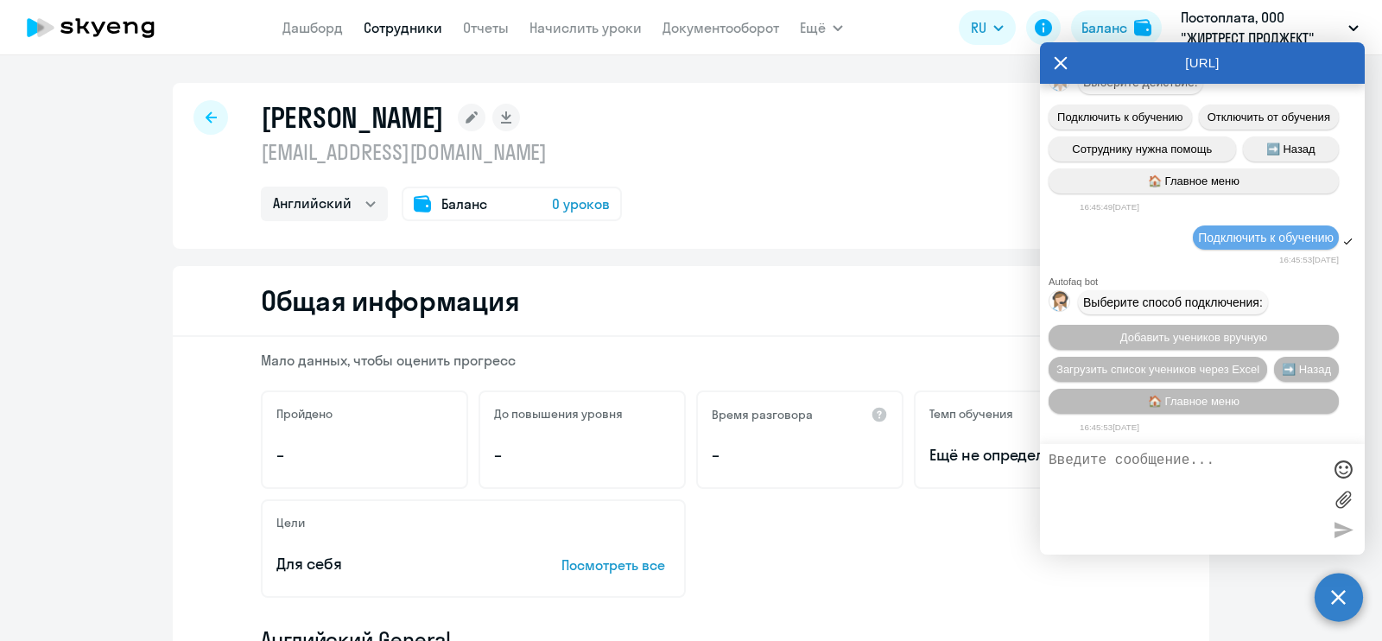
click at [1114, 469] on textarea at bounding box center [1184, 498] width 273 height 93
type textarea "оператор"
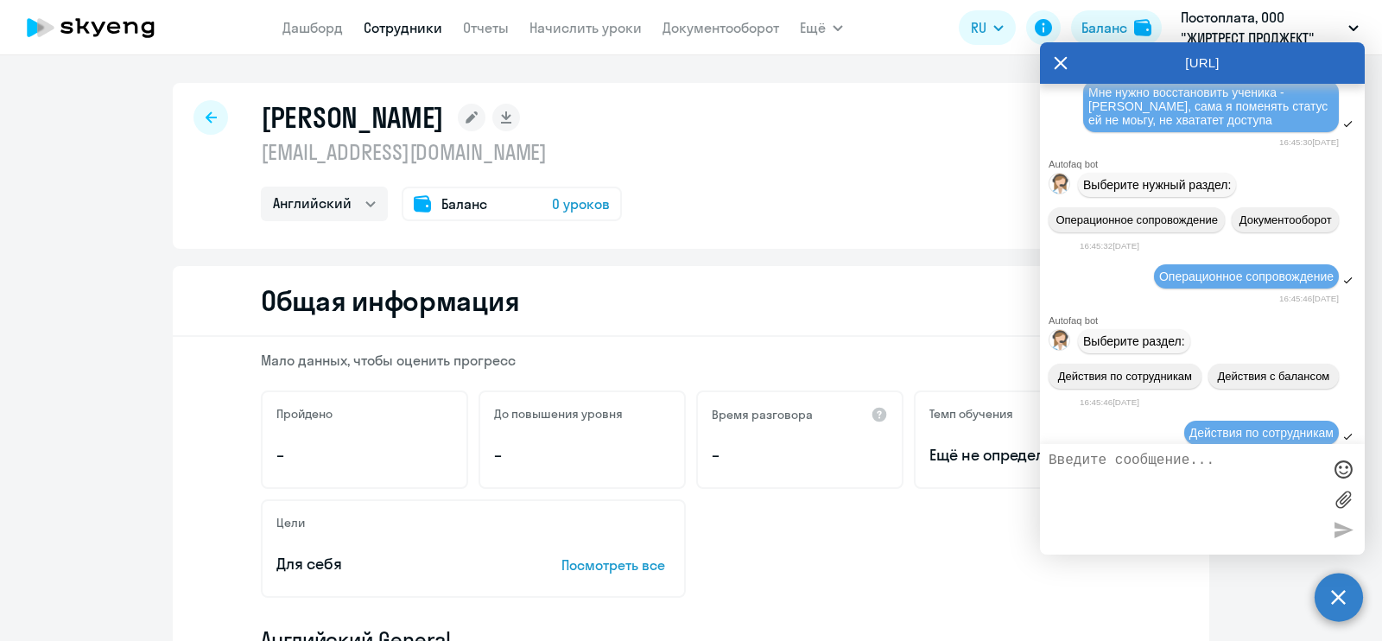
scroll to position [2610, 0]
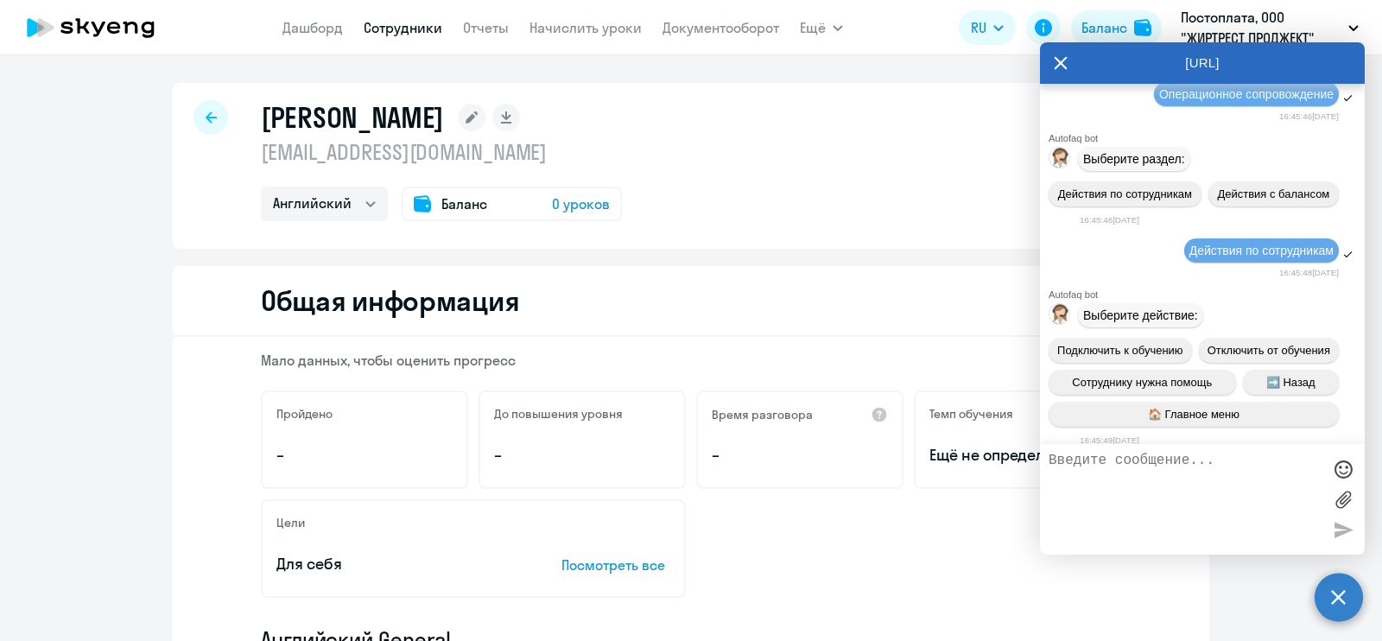
drag, startPoint x: 1187, startPoint y: 190, endPoint x: 1066, endPoint y: 123, distance: 138.0
drag, startPoint x: 1194, startPoint y: 199, endPoint x: 1084, endPoint y: 153, distance: 120.0
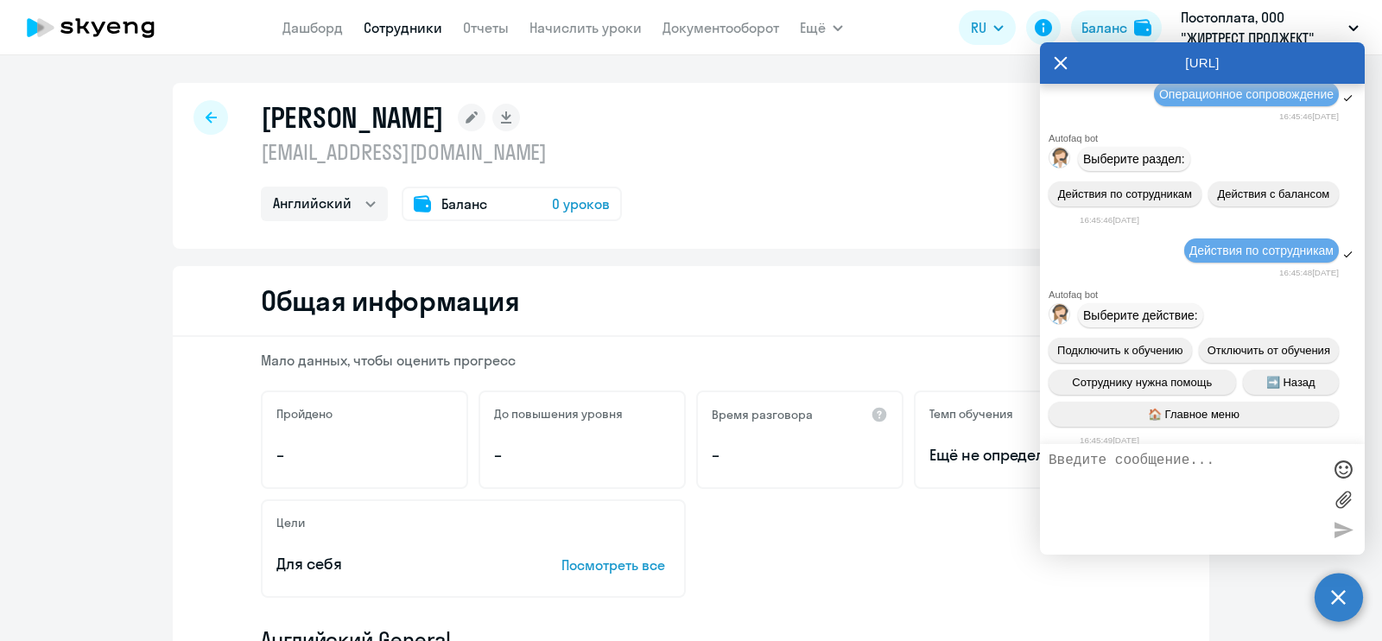
copy span "Мне нужно восстановить ученика - [PERSON_NAME], сама я поменять статус ей не мо…"
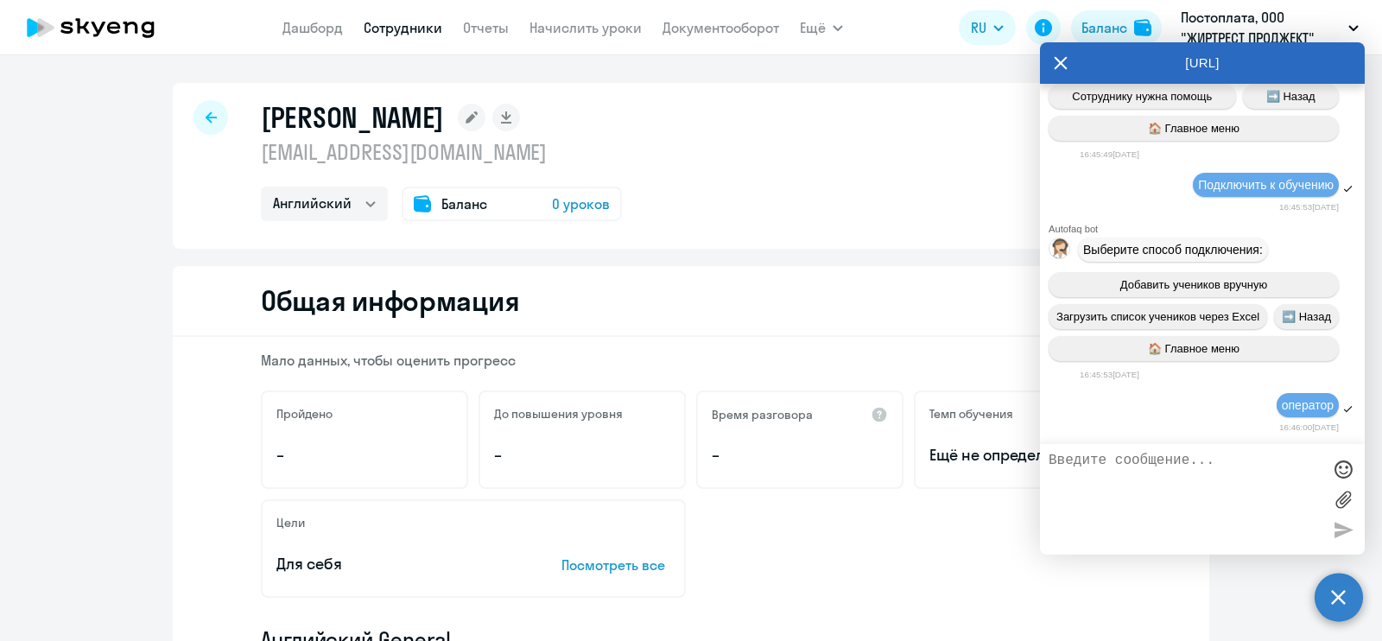
scroll to position [3257, 0]
click at [1136, 489] on textarea at bounding box center [1184, 498] width 273 height 93
paste textarea "Мне нужно восстановить ученика - [PERSON_NAME], сама я поменять статус ей не мо…"
type textarea "Мне нужно восстановить ученика - [PERSON_NAME], сама я поменять статус ей не мо…"
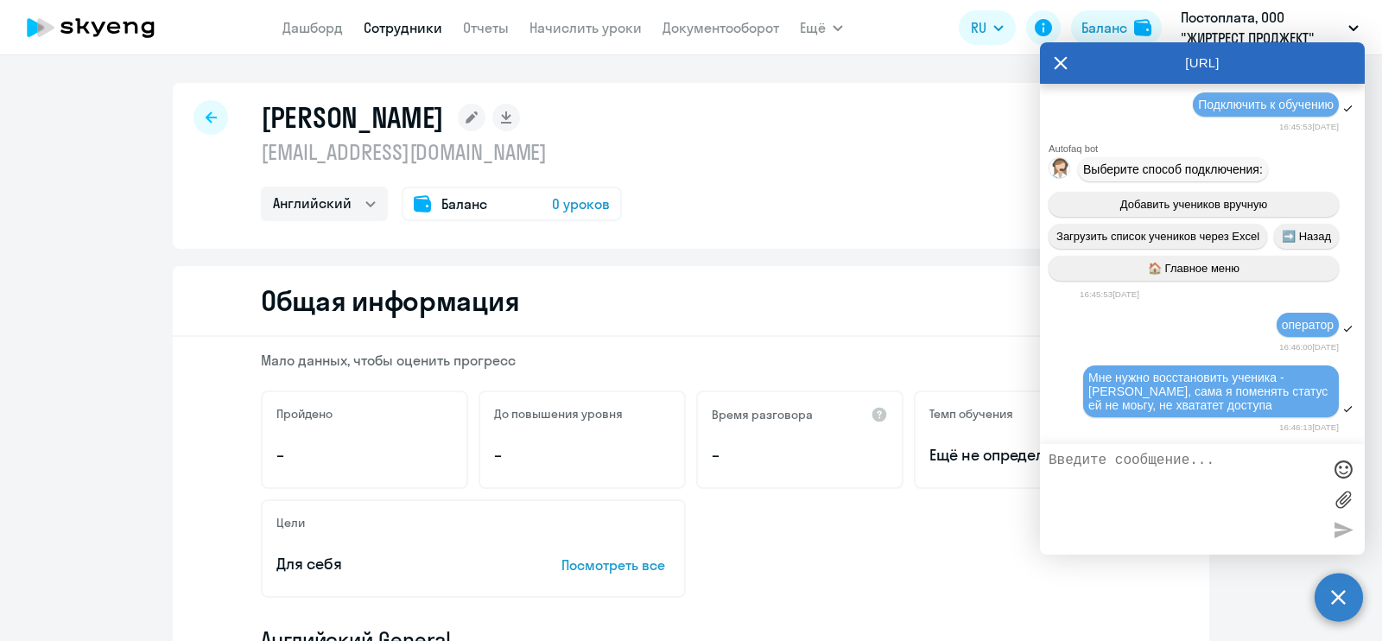
click at [891, 222] on div "[PERSON_NAME] [EMAIL_ADDRESS][DOMAIN_NAME] Английский Баланс 0 уроков" at bounding box center [691, 166] width 1036 height 166
